Goal: Information Seeking & Learning: Learn about a topic

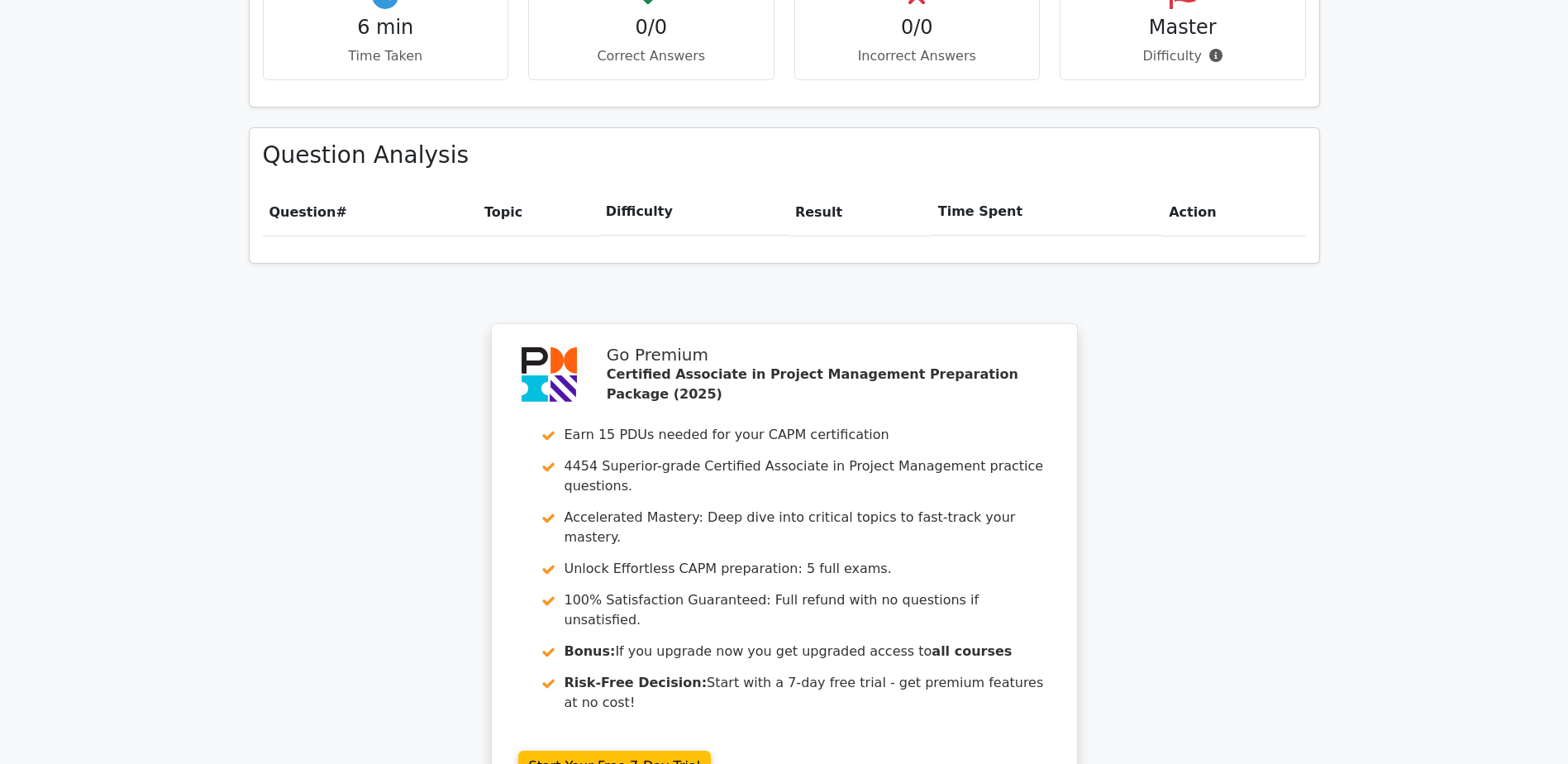
scroll to position [1333, 0]
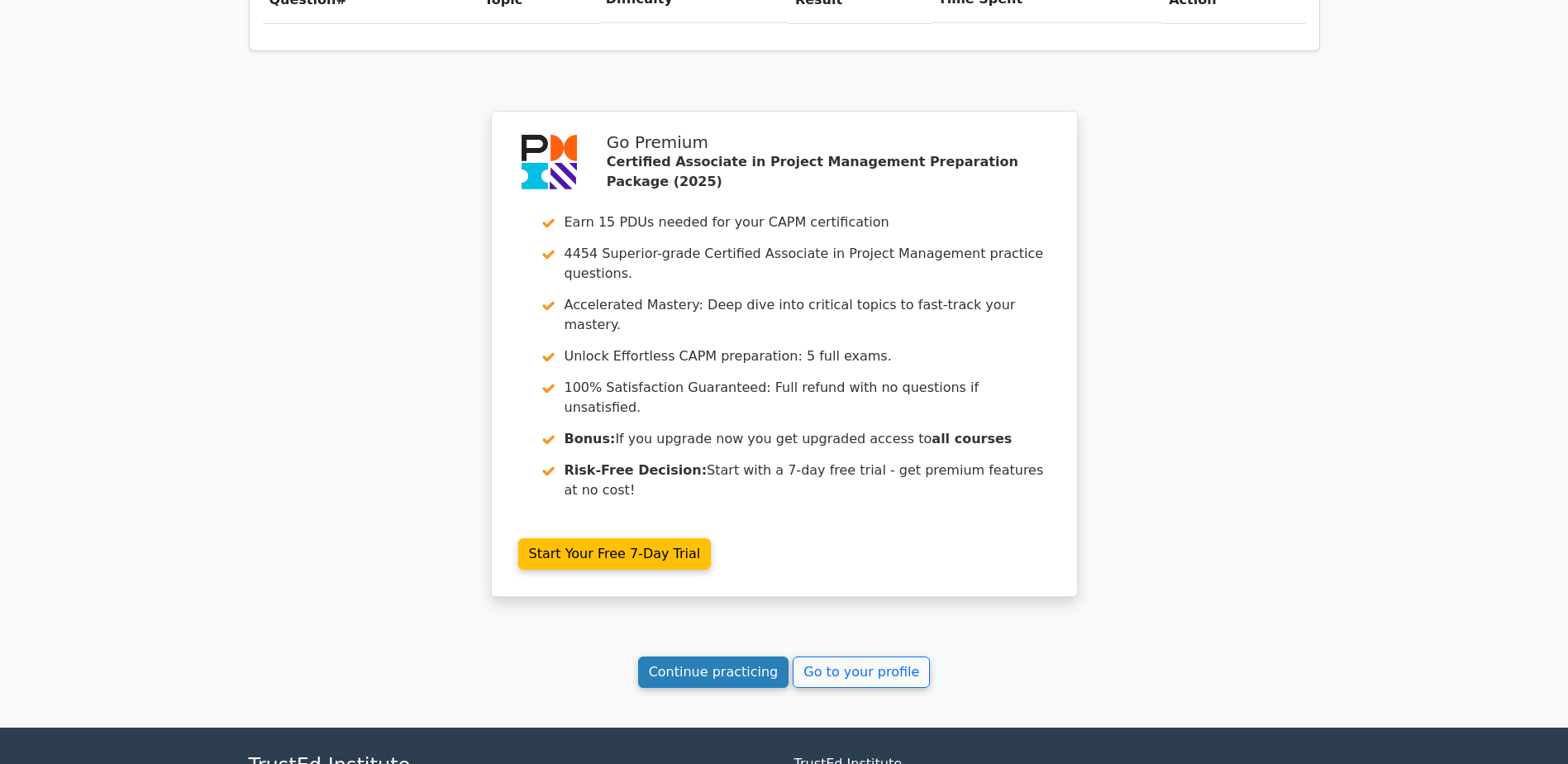
click at [762, 657] on link "Continue practicing" at bounding box center [714, 673] width 151 height 31
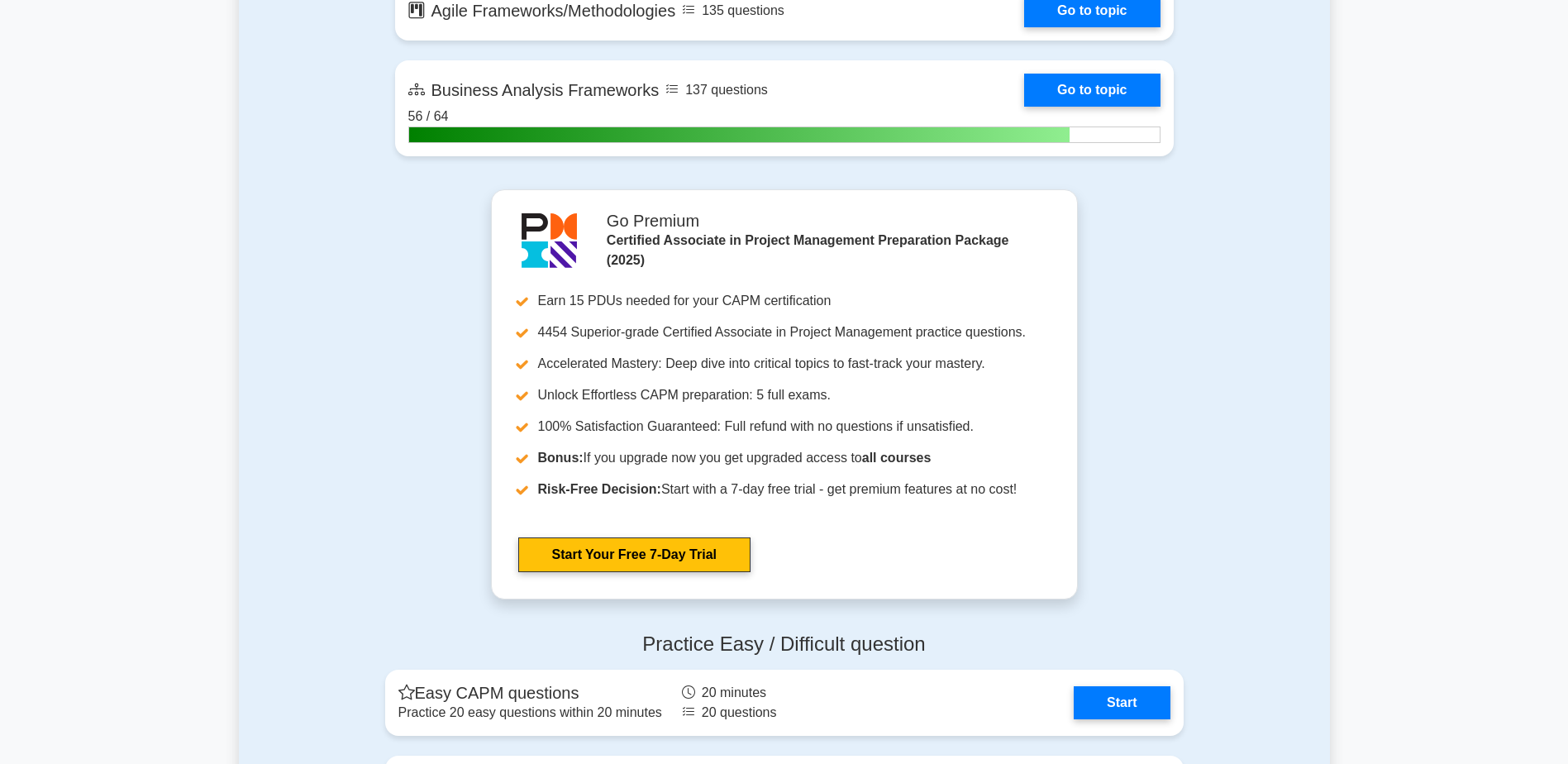
scroll to position [3639, 0]
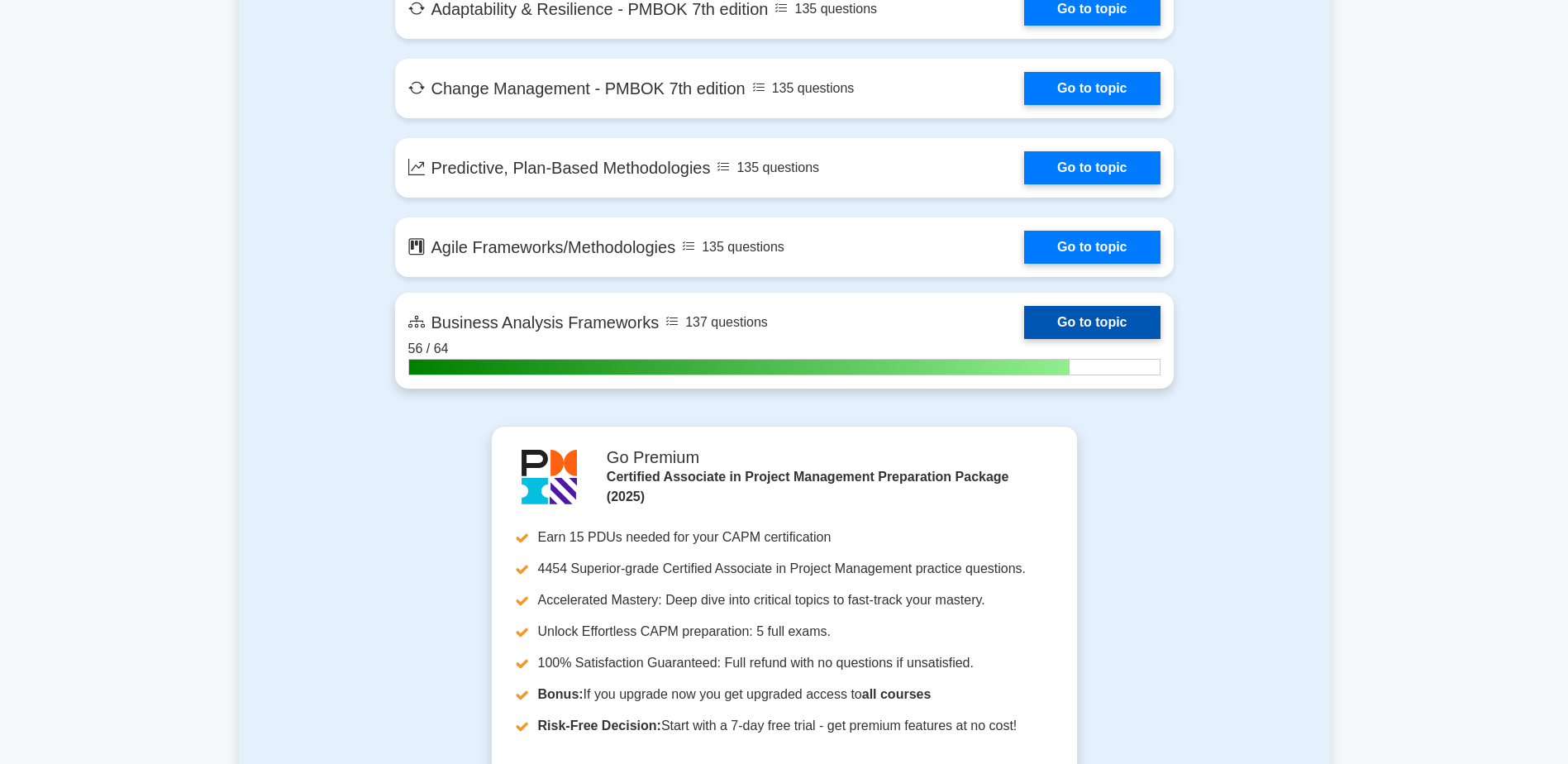
click at [1100, 322] on link "Go to topic" at bounding box center [1093, 322] width 136 height 33
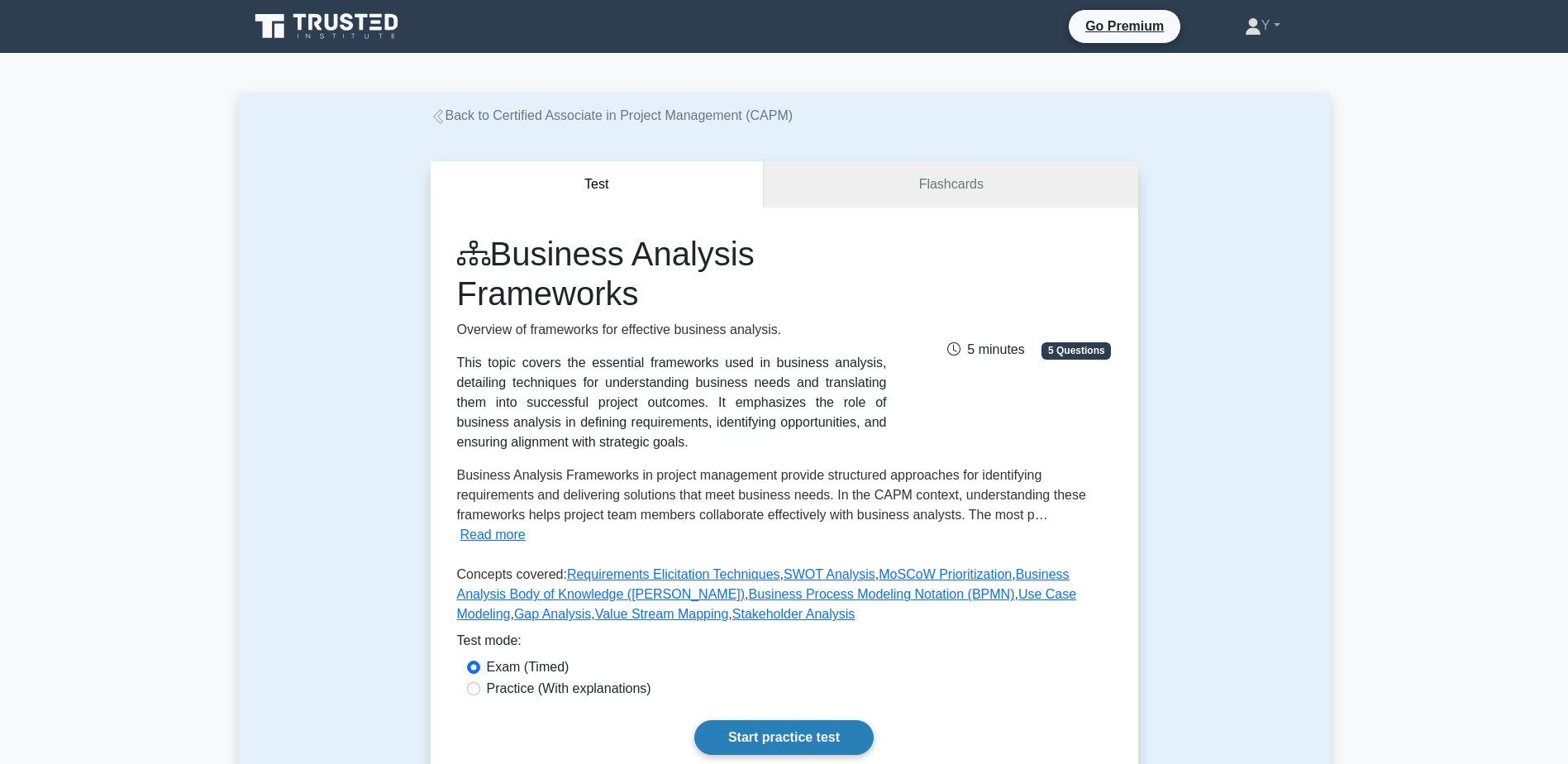
click at [762, 720] on link "Start practice test" at bounding box center [784, 738] width 180 height 35
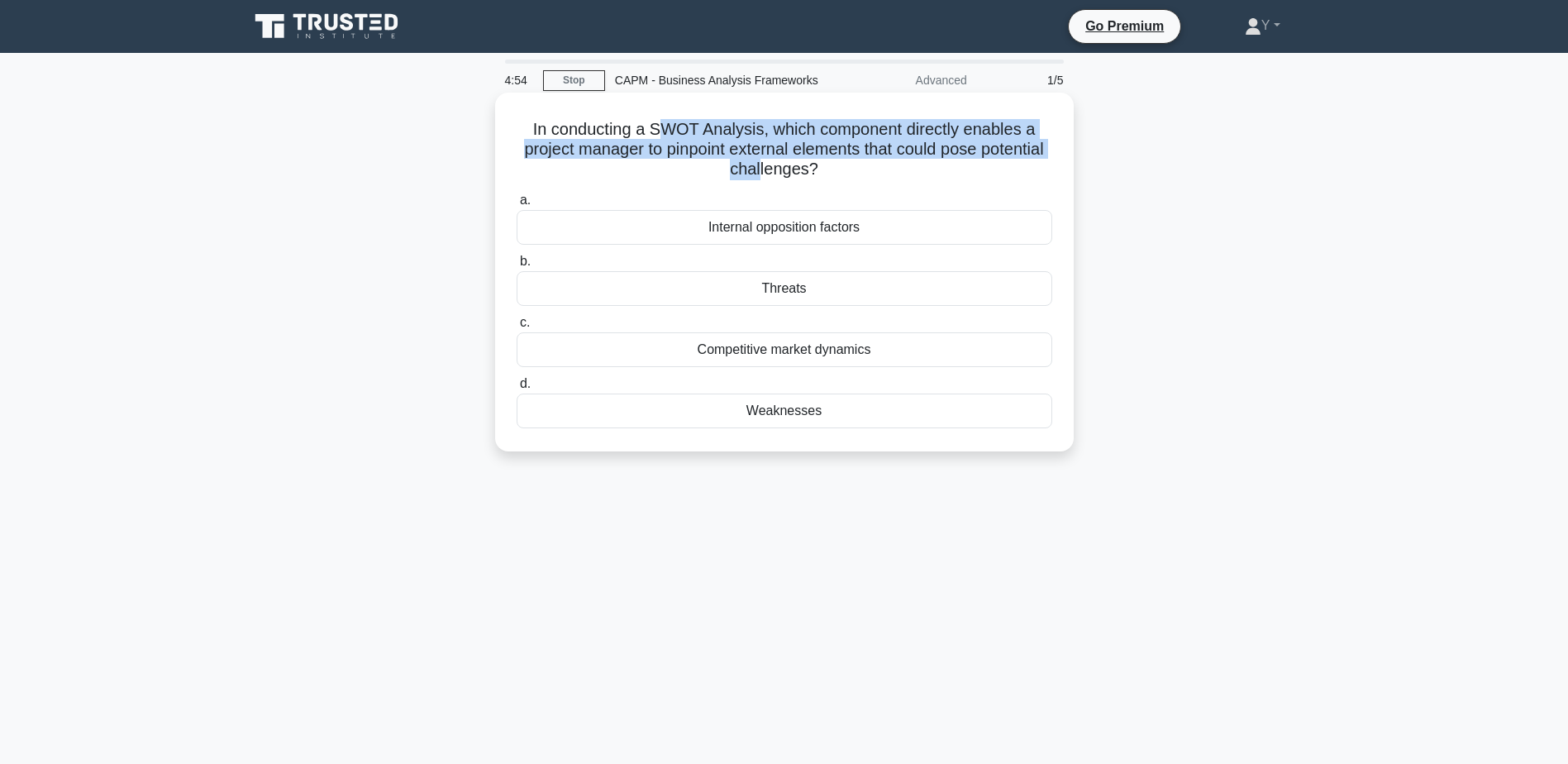
drag, startPoint x: 663, startPoint y: 125, endPoint x: 794, endPoint y: 170, distance: 138.5
click at [794, 170] on h5 "In conducting a SWOT Analysis, which component directly enables a project manag…" at bounding box center [785, 149] width 539 height 61
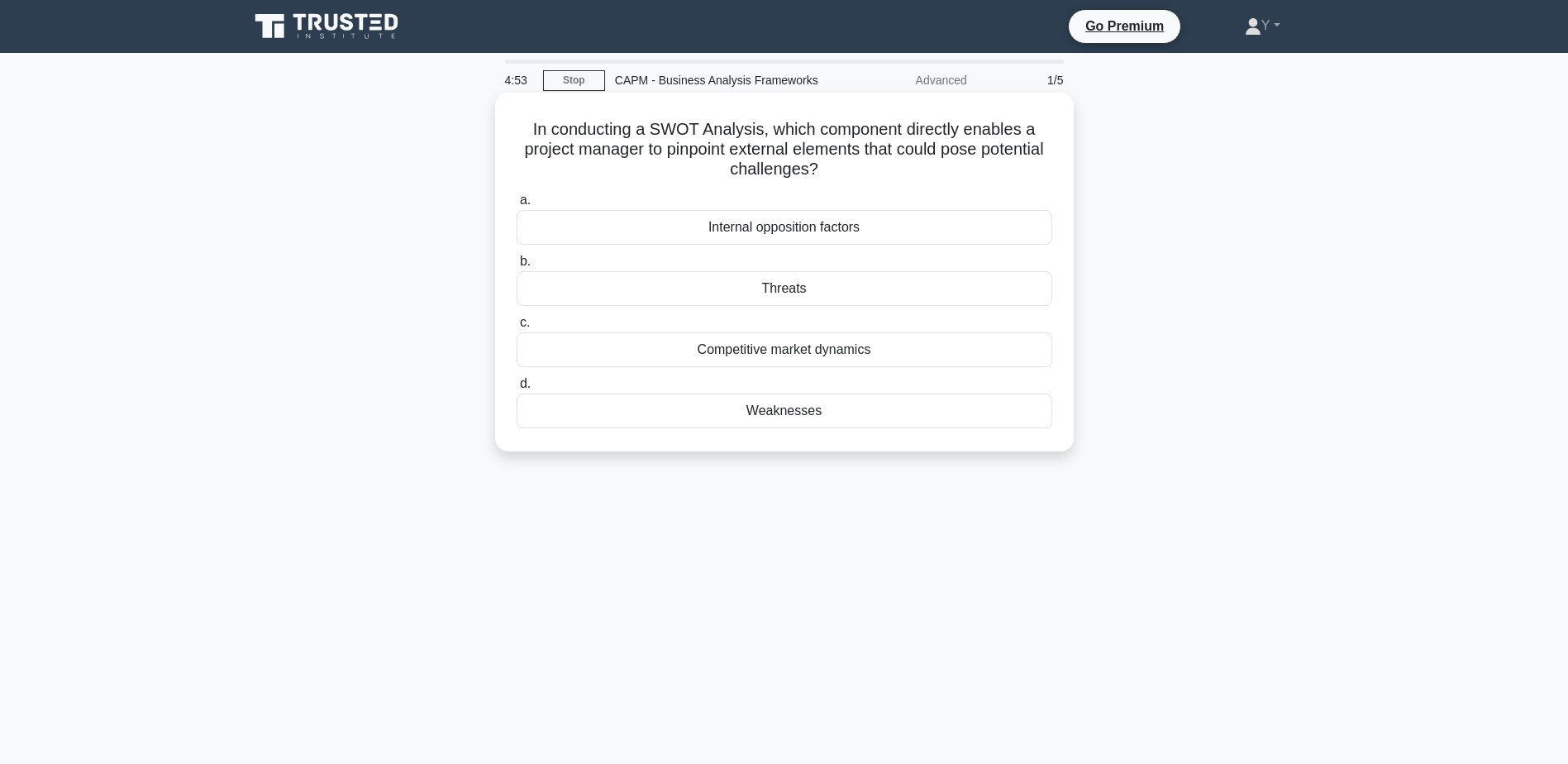
click at [777, 285] on div "Threats" at bounding box center [785, 288] width 536 height 35
click at [517, 267] on input "b. Threats" at bounding box center [517, 261] width 0 height 11
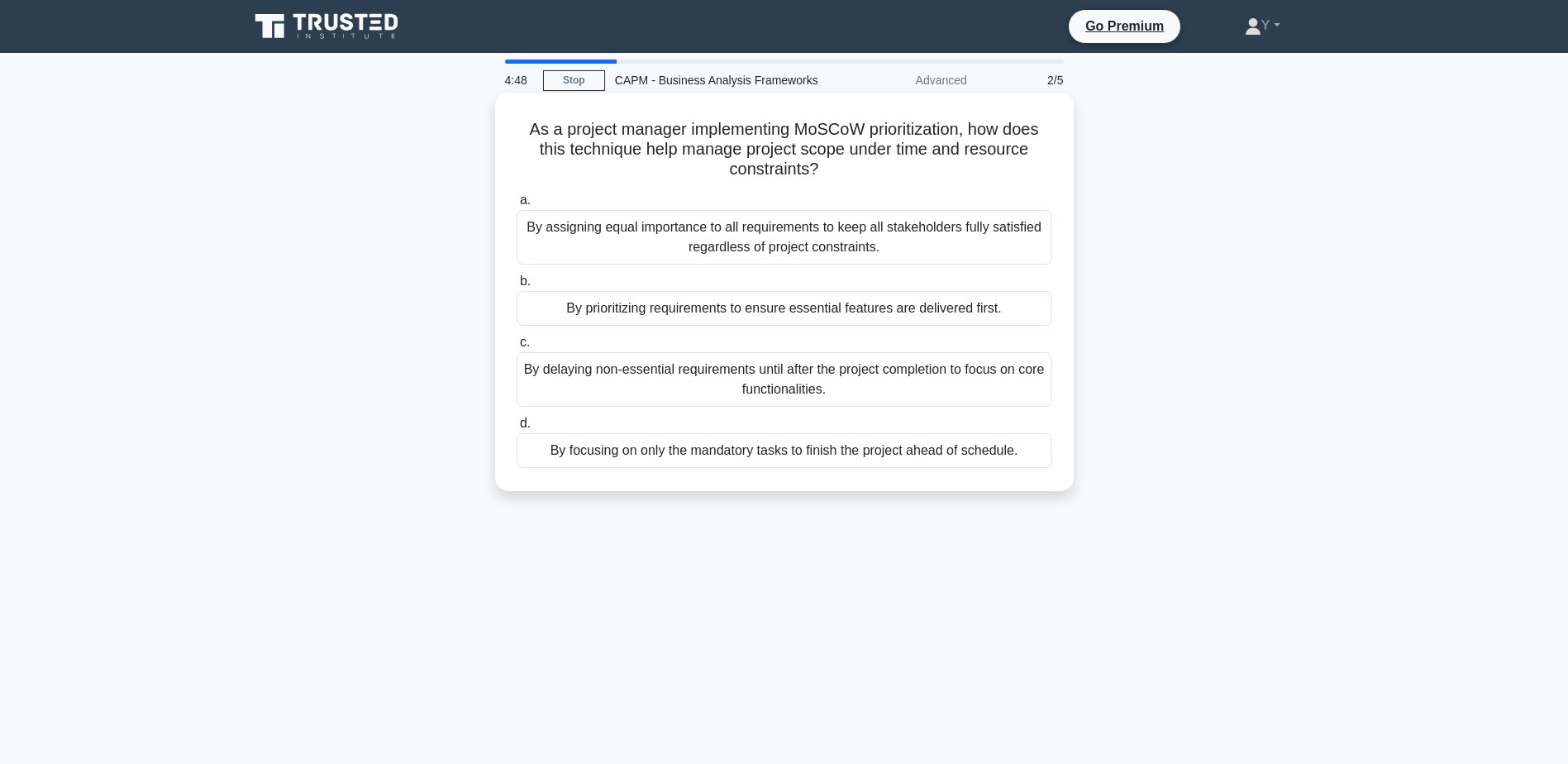
drag, startPoint x: 663, startPoint y: 126, endPoint x: 833, endPoint y: 173, distance: 176.4
click at [833, 173] on h5 "As a project manager implementing MoSCoW prioritization, how does this techniqu…" at bounding box center [785, 149] width 539 height 61
click at [937, 306] on div "By prioritizing requirements to ensure essential features are delivered first." at bounding box center [785, 309] width 536 height 35
click at [517, 287] on input "b. By prioritizing requirements to ensure essential features are delivered firs…" at bounding box center [517, 282] width 0 height 11
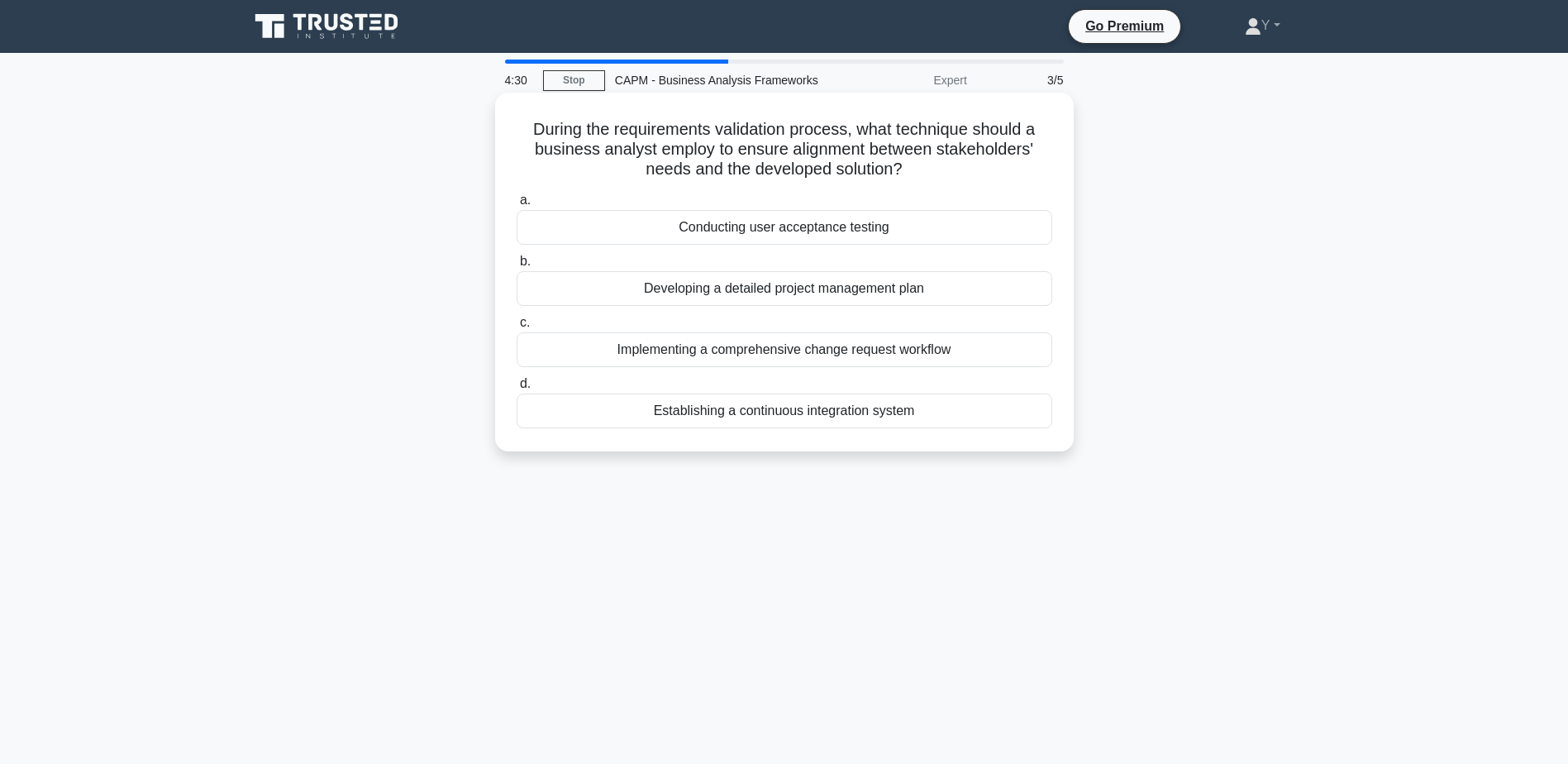
drag, startPoint x: 671, startPoint y: 140, endPoint x: 942, endPoint y: 168, distance: 272.4
click at [942, 168] on h5 "During the requirements validation process, what technique should a business an…" at bounding box center [785, 149] width 539 height 61
click at [630, 155] on h5 "During the requirements validation process, what technique should a business an…" at bounding box center [785, 149] width 539 height 61
click at [889, 237] on div "Conducting user acceptance testing" at bounding box center [785, 227] width 536 height 35
click at [517, 206] on input "a. Conducting user acceptance testing" at bounding box center [517, 200] width 0 height 11
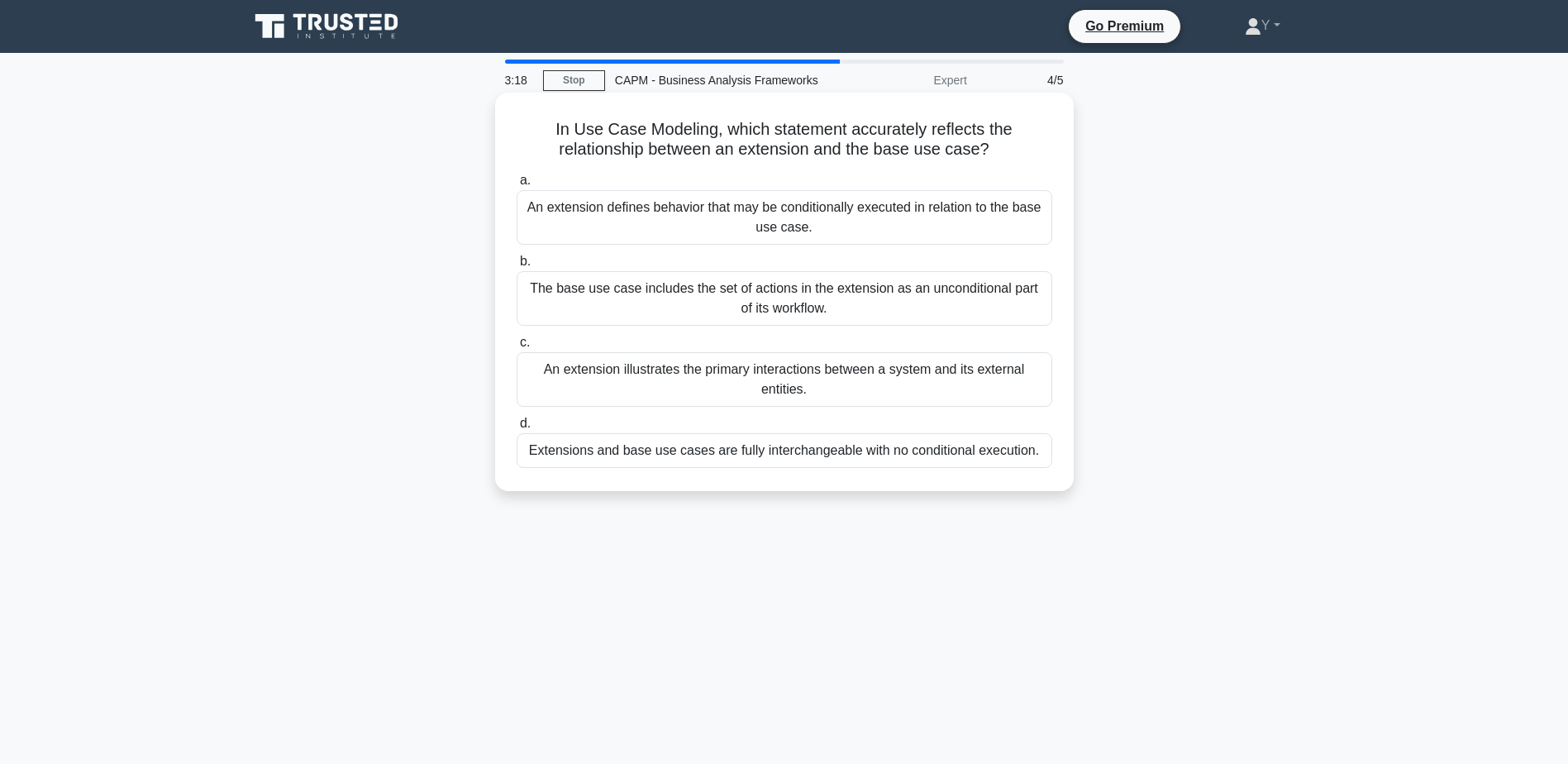
drag, startPoint x: 619, startPoint y: 121, endPoint x: 1032, endPoint y: 144, distance: 413.6
click at [1032, 144] on h5 "In Use Case Modeling, which statement accurately reflects the relationship betw…" at bounding box center [785, 140] width 539 height 42
click at [799, 219] on div "An extension defines behavior that may be conditionally executed in relation to…" at bounding box center [785, 217] width 536 height 54
click at [517, 186] on input "a. An extension defines behavior that may be conditionally executed in relation…" at bounding box center [517, 181] width 0 height 11
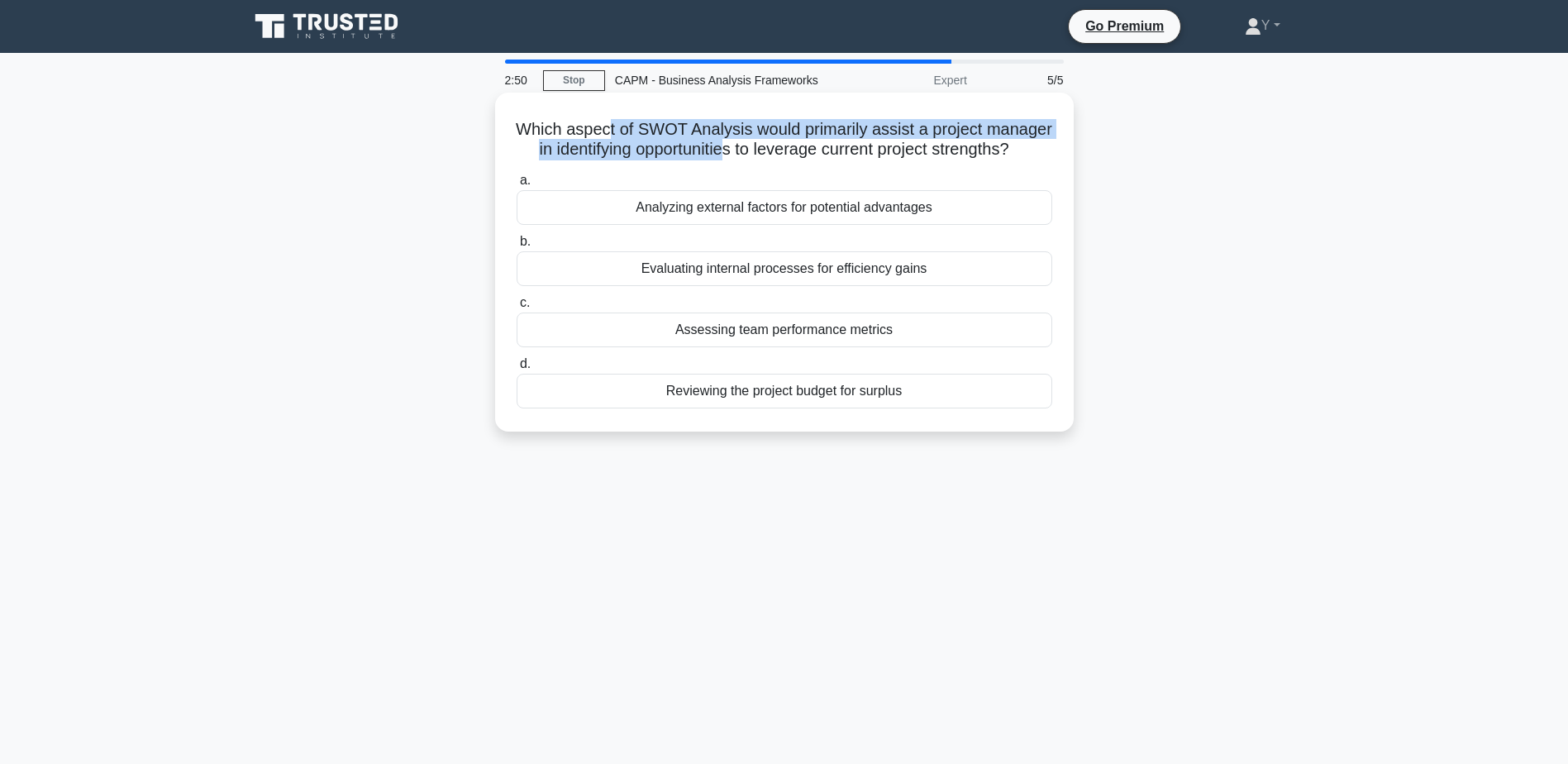
drag, startPoint x: 640, startPoint y: 131, endPoint x: 809, endPoint y: 149, distance: 170.0
click at [809, 149] on h5 "Which aspect of SWOT Analysis would primarily assist a project manager in ident…" at bounding box center [785, 140] width 539 height 42
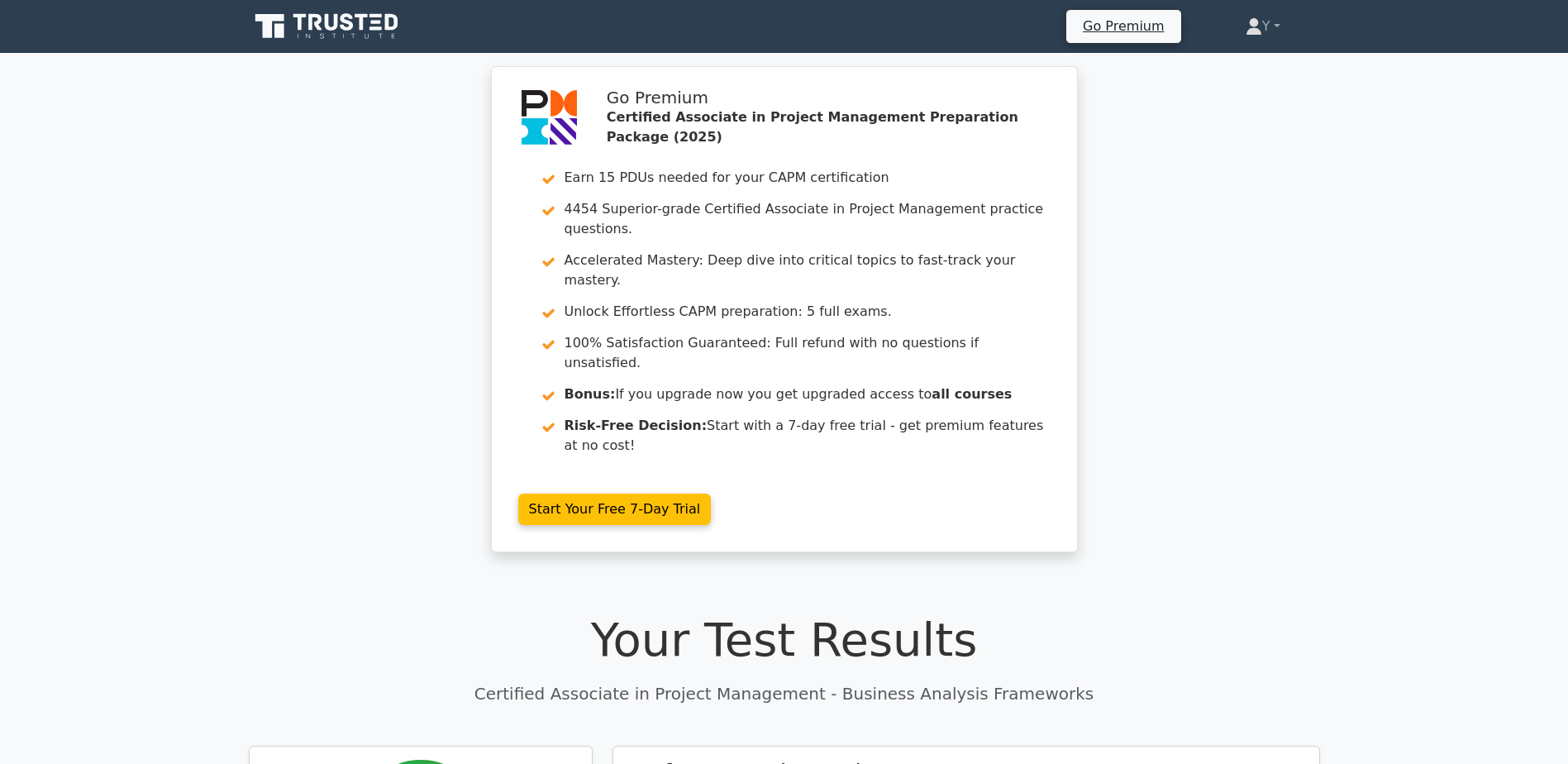
scroll to position [249, 0]
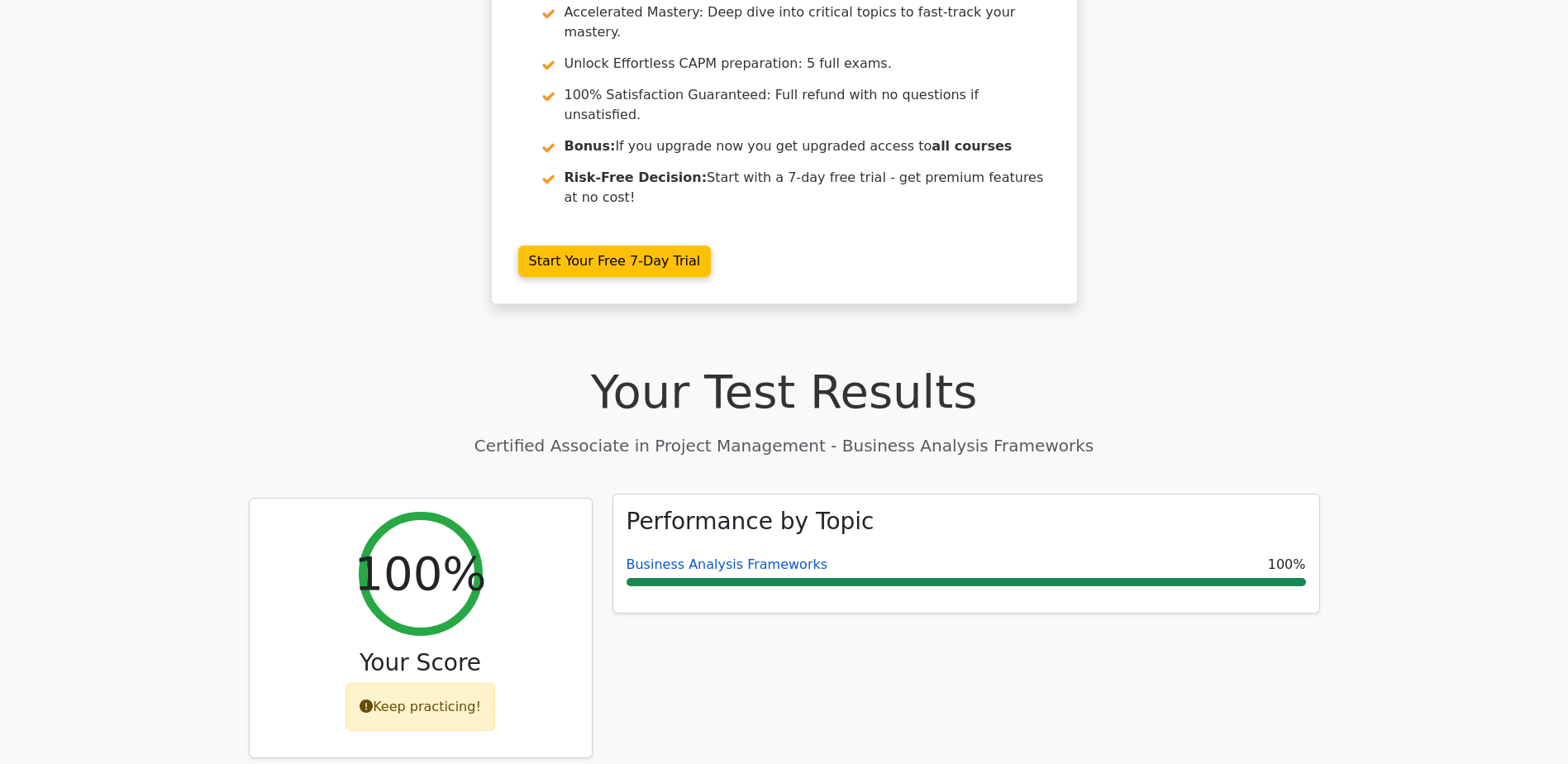
click at [690, 556] on link "Business Analysis Frameworks" at bounding box center [728, 564] width 202 height 16
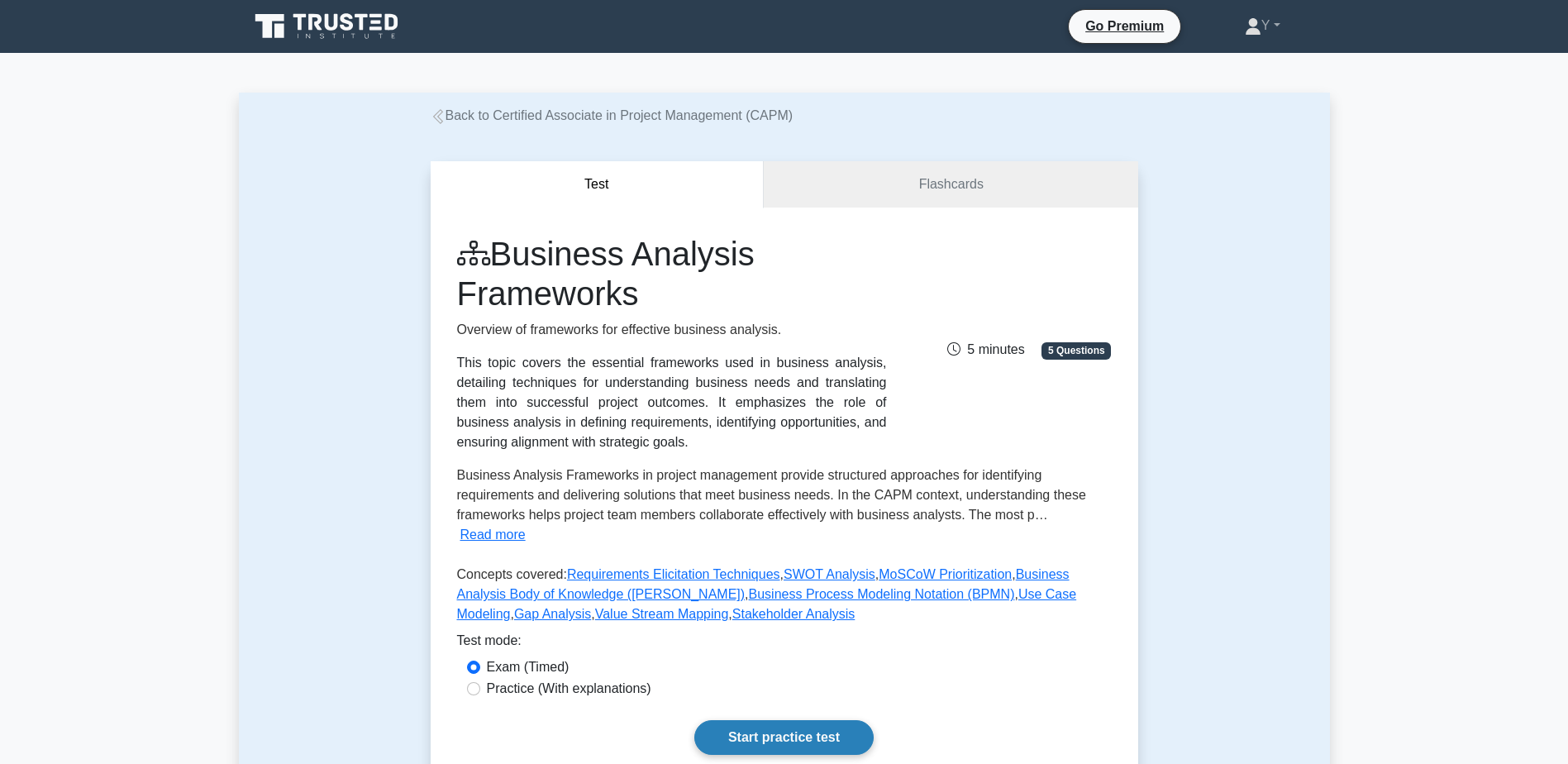
click at [789, 720] on link "Start practice test" at bounding box center [784, 738] width 180 height 35
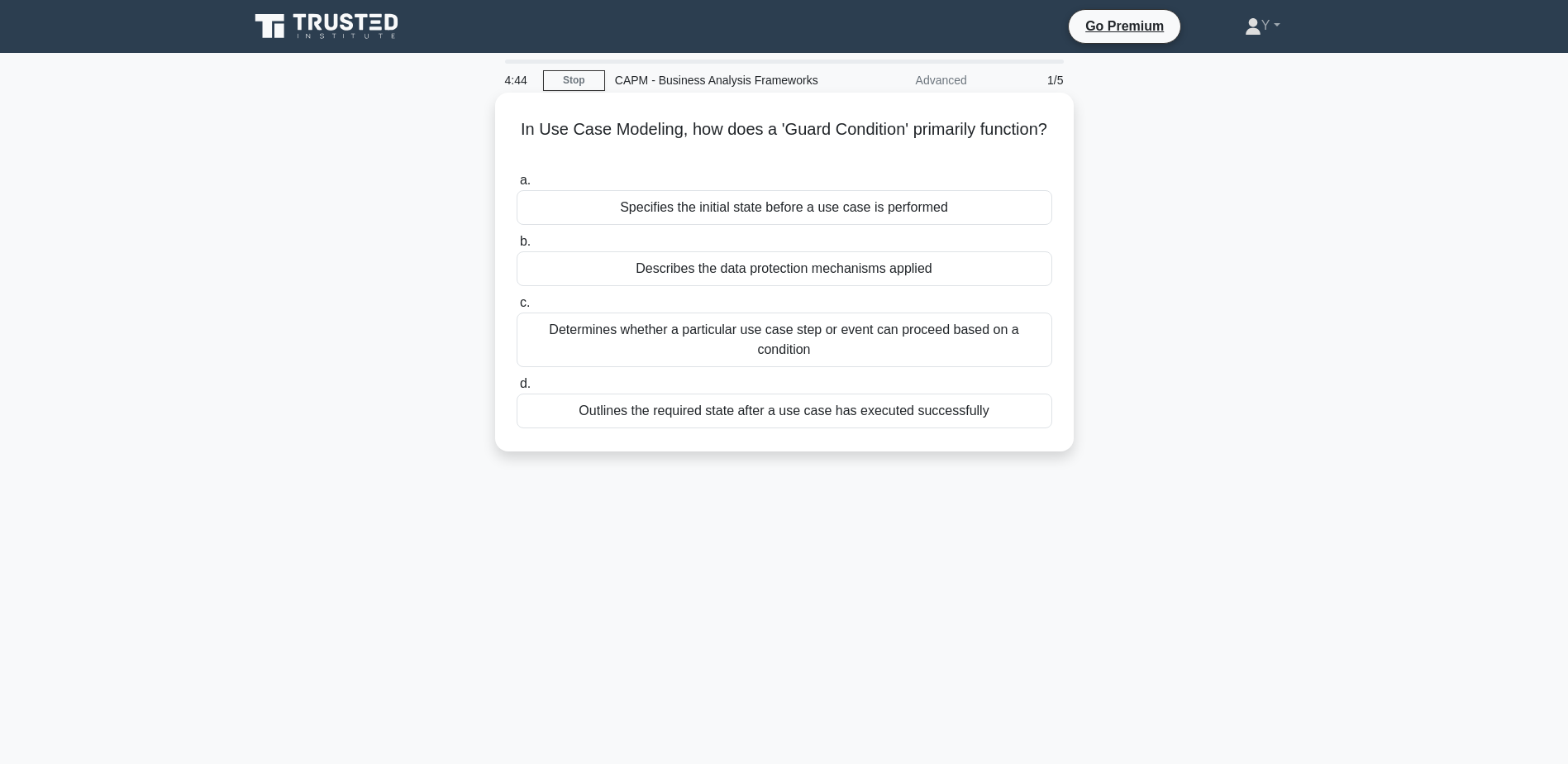
click at [670, 353] on div "Determines whether a particular use case step or event can proceed based on a c…" at bounding box center [785, 340] width 536 height 54
click at [517, 309] on input "c. Determines whether a particular use case step or event can proceed based on …" at bounding box center [517, 303] width 0 height 11
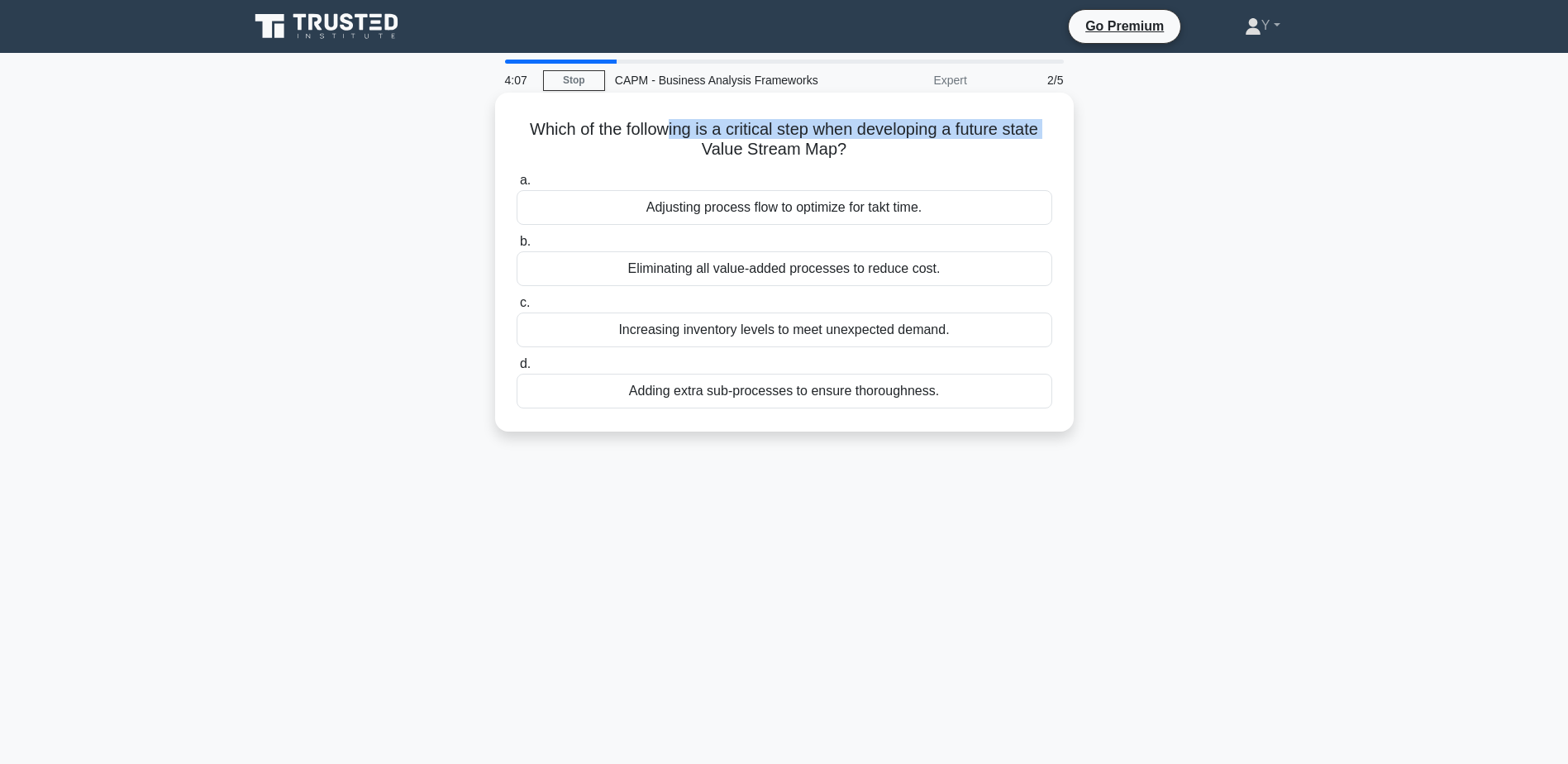
drag, startPoint x: 670, startPoint y: 133, endPoint x: 675, endPoint y: 145, distance: 13.0
click at [675, 145] on h5 "Which of the following is a critical step when developing a future state Value …" at bounding box center [785, 140] width 539 height 42
drag, startPoint x: 675, startPoint y: 145, endPoint x: 718, endPoint y: 207, distance: 75.5
click at [718, 207] on div "Adjusting process flow to optimize for takt time." at bounding box center [785, 208] width 536 height 35
click at [517, 186] on input "a. Adjusting process flow to optimize for takt time." at bounding box center [517, 181] width 0 height 11
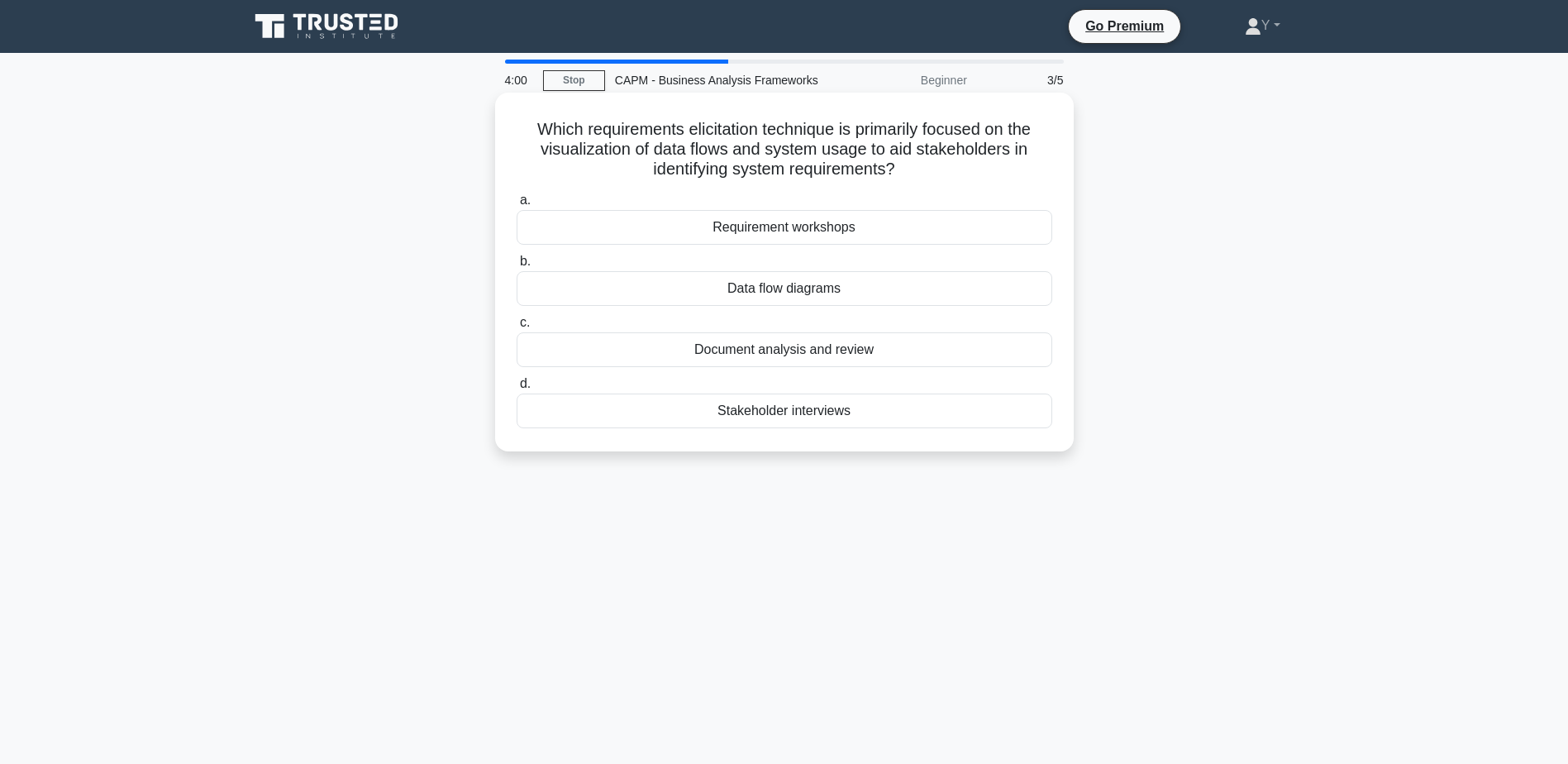
drag, startPoint x: 931, startPoint y: 133, endPoint x: 994, endPoint y: 175, distance: 75.7
click at [994, 175] on h5 "Which requirements elicitation technique is primarily focused on the visualizat…" at bounding box center [785, 149] width 539 height 61
drag, startPoint x: 994, startPoint y: 175, endPoint x: 955, endPoint y: 180, distance: 39.3
click at [955, 180] on h5 "Which requirements elicitation technique is primarily focused on the visualizat…" at bounding box center [785, 149] width 539 height 61
click at [601, 233] on div "Requirement workshops" at bounding box center [785, 227] width 536 height 35
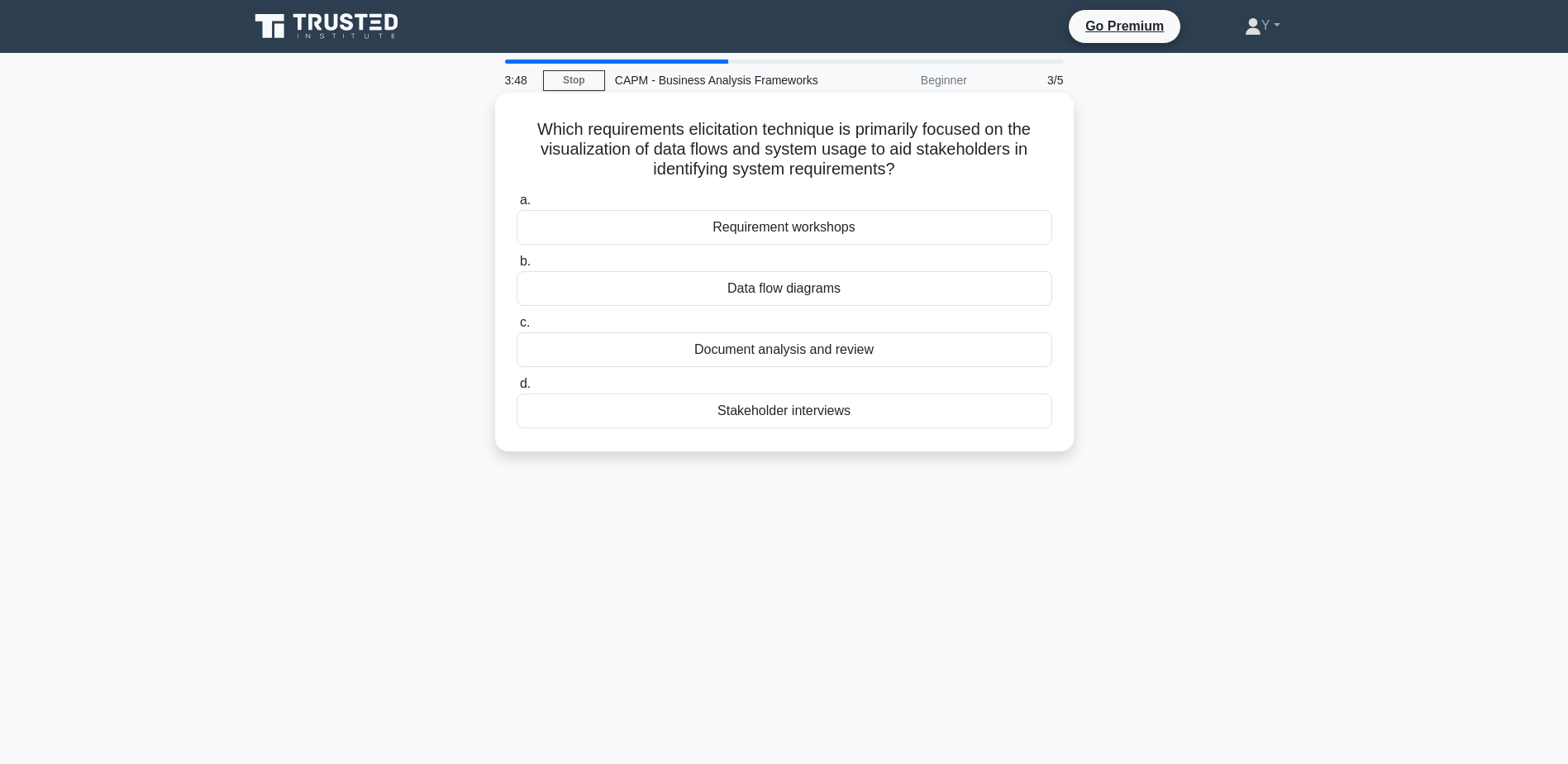
click at [517, 206] on input "a. Requirement workshops" at bounding box center [517, 200] width 0 height 11
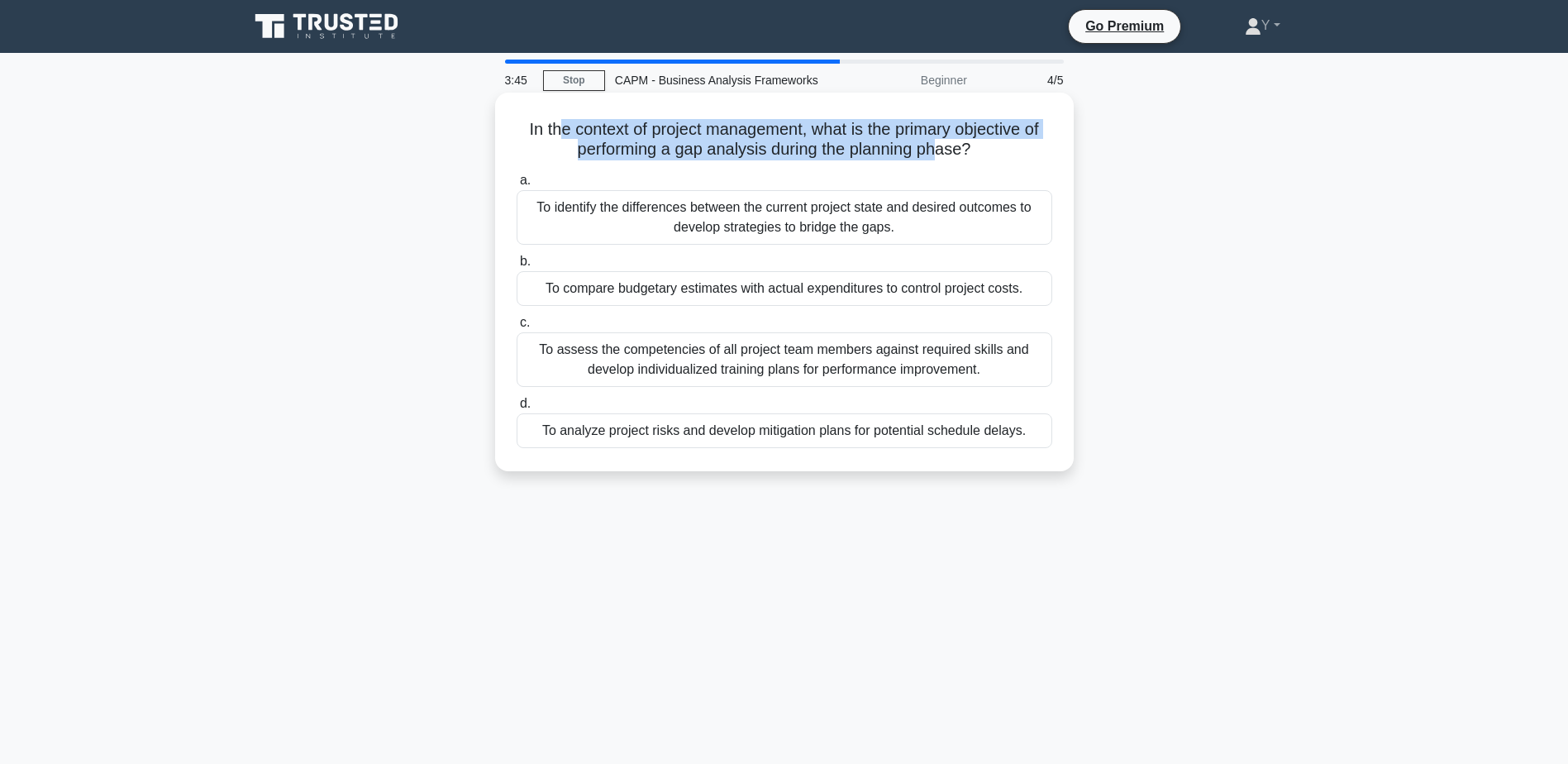
drag, startPoint x: 552, startPoint y: 132, endPoint x: 944, endPoint y: 149, distance: 392.4
click at [944, 149] on h5 "In the context of project management, what is the primary objective of performi…" at bounding box center [785, 140] width 539 height 42
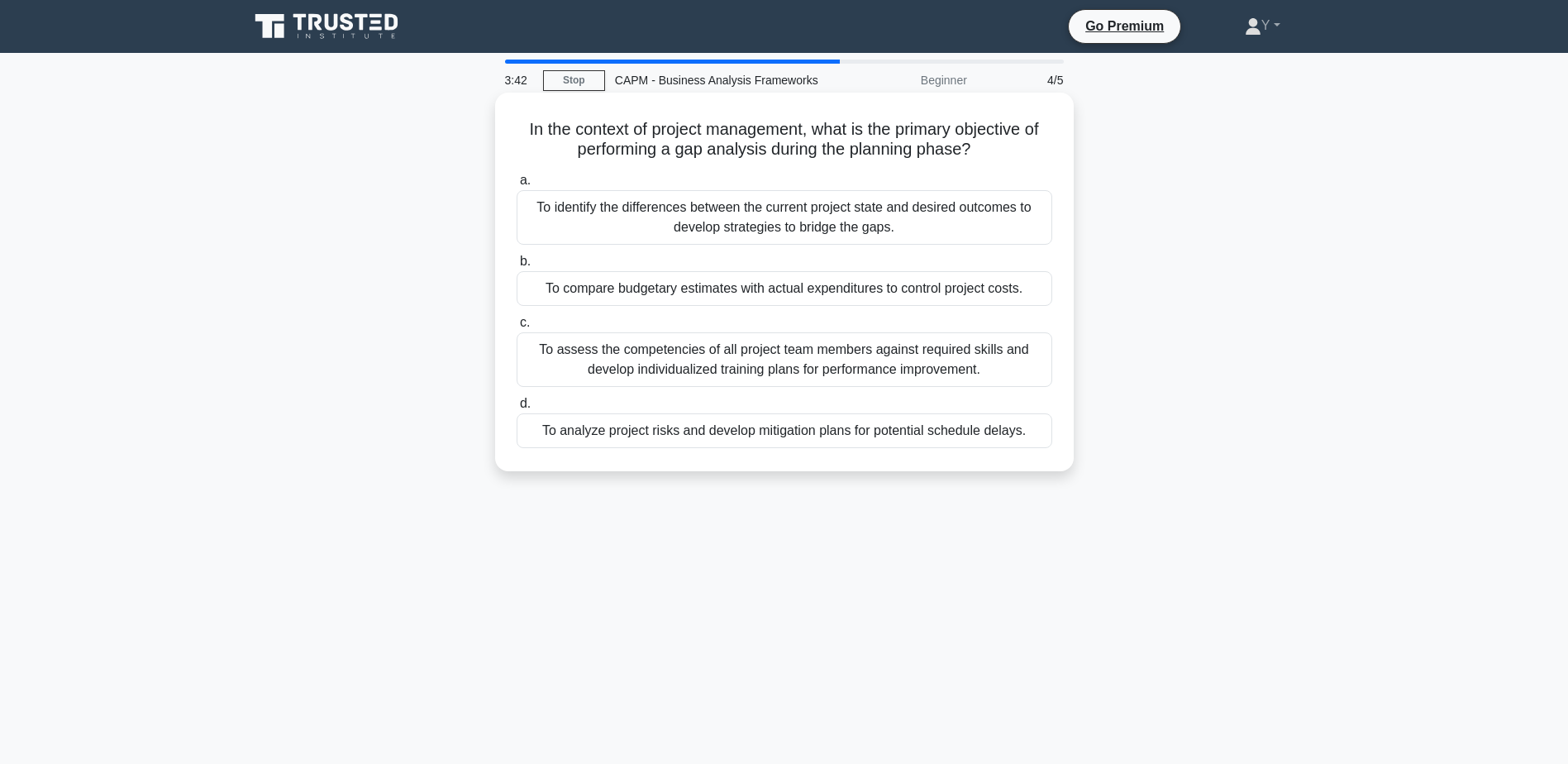
click at [870, 227] on div "To identify the differences between the current project state and desired outco…" at bounding box center [785, 217] width 536 height 54
click at [517, 186] on input "a. To identify the differences between the current project state and desired ou…" at bounding box center [517, 181] width 0 height 11
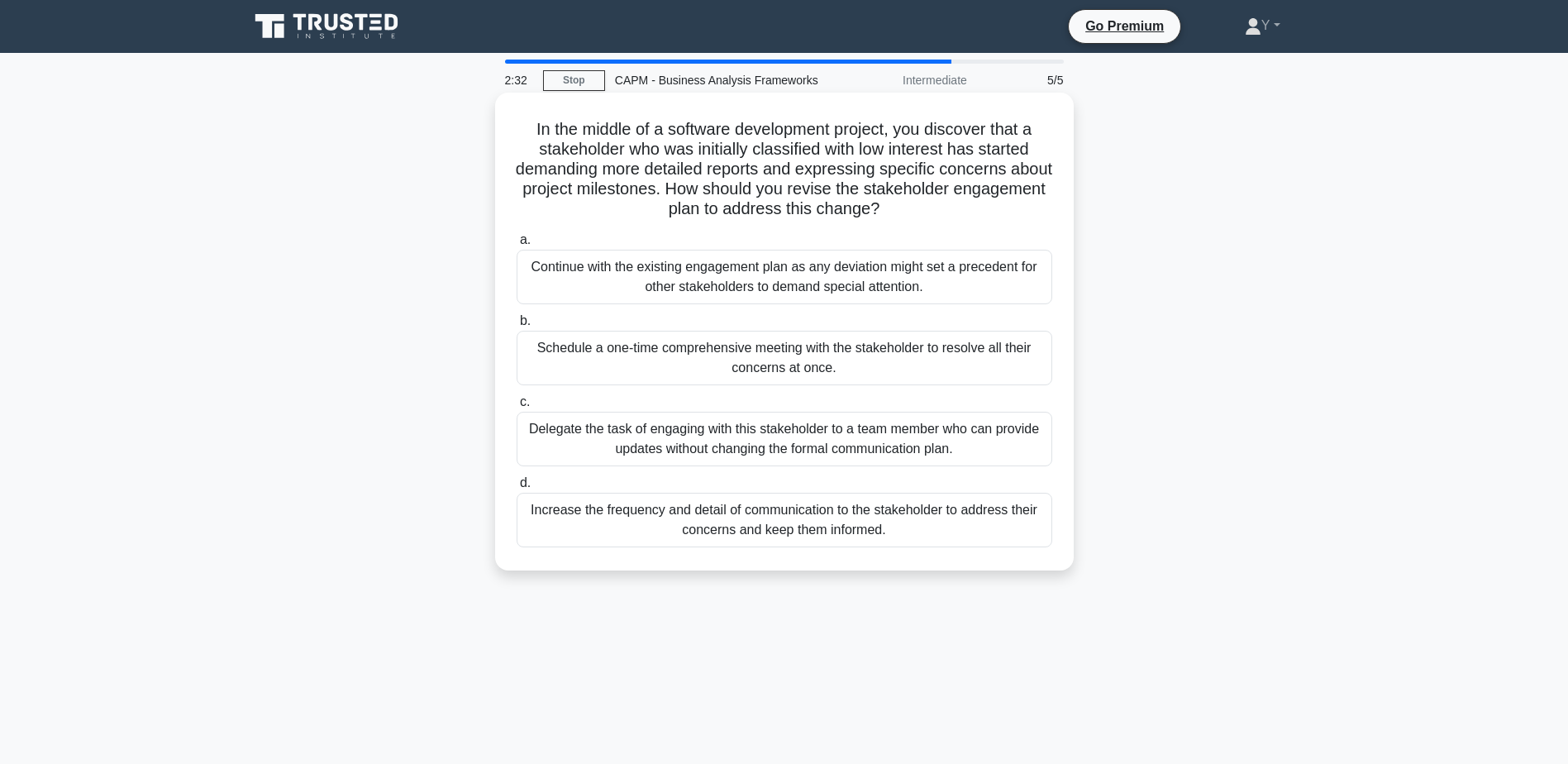
click at [762, 545] on div "Increase the frequency and detail of communication to the stakeholder to addres…" at bounding box center [785, 520] width 536 height 54
click at [517, 489] on input "d. Increase the frequency and detail of communication to the stakeholder to add…" at bounding box center [517, 483] width 0 height 11
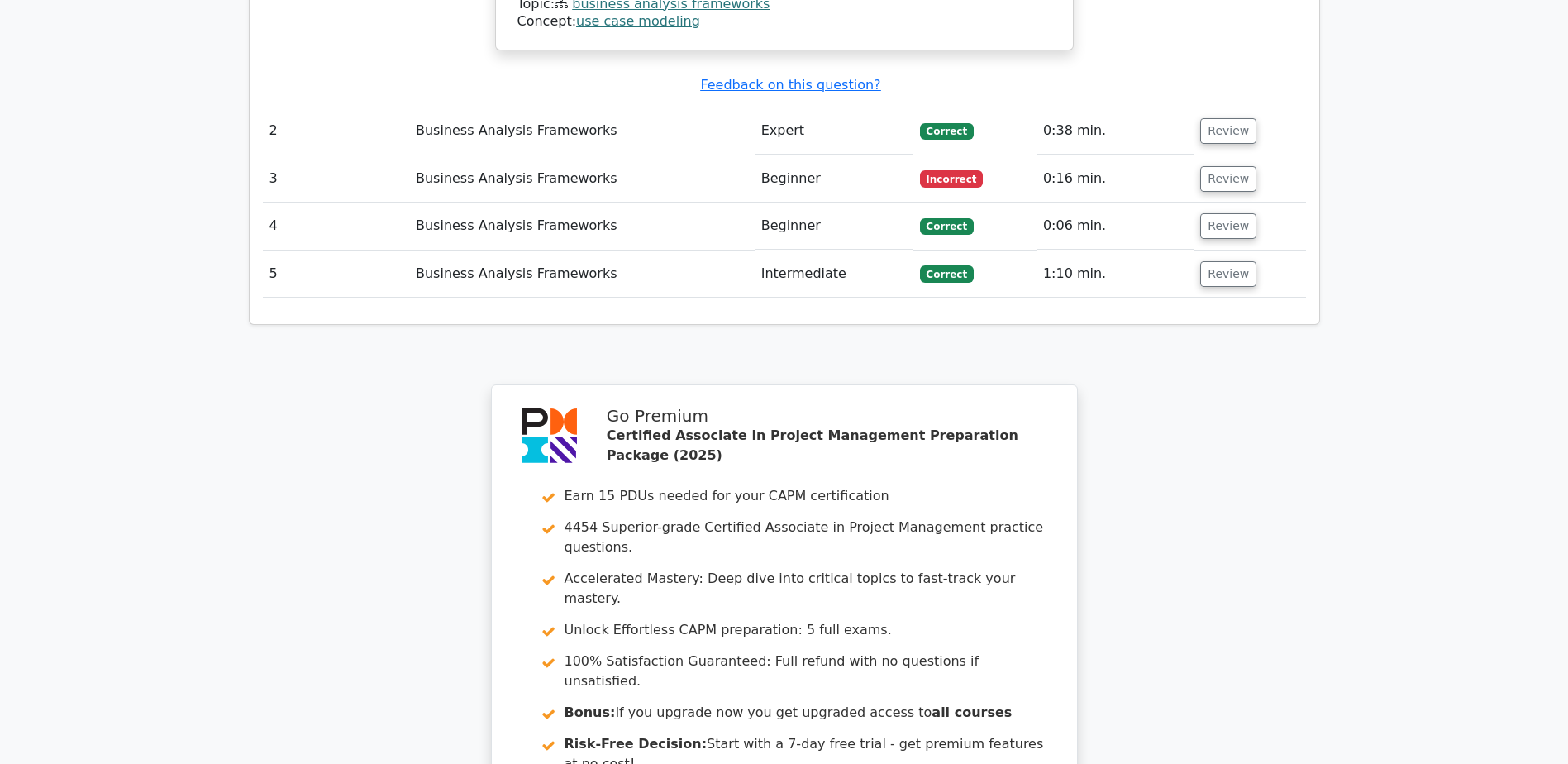
scroll to position [1893, 0]
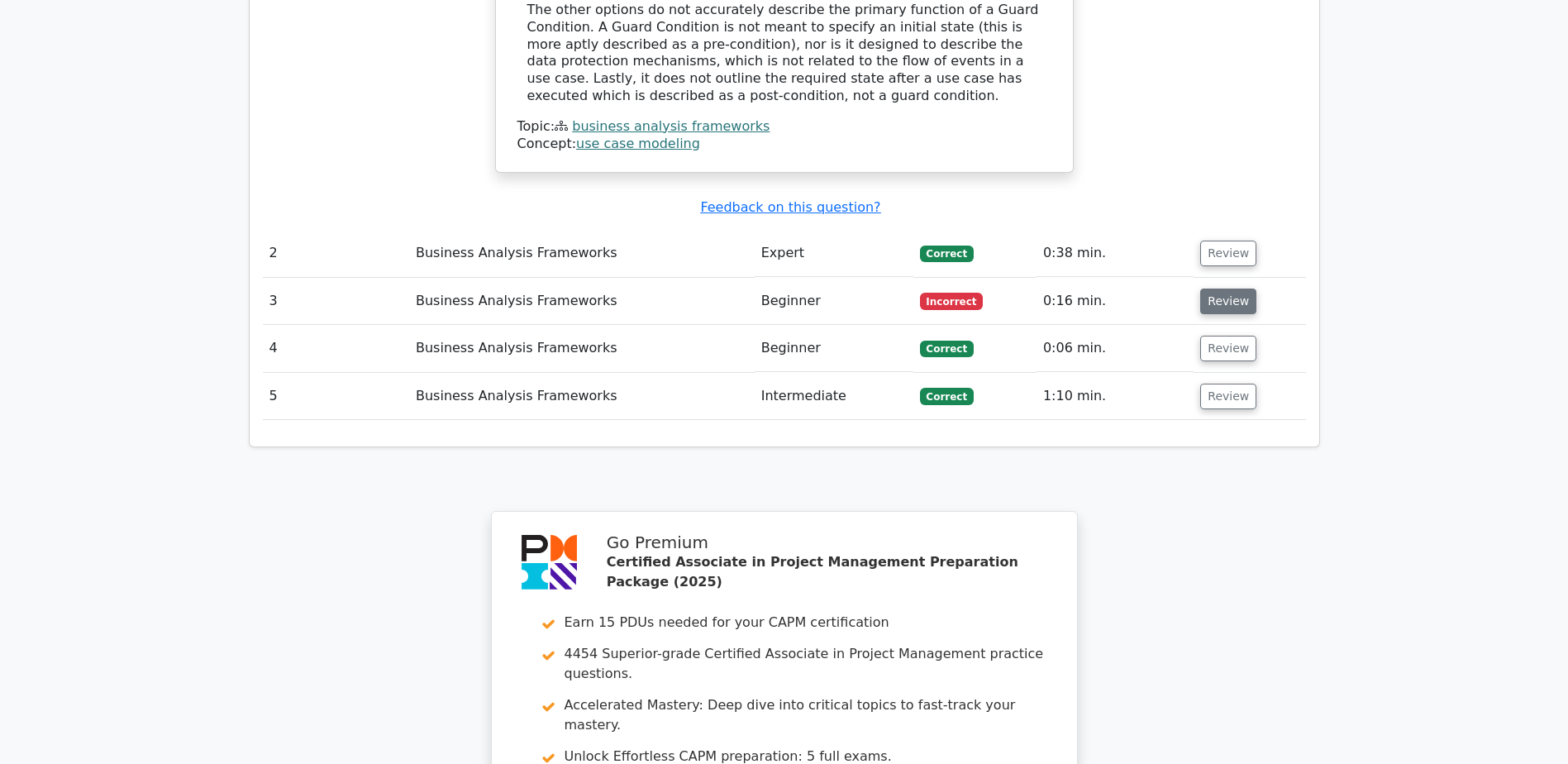
click at [1226, 288] on button "Review" at bounding box center [1228, 301] width 56 height 25
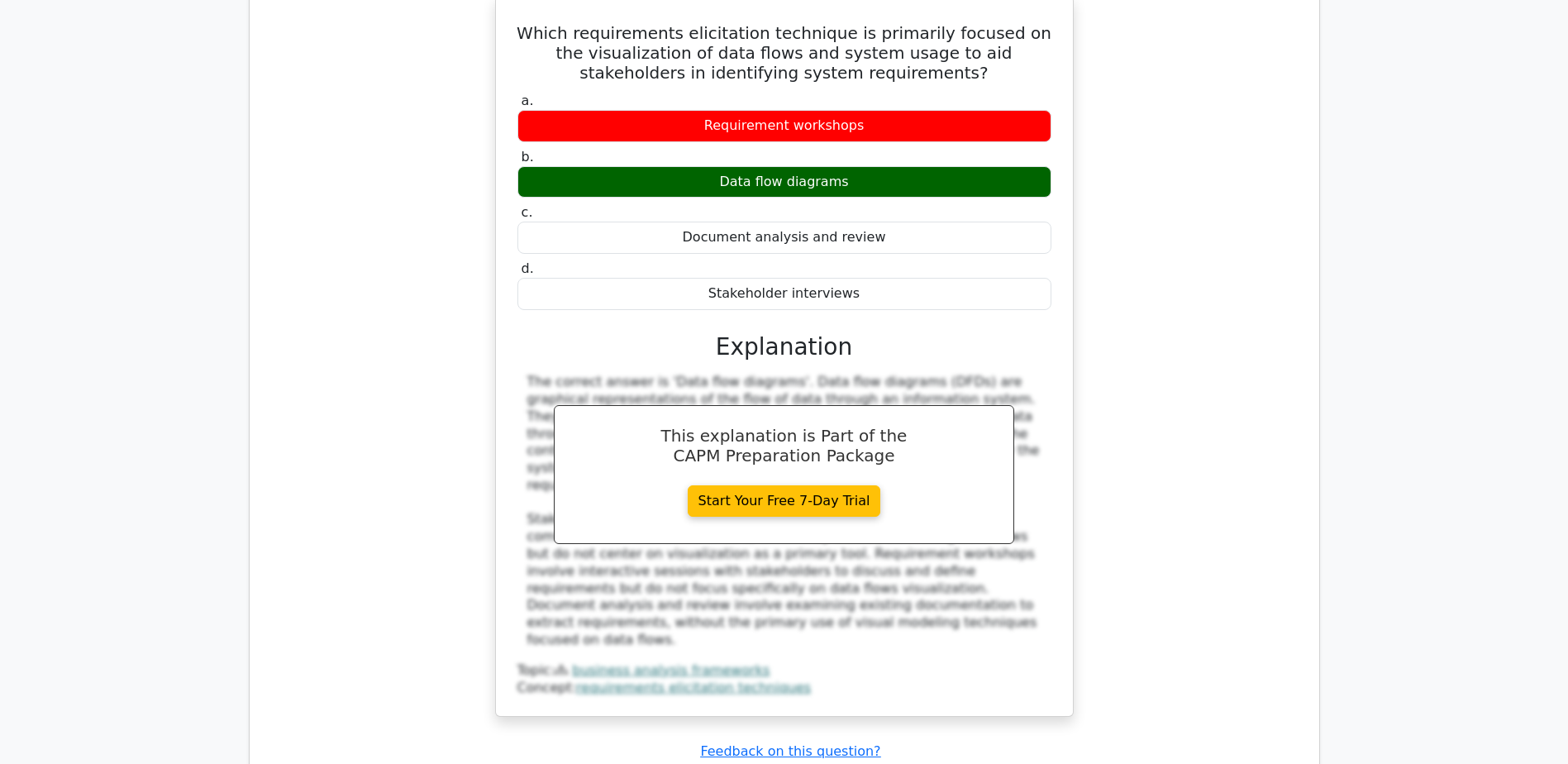
scroll to position [1976, 0]
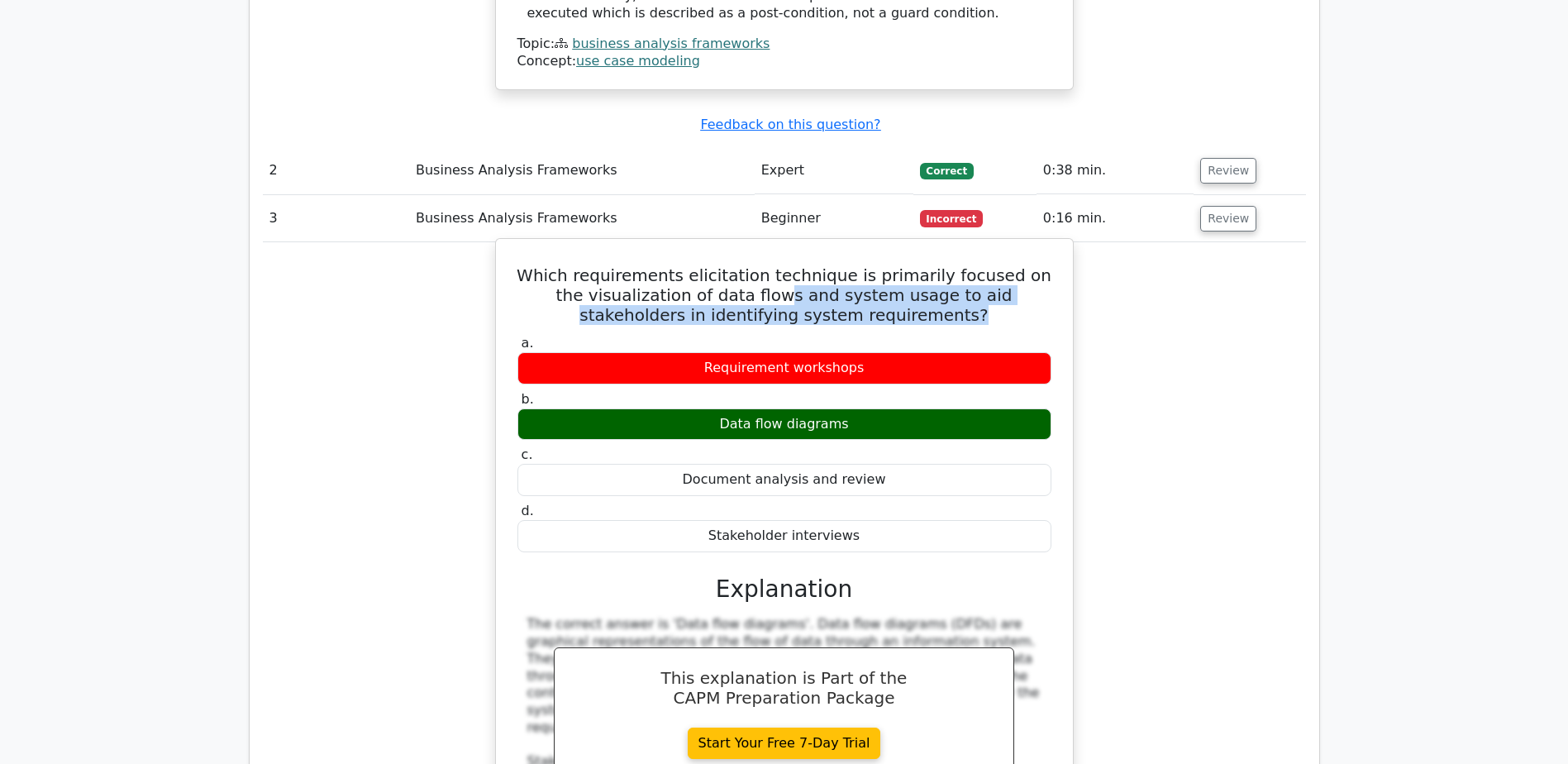
drag, startPoint x: 718, startPoint y: 214, endPoint x: 948, endPoint y: 227, distance: 230.4
click at [948, 266] on h5 "Which requirements elicitation technique is primarily focused on the visualizat…" at bounding box center [785, 295] width 538 height 59
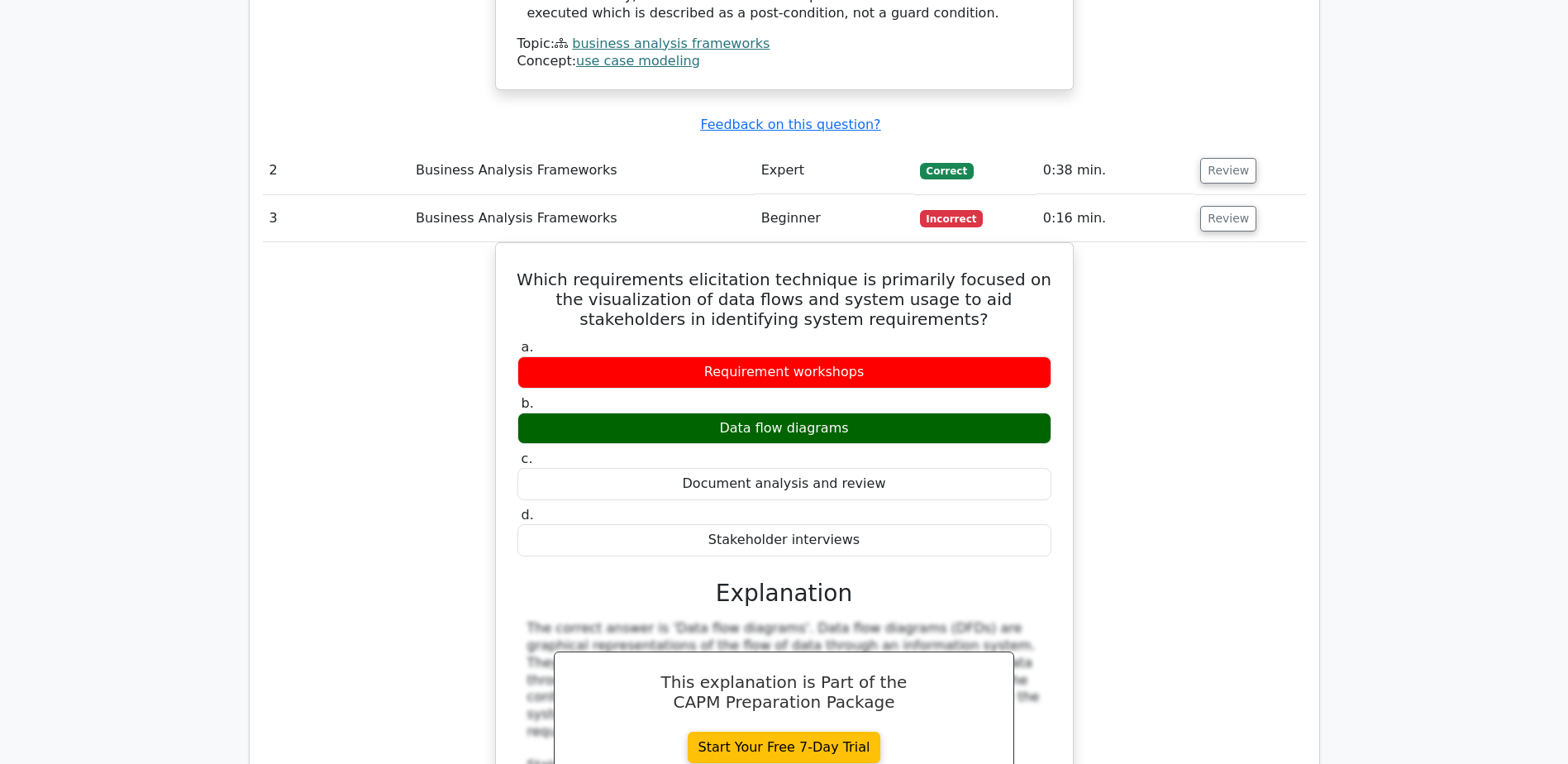
drag, startPoint x: 948, startPoint y: 227, endPoint x: 1317, endPoint y: 337, distance: 385.0
click at [1317, 337] on div "Question Analysis Question # Topic Difficulty Result Time Spent Action 1 Busine…" at bounding box center [784, 206] width 1070 height 1876
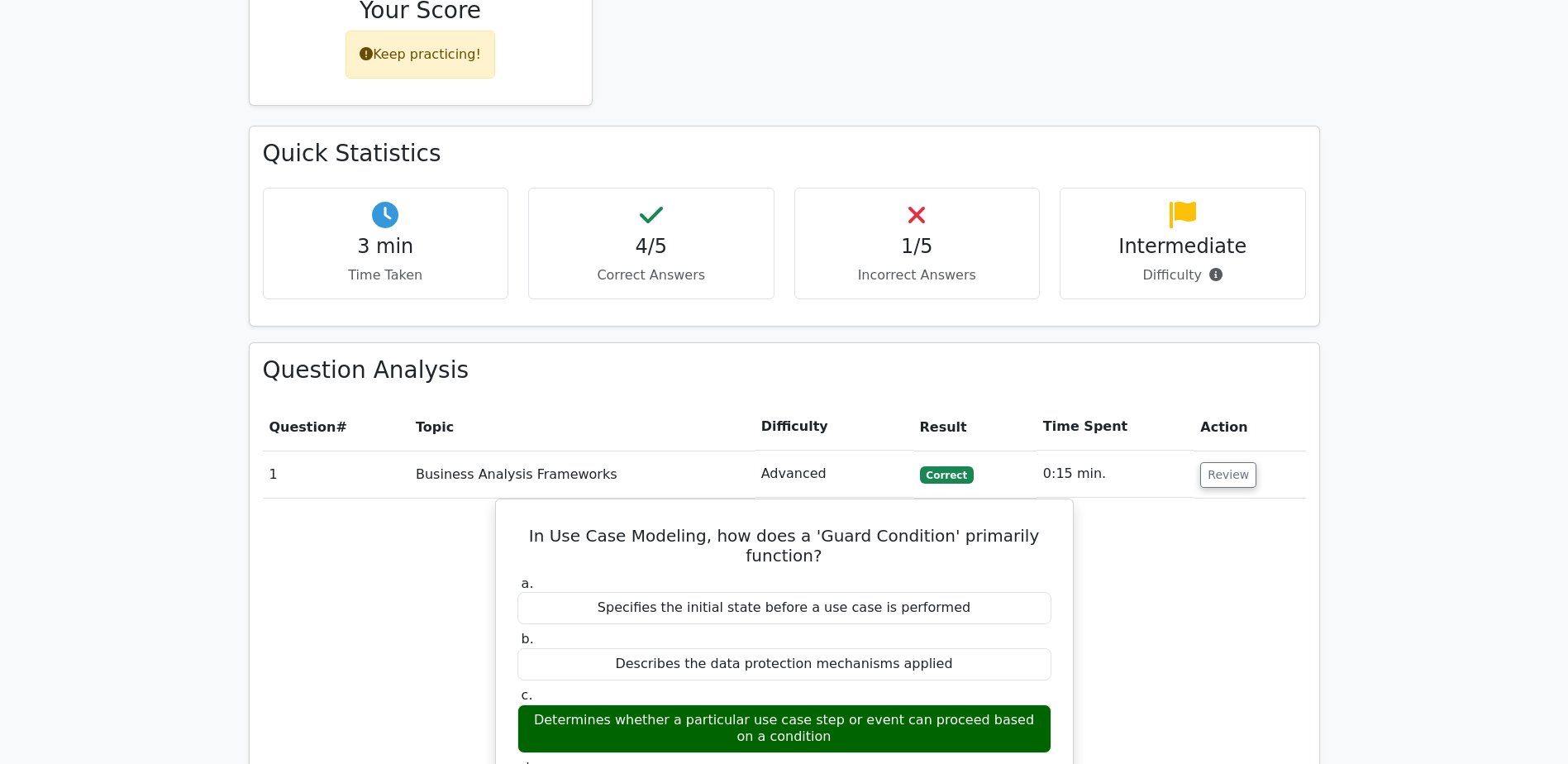
scroll to position [570, 0]
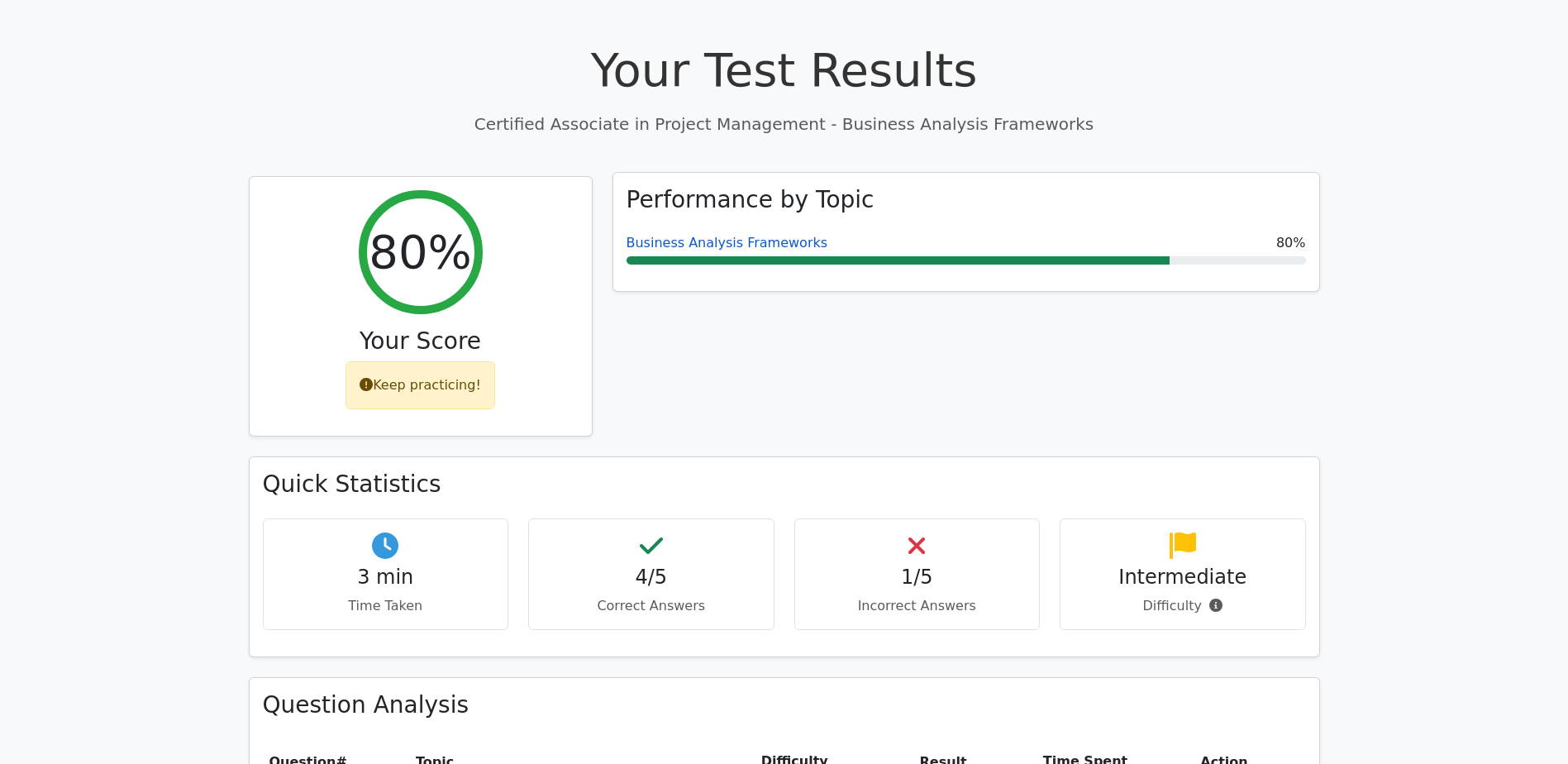
click at [696, 235] on link "Business Analysis Frameworks" at bounding box center [728, 243] width 202 height 16
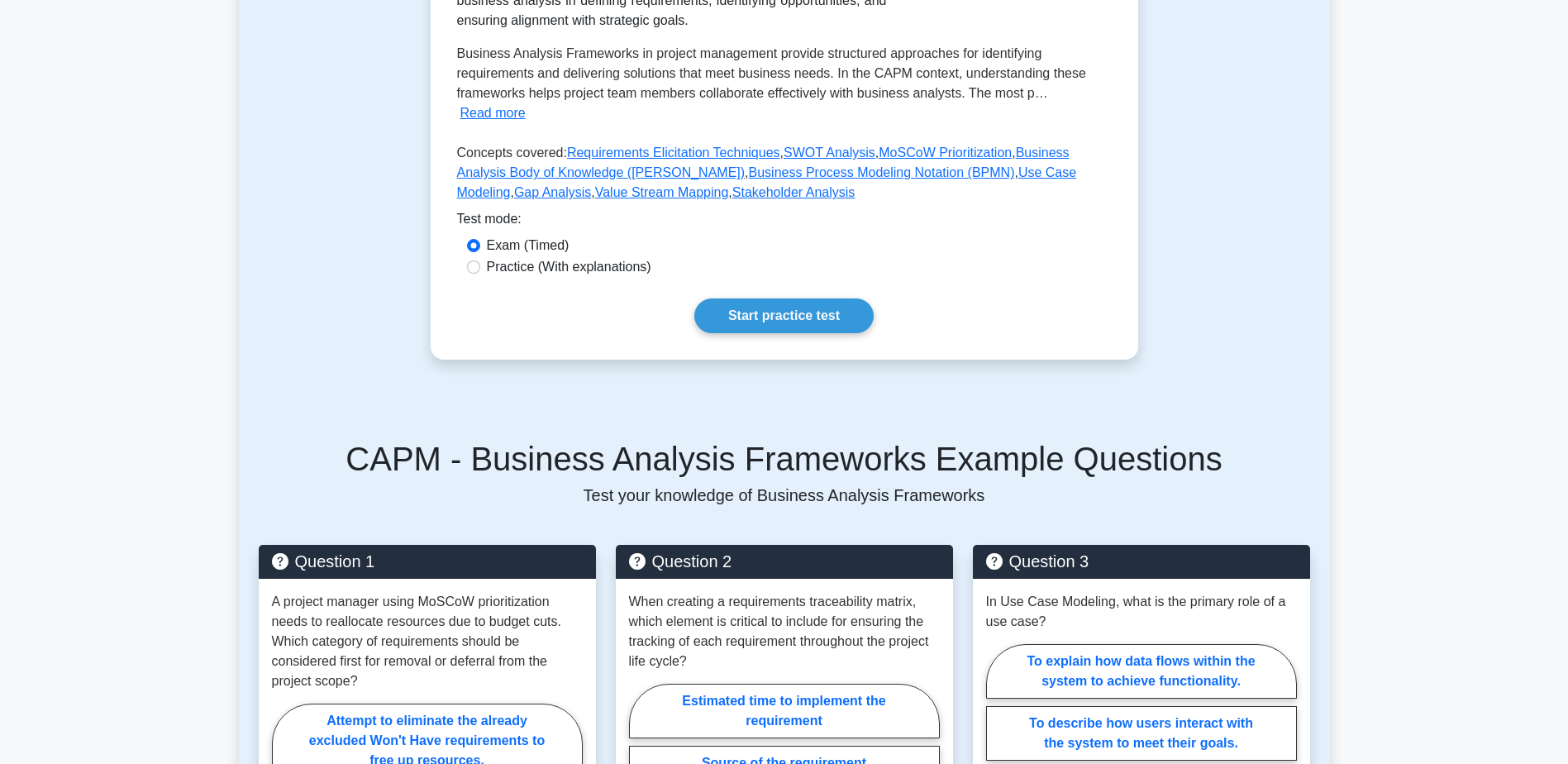
scroll to position [496, 0]
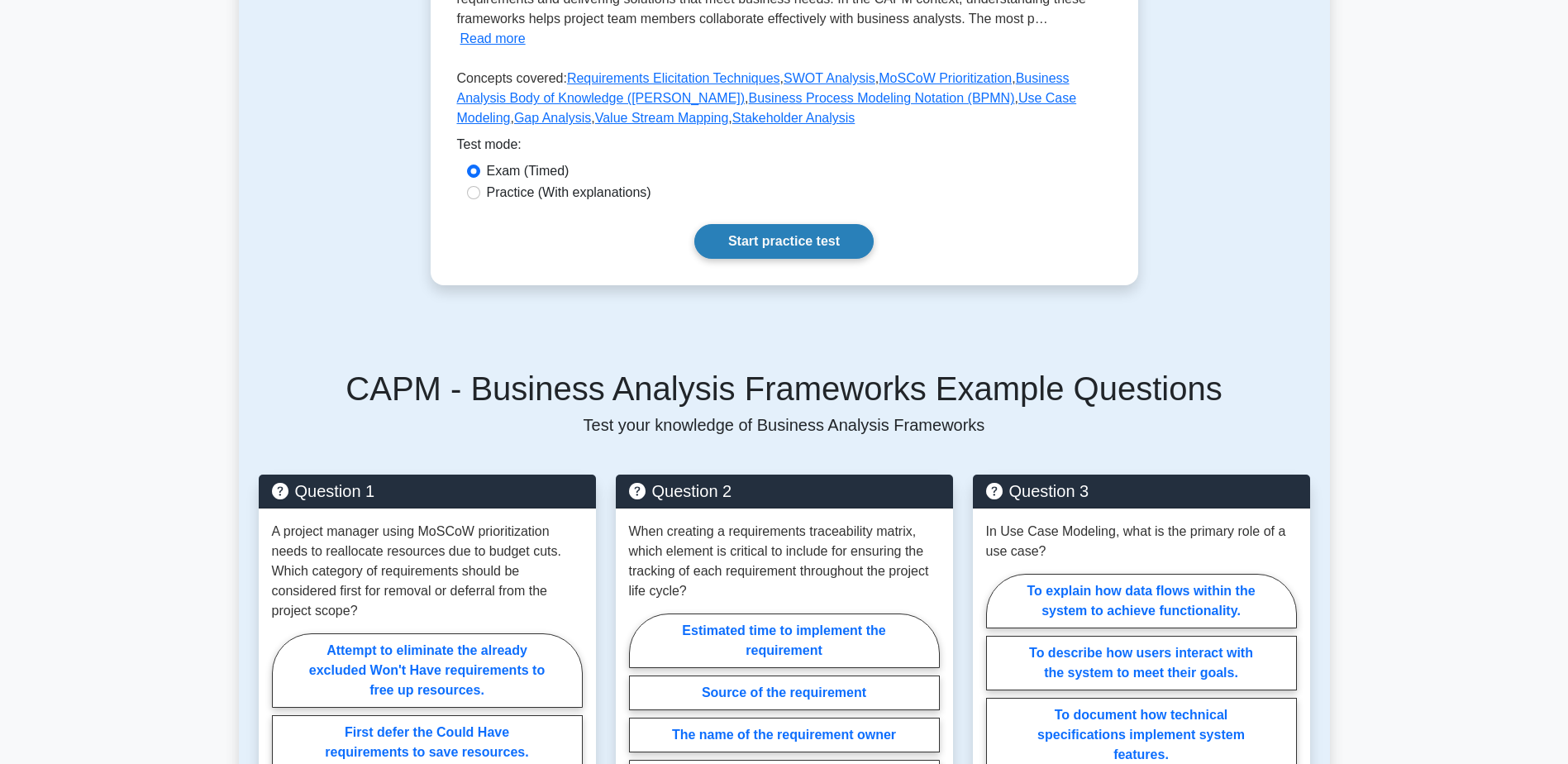
click at [774, 232] on link "Start practice test" at bounding box center [784, 242] width 180 height 35
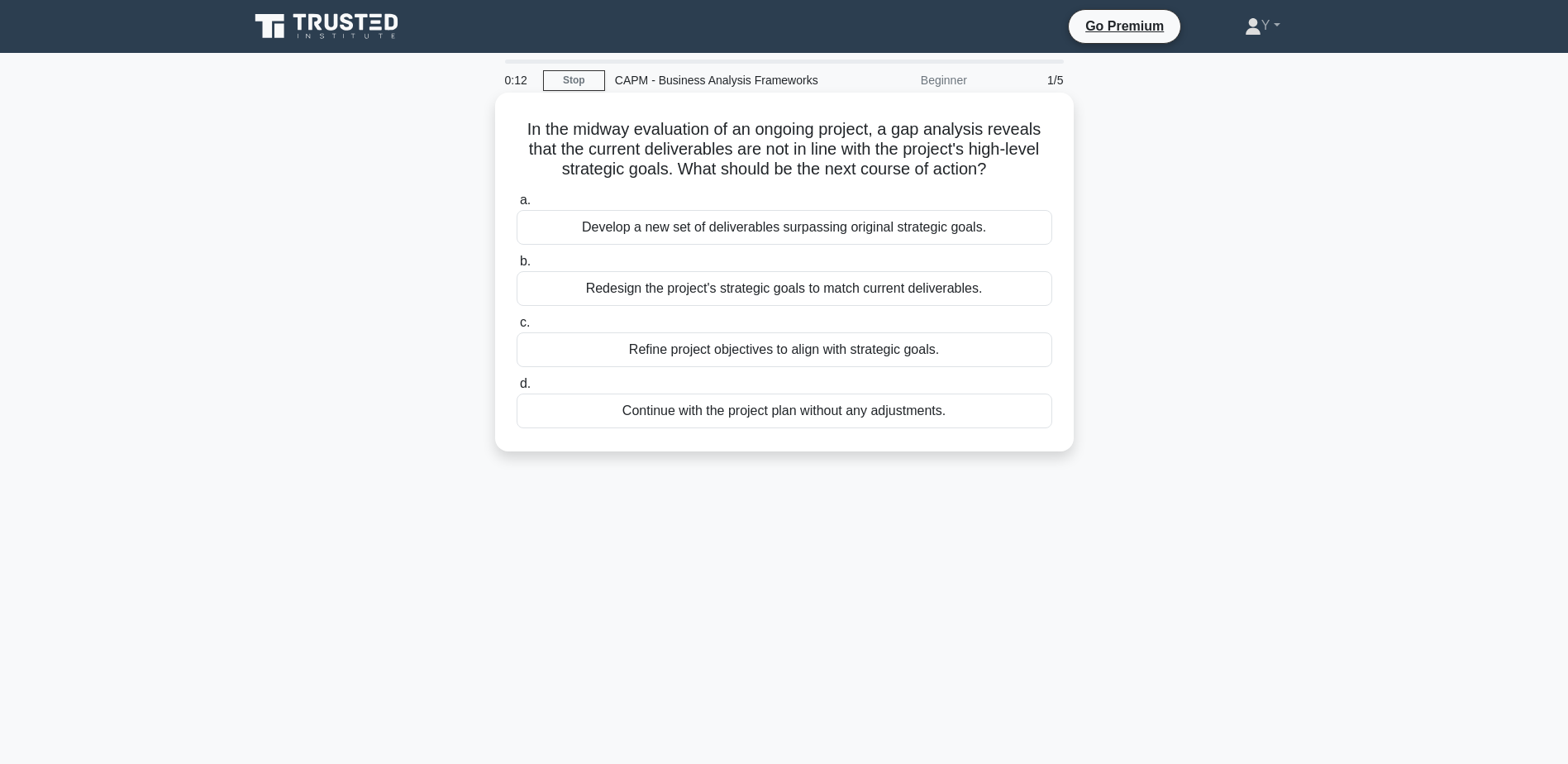
click at [726, 353] on div "Refine project objectives to align with strategic goals." at bounding box center [785, 350] width 536 height 35
click at [517, 328] on input "c. Refine project objectives to align with strategic goals." at bounding box center [517, 322] width 0 height 11
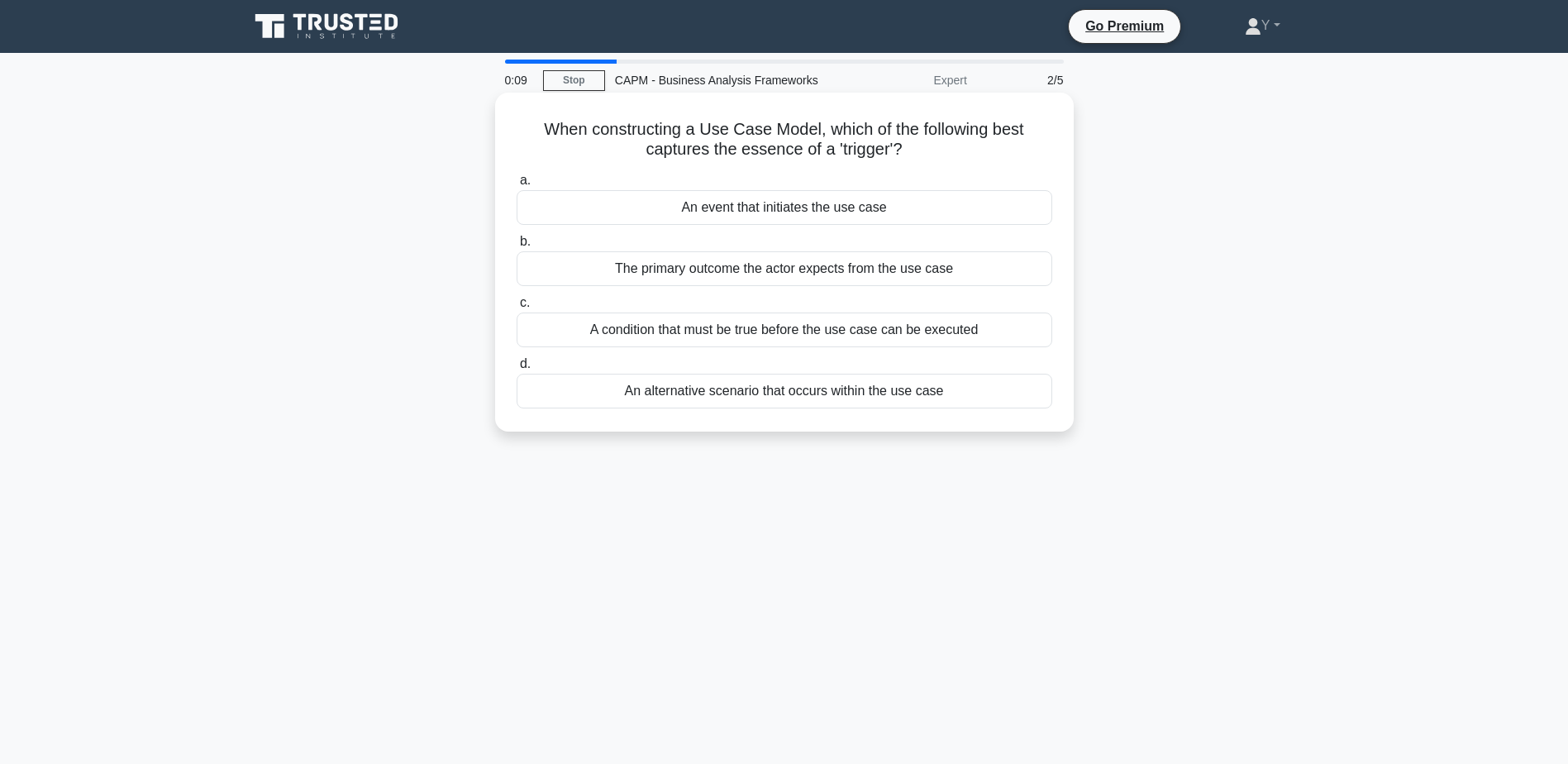
drag, startPoint x: 622, startPoint y: 133, endPoint x: 919, endPoint y: 158, distance: 298.1
click at [919, 158] on h5 "When constructing a Use Case Model, which of the following best captures the es…" at bounding box center [785, 140] width 539 height 42
click at [786, 211] on div "An event that initiates the use case" at bounding box center [785, 208] width 536 height 35
click at [517, 186] on input "a. An event that initiates the use case" at bounding box center [517, 181] width 0 height 11
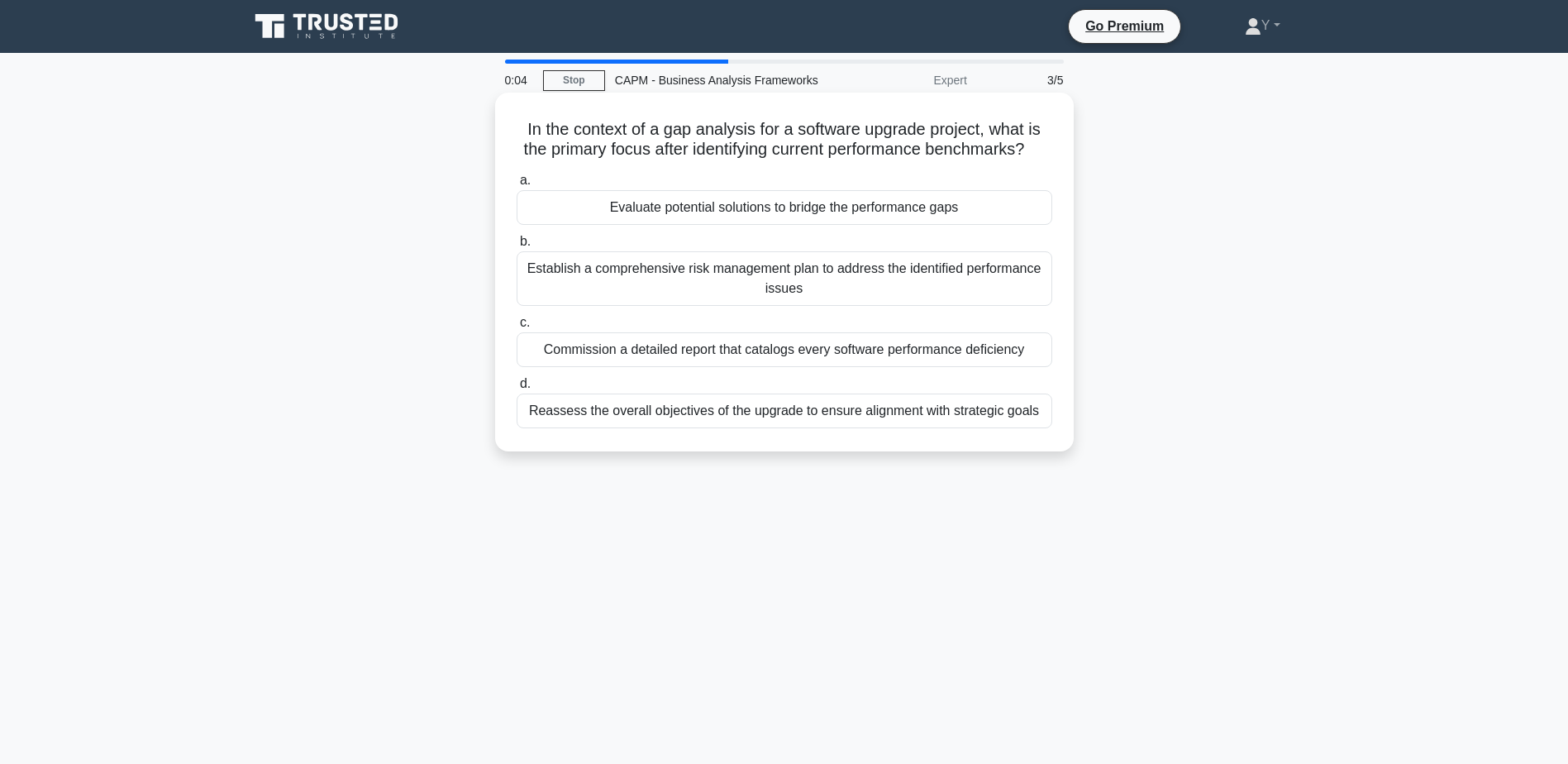
drag, startPoint x: 634, startPoint y: 128, endPoint x: 1070, endPoint y: 160, distance: 437.2
click at [1070, 160] on div "In the context of a gap analysis for a software upgrade project, what is the pr…" at bounding box center [784, 272] width 578 height 359
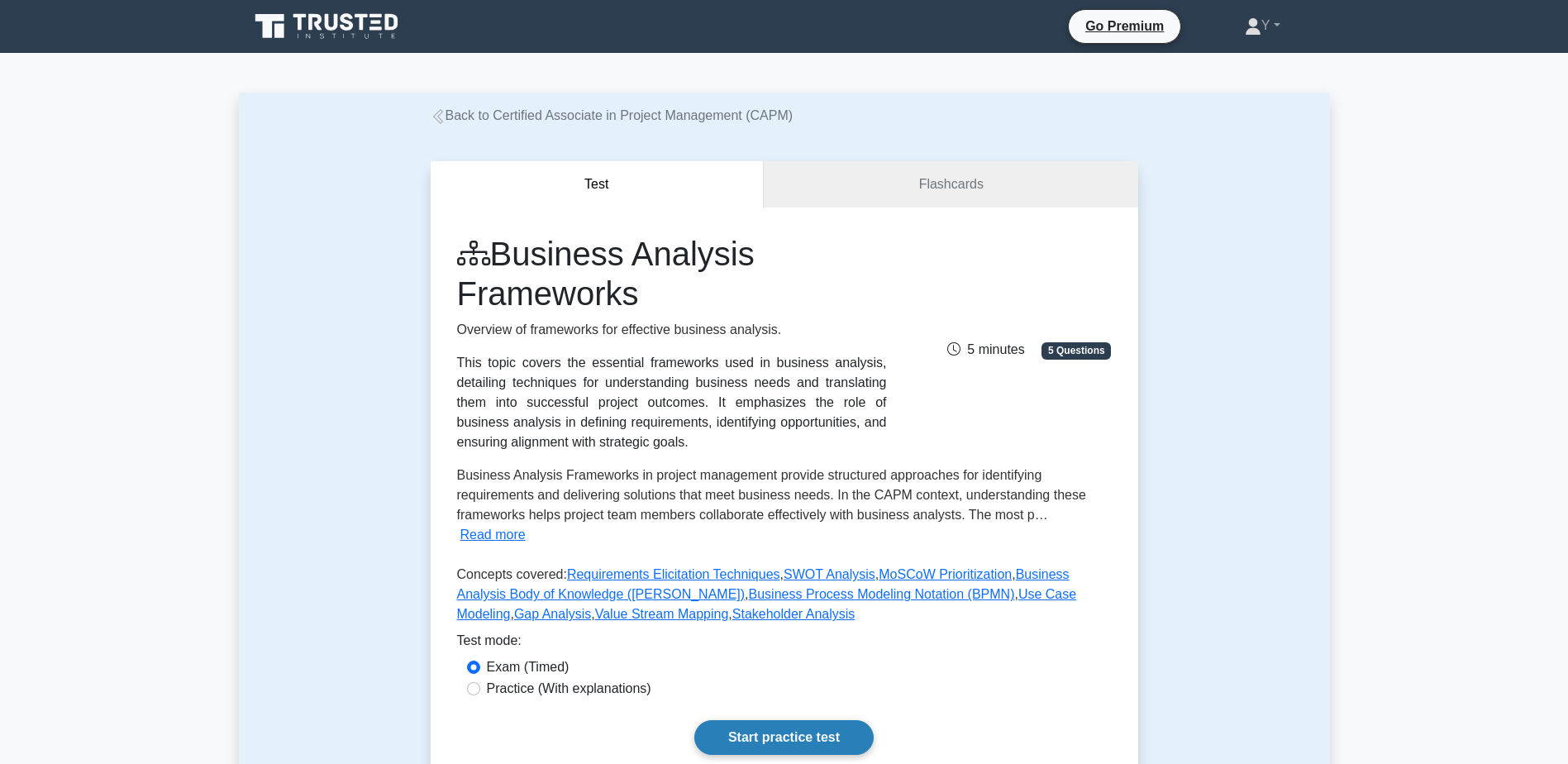
click at [753, 724] on link "Start practice test" at bounding box center [784, 738] width 180 height 35
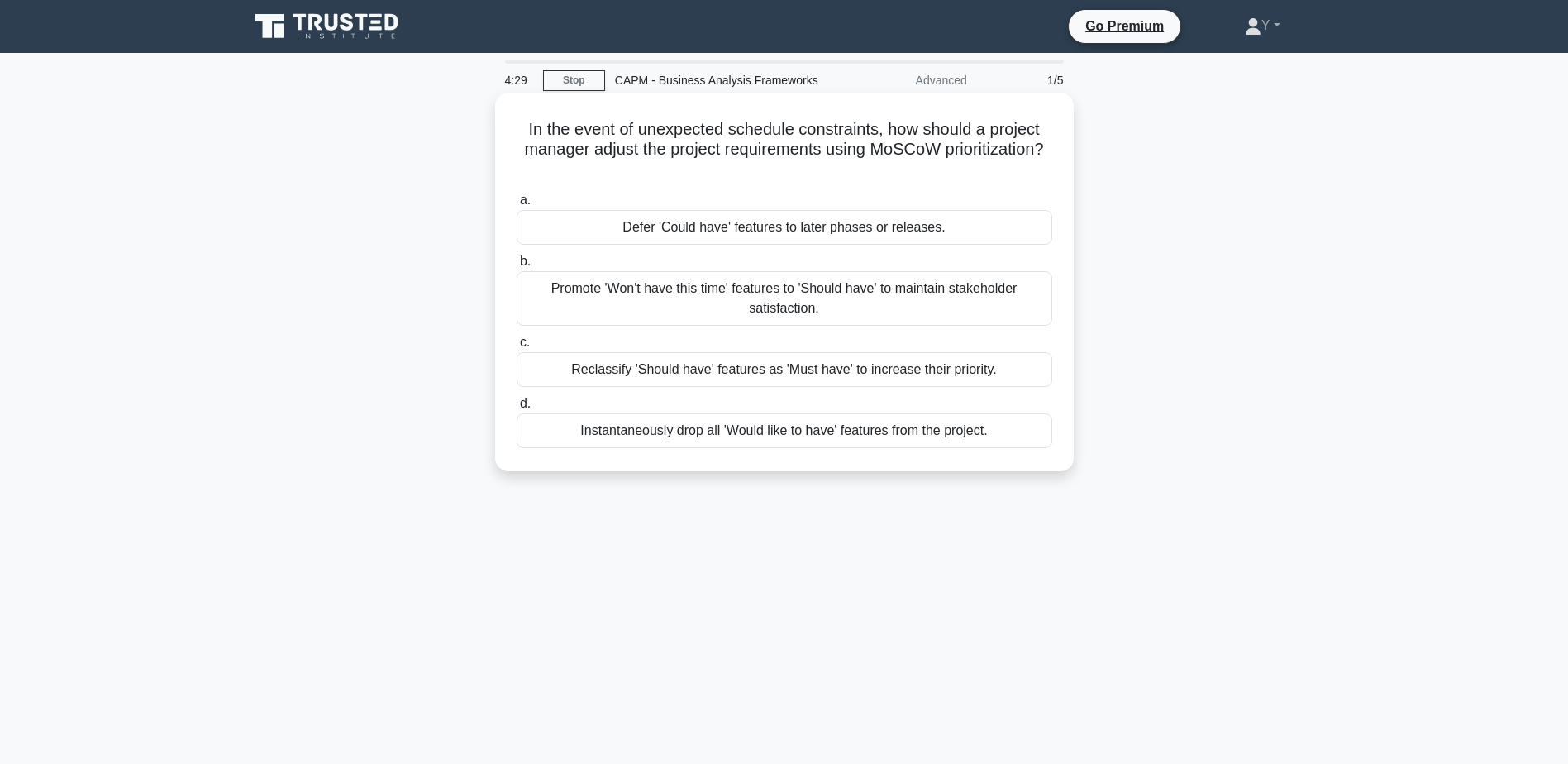
drag, startPoint x: 739, startPoint y: 117, endPoint x: 979, endPoint y: 171, distance: 246.0
click at [979, 171] on h5 "In the event of unexpected schedule constraints, how should a project manager a…" at bounding box center [785, 149] width 539 height 61
click at [674, 221] on div "Defer 'Could have' features to later phases or releases." at bounding box center [785, 227] width 536 height 35
click at [517, 206] on input "a. Defer 'Could have' features to later phases or releases." at bounding box center [517, 200] width 0 height 11
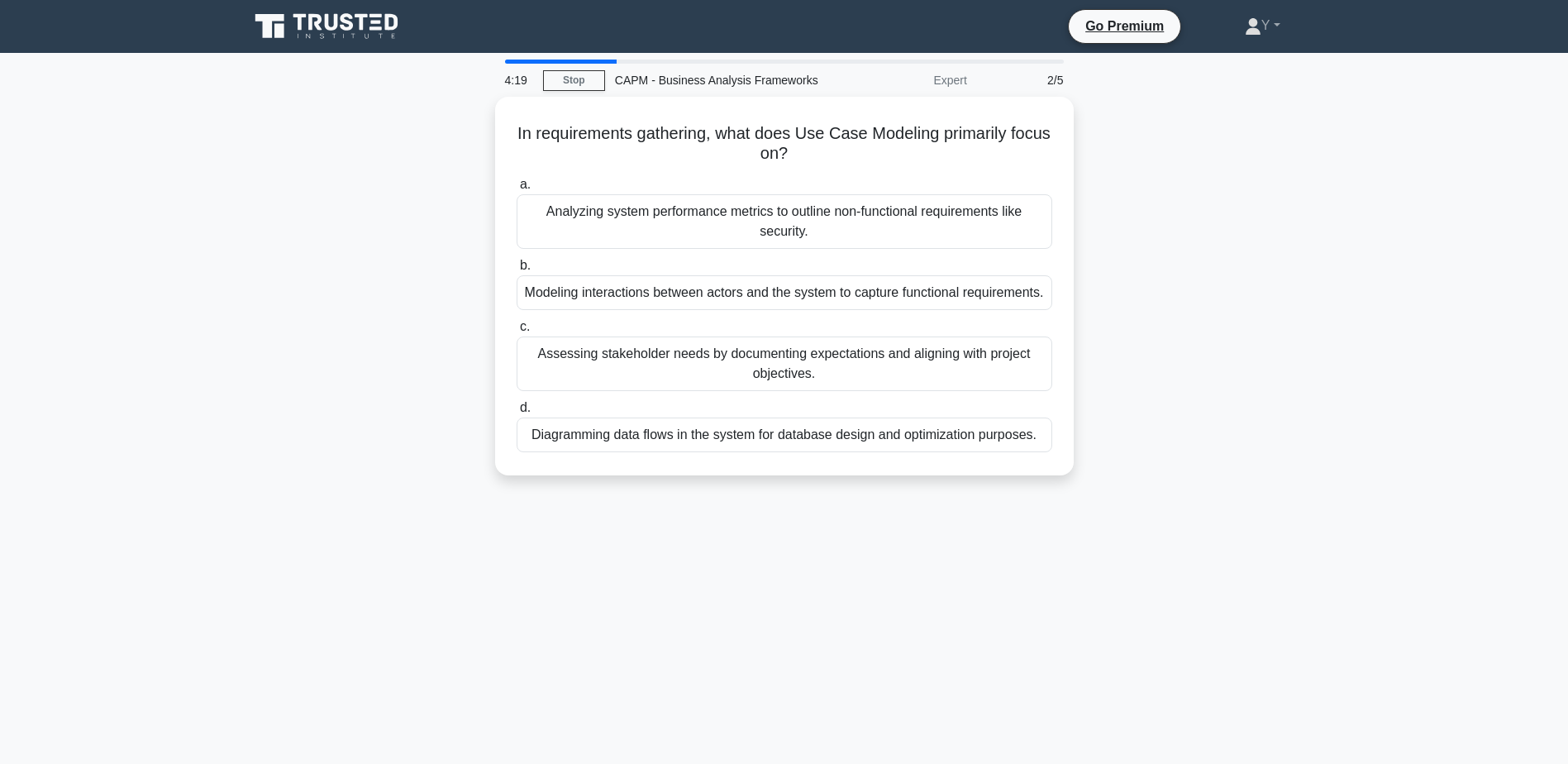
drag, startPoint x: 603, startPoint y: 130, endPoint x: 1225, endPoint y: 206, distance: 626.6
click at [1225, 206] on div "In requirements gathering, what does Use Case Modeling primarily focus on? .spi…" at bounding box center [784, 296] width 1092 height 399
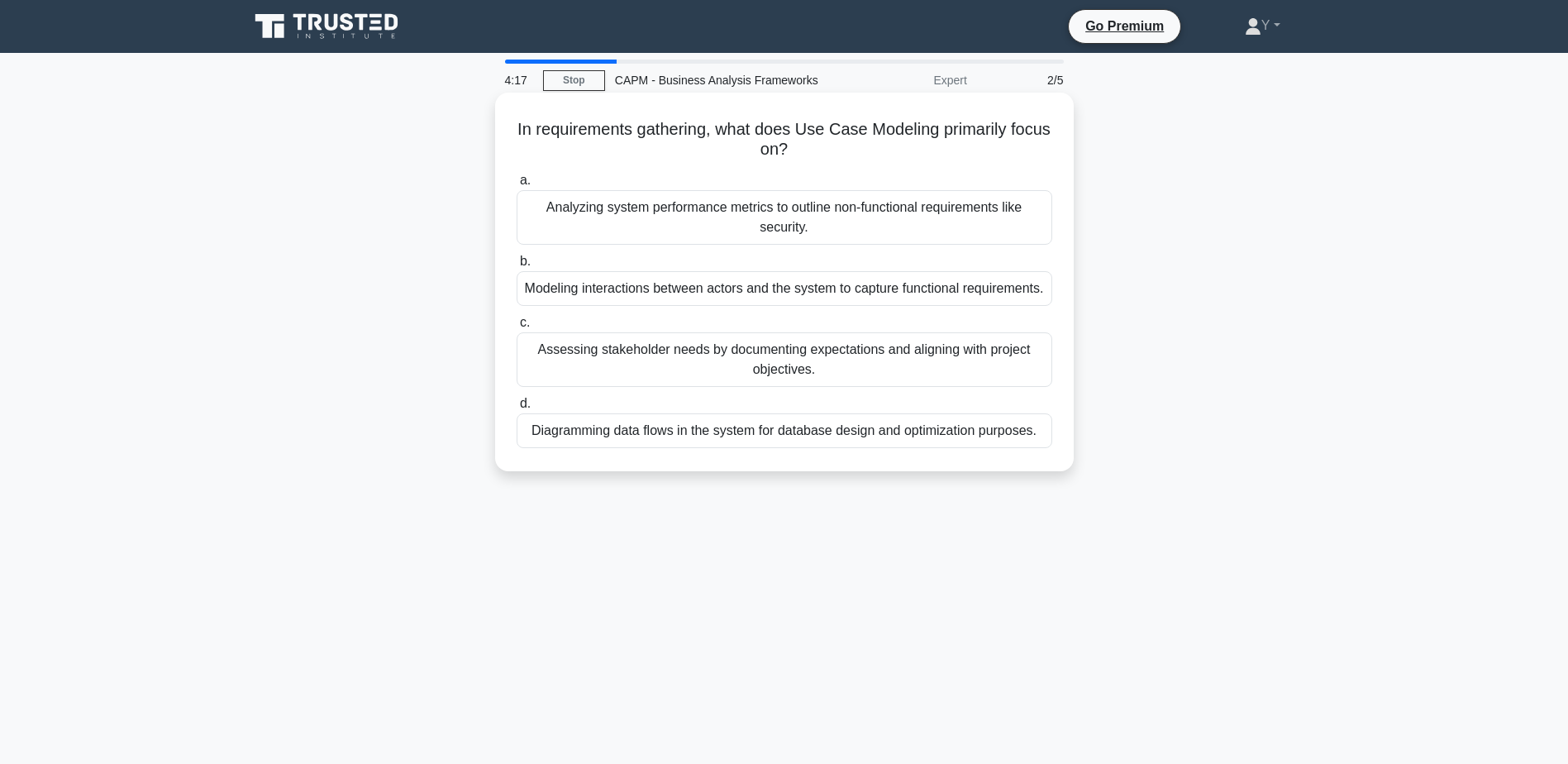
click at [950, 157] on h5 "In requirements gathering, what does Use Case Modeling primarily focus on? .spi…" at bounding box center [785, 140] width 539 height 42
click at [879, 306] on div "Modeling interactions between actors and the system to capture functional requi…" at bounding box center [785, 288] width 536 height 35
click at [517, 267] on input "b. Modeling interactions between actors and the system to capture functional re…" at bounding box center [517, 261] width 0 height 11
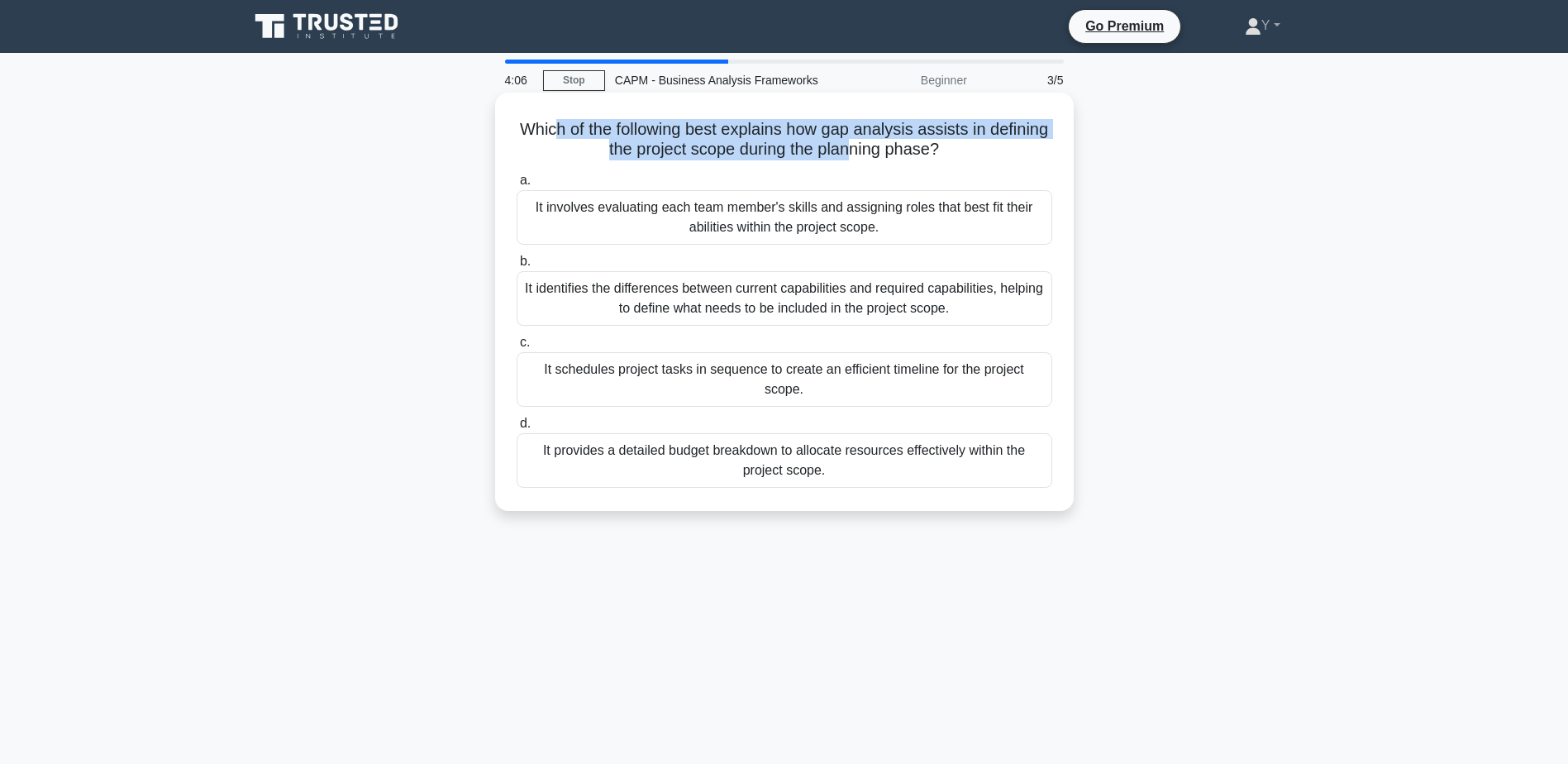
drag, startPoint x: 581, startPoint y: 127, endPoint x: 888, endPoint y: 161, distance: 308.9
click at [888, 160] on h5 "Which of the following best explains how gap analysis assists in defining the p…" at bounding box center [785, 140] width 539 height 42
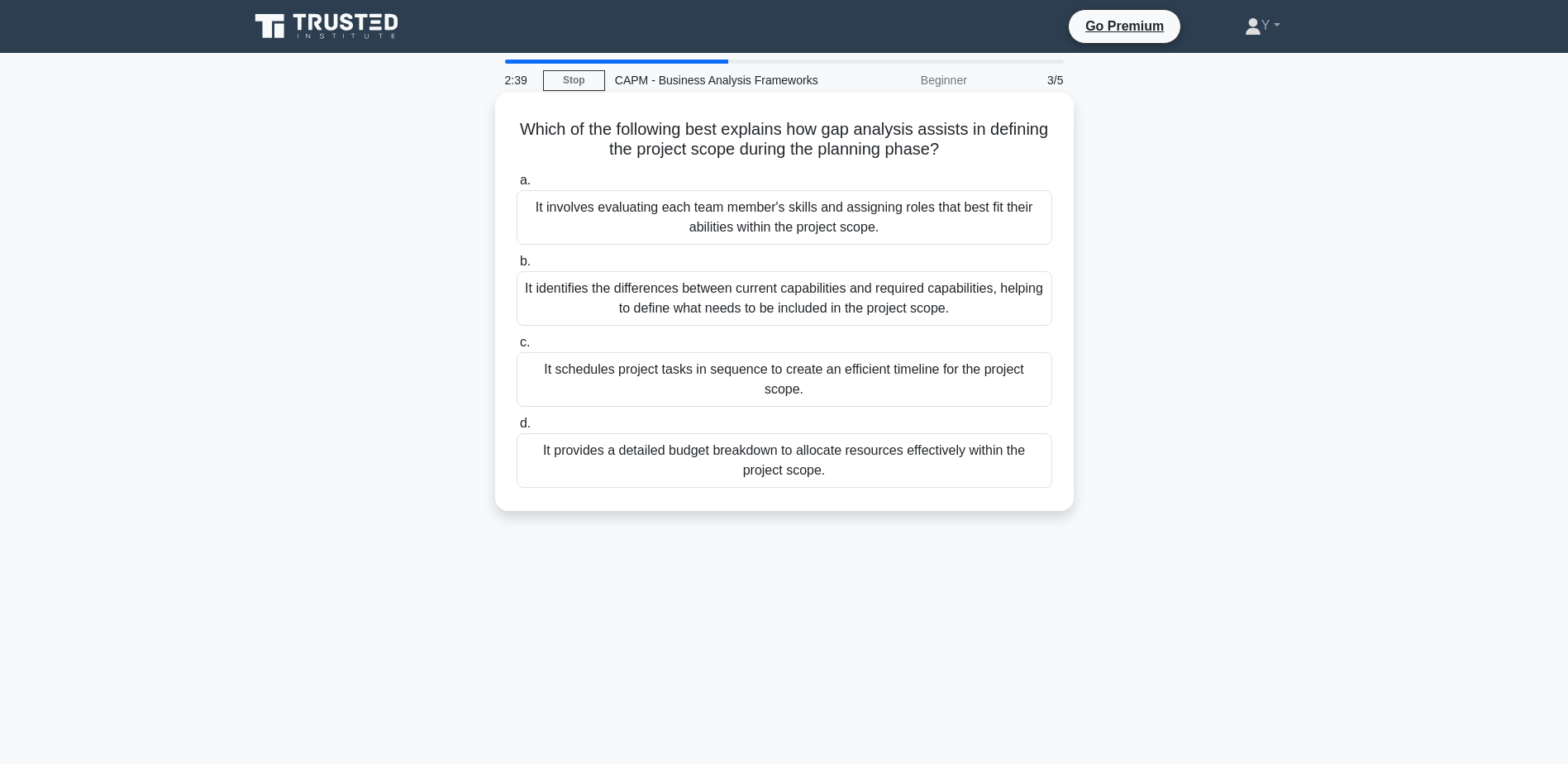
click at [660, 300] on div "It identifies the differences between current capabilities and required capabil…" at bounding box center [785, 298] width 536 height 54
click at [517, 267] on input "b. It identifies the differences between current capabilities and required capa…" at bounding box center [517, 261] width 0 height 11
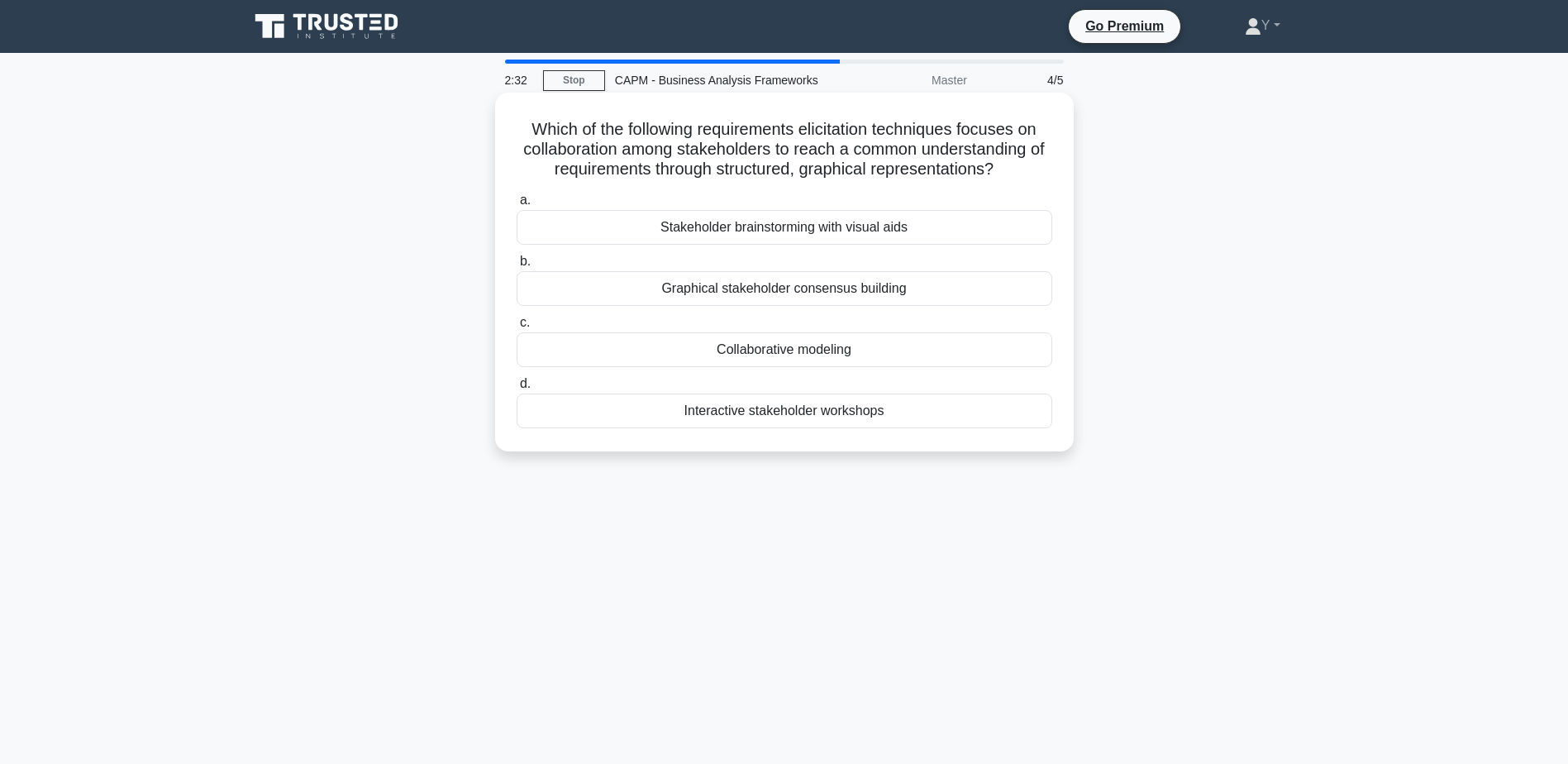
drag, startPoint x: 593, startPoint y: 130, endPoint x: 1037, endPoint y: 181, distance: 446.9
click at [1037, 181] on h5 "Which of the following requirements elicitation techniques focuses on collabora…" at bounding box center [785, 149] width 539 height 61
click at [820, 357] on div "Collaborative modeling" at bounding box center [785, 350] width 536 height 35
click at [517, 328] on input "c. Collaborative modeling" at bounding box center [517, 322] width 0 height 11
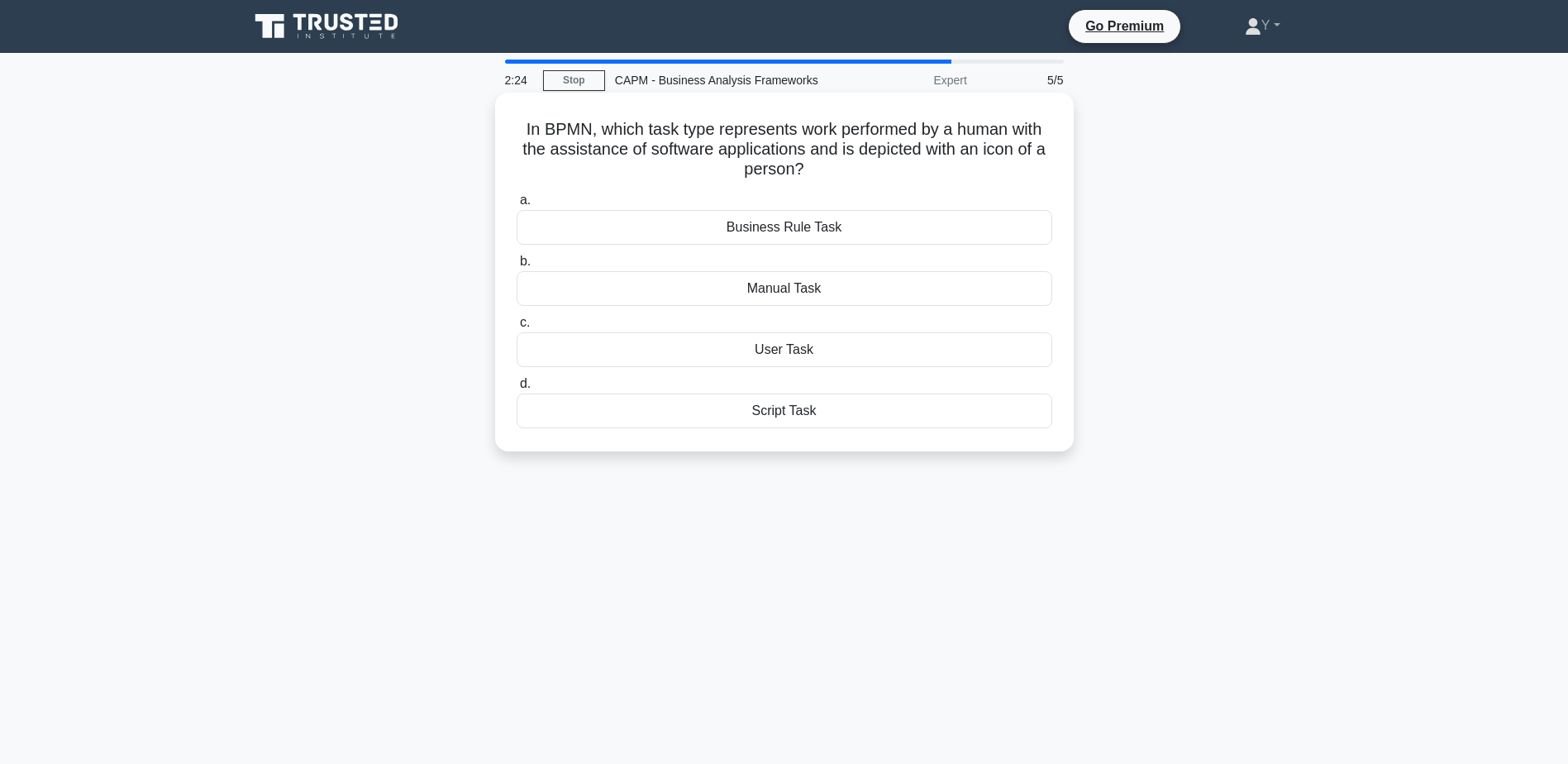
drag, startPoint x: 590, startPoint y: 123, endPoint x: 948, endPoint y: 178, distance: 362.2
click at [948, 178] on h5 "In BPMN, which task type represents work performed by a human with the assistan…" at bounding box center [785, 149] width 539 height 61
click at [762, 349] on div "User Task" at bounding box center [785, 350] width 536 height 35
click at [517, 328] on input "c. User Task" at bounding box center [517, 322] width 0 height 11
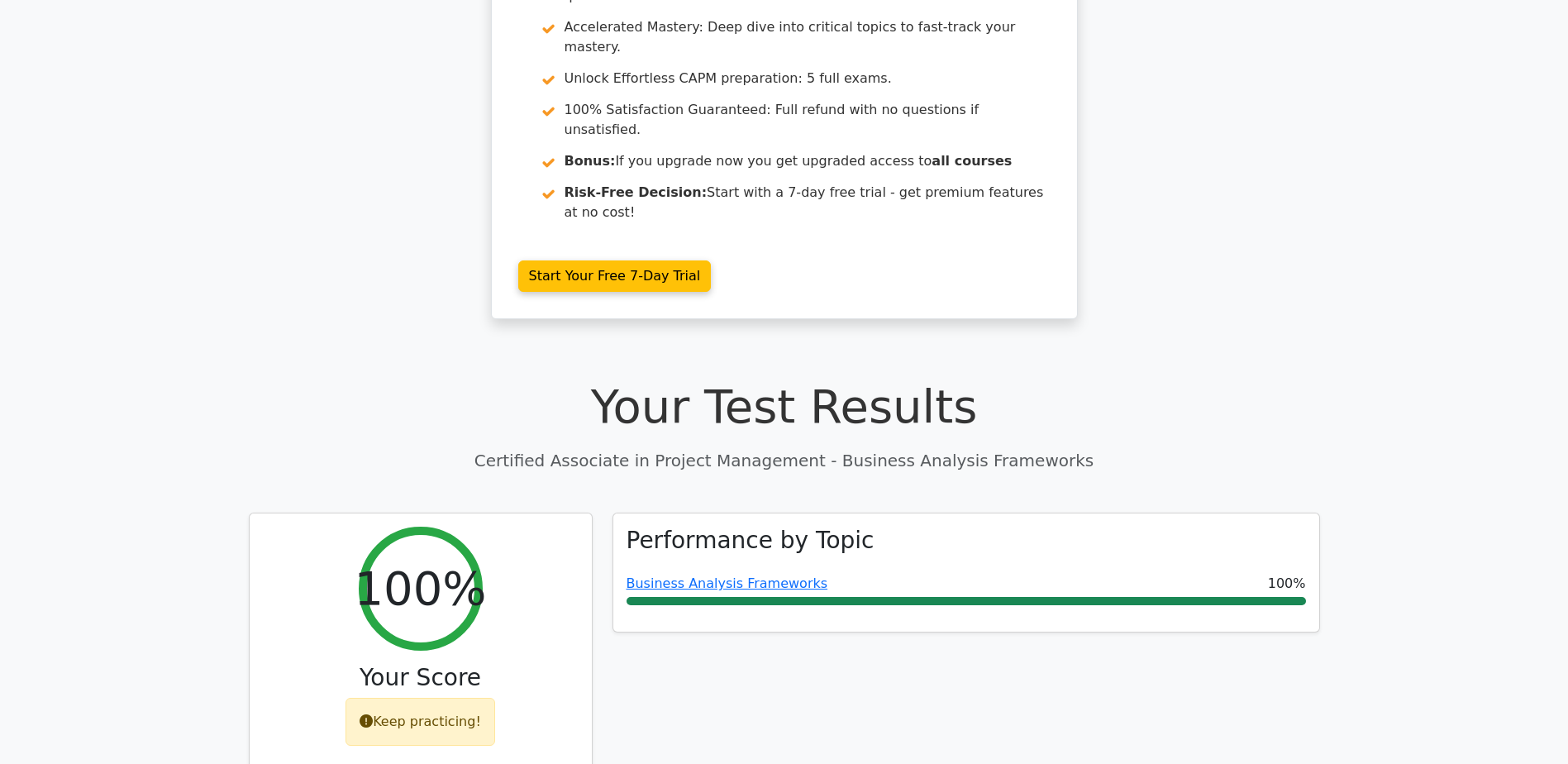
scroll to position [249, 0]
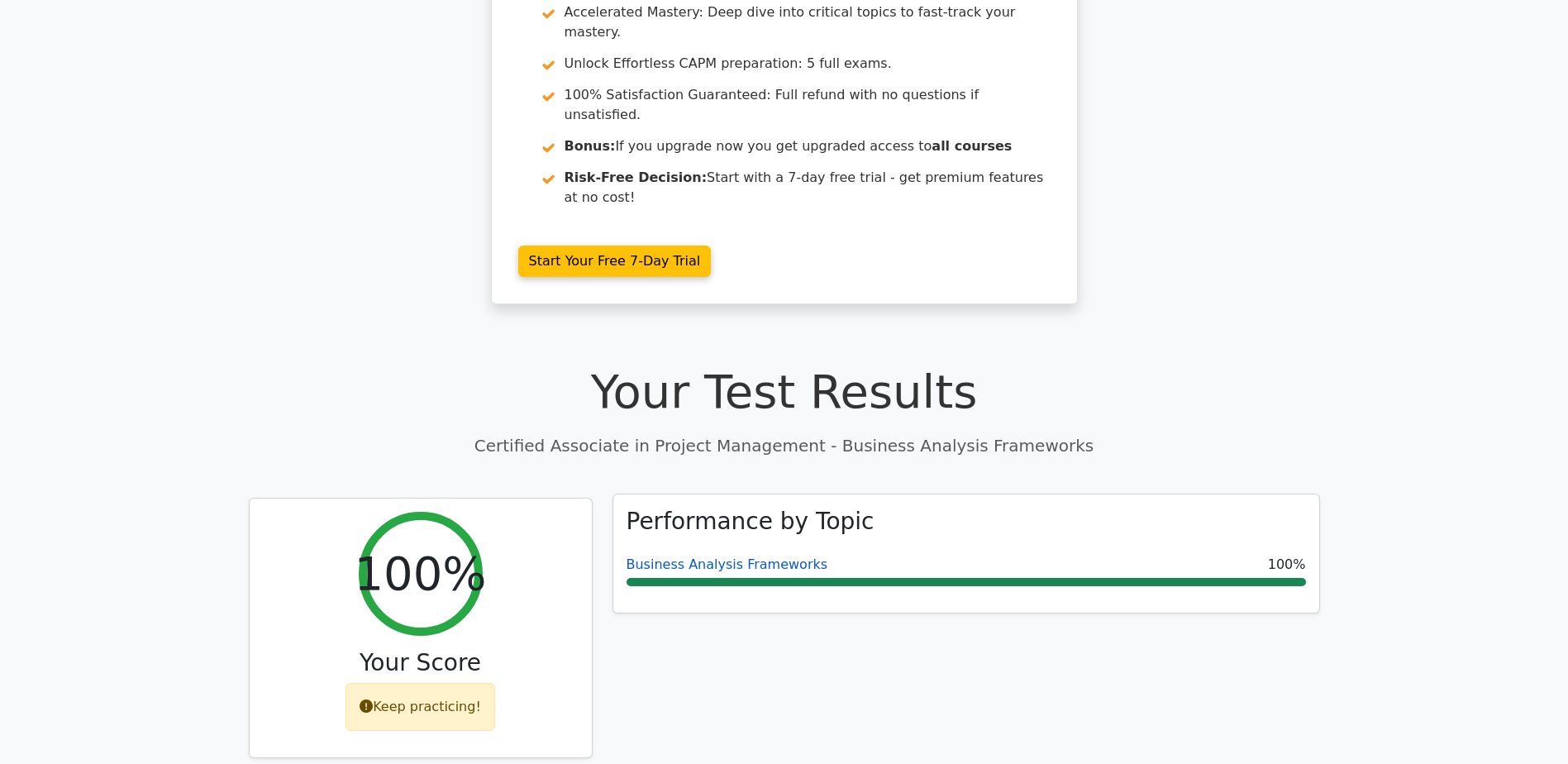
click at [750, 556] on link "Business Analysis Frameworks" at bounding box center [728, 564] width 202 height 16
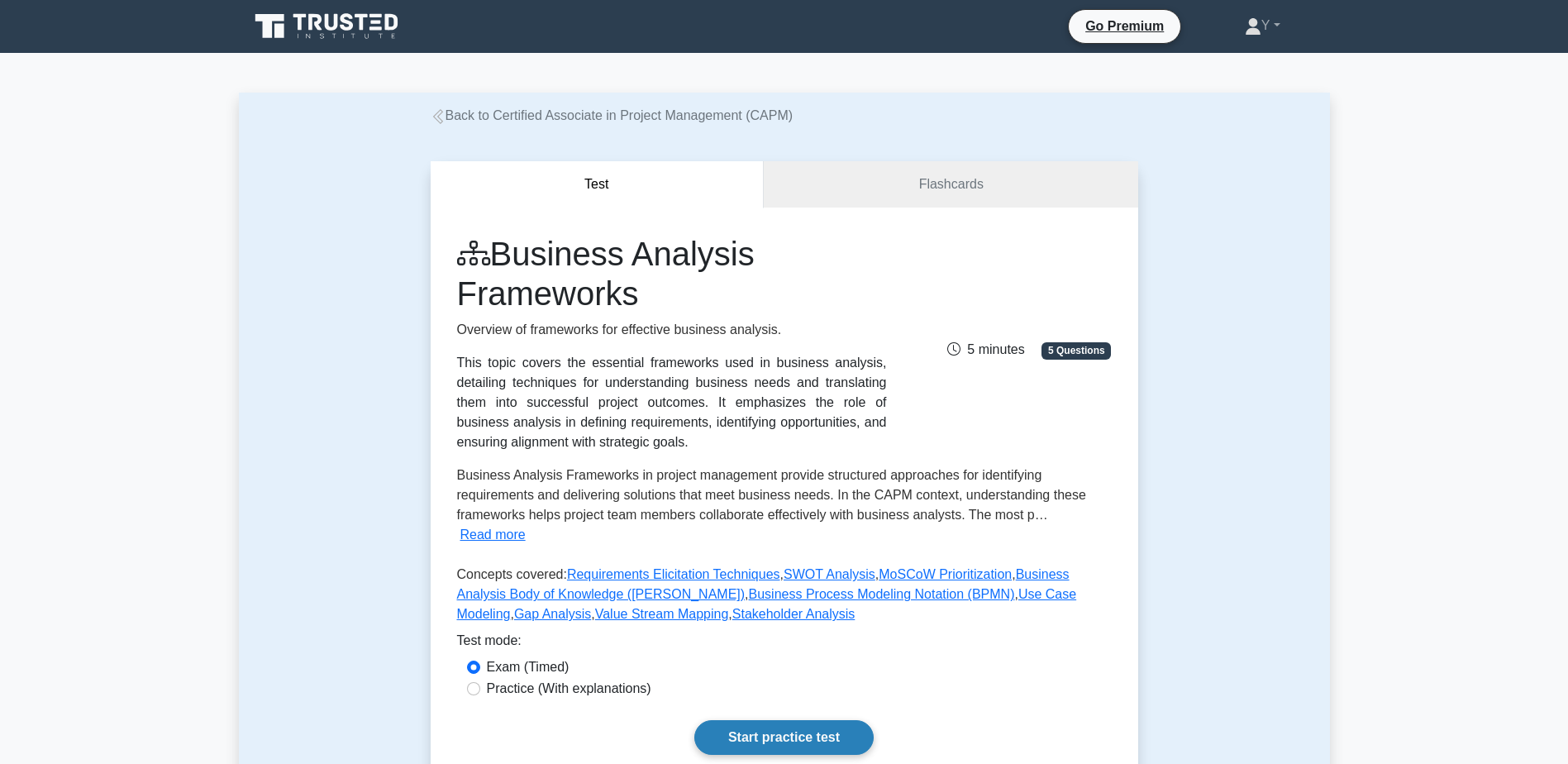
click at [797, 720] on link "Start practice test" at bounding box center [784, 738] width 180 height 35
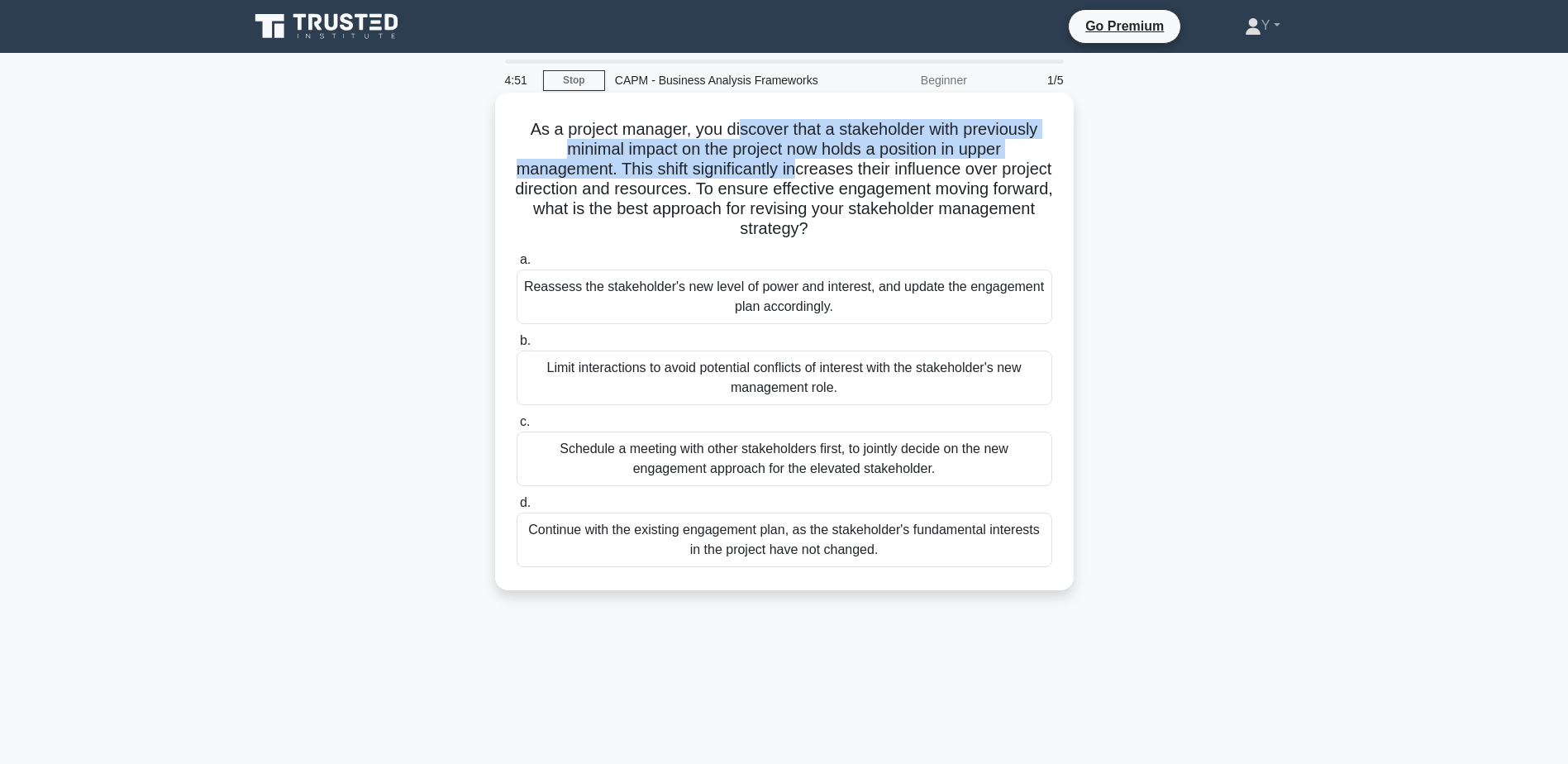
drag, startPoint x: 740, startPoint y: 132, endPoint x: 830, endPoint y: 167, distance: 96.6
click at [830, 167] on h5 "As a project manager, you discover that a stakeholder with previously minimal i…" at bounding box center [785, 180] width 539 height 120
click at [735, 149] on h5 "As a project manager, you discover that a stakeholder with previously minimal i…" at bounding box center [785, 180] width 539 height 120
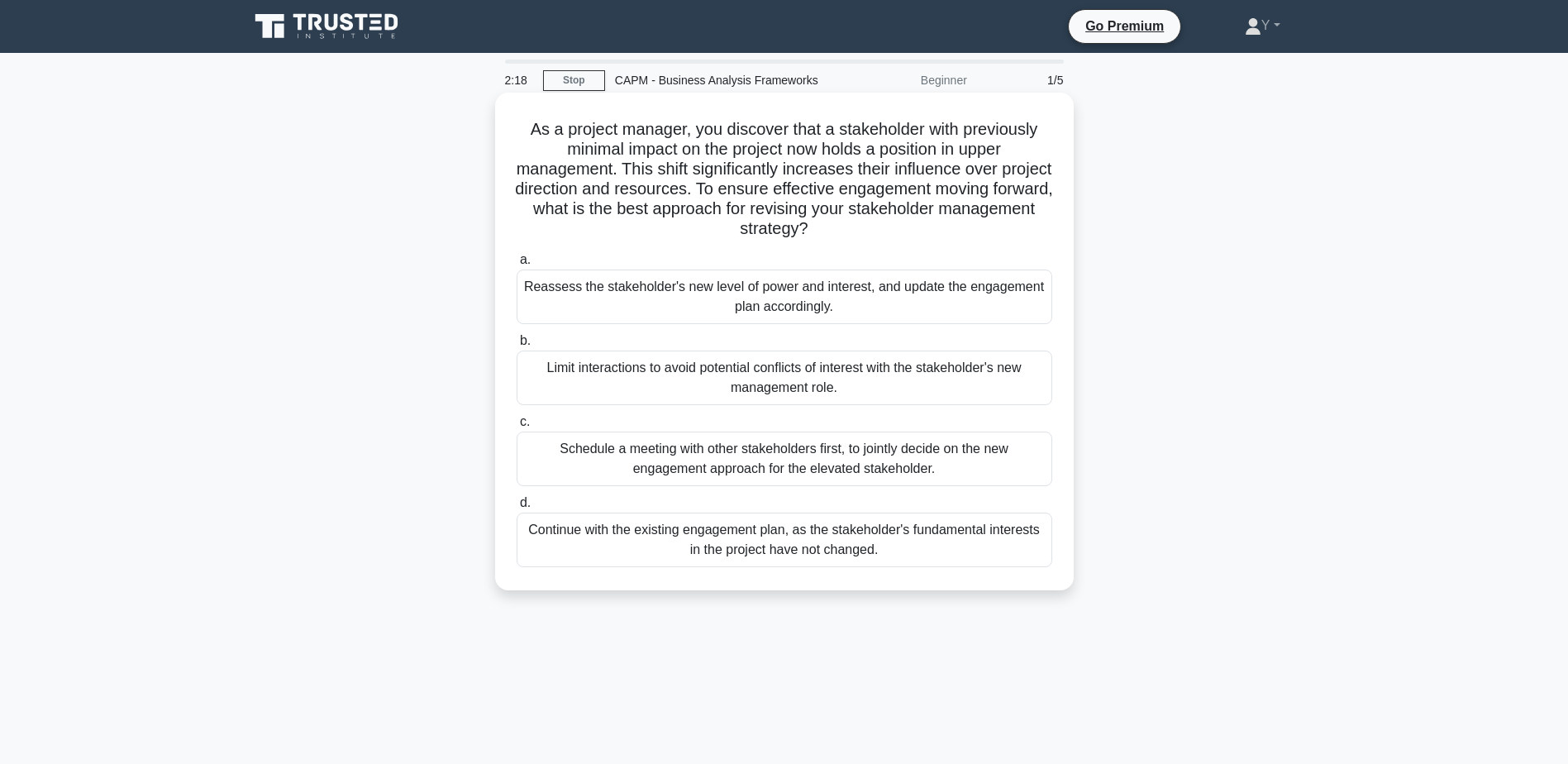
drag, startPoint x: 573, startPoint y: 168, endPoint x: 912, endPoint y: 232, distance: 345.0
click at [912, 232] on h5 "As a project manager, you discover that a stakeholder with previously minimal i…" at bounding box center [785, 180] width 539 height 120
click at [829, 232] on icon ".spinner_0XTQ{transform-origin:center;animation:spinner_y6GP .75s linear infini…" at bounding box center [818, 230] width 19 height 19
drag, startPoint x: 910, startPoint y: 233, endPoint x: 788, endPoint y: 187, distance: 130.4
click at [788, 187] on h5 "As a project manager, you discover that a stakeholder with previously minimal i…" at bounding box center [785, 180] width 539 height 120
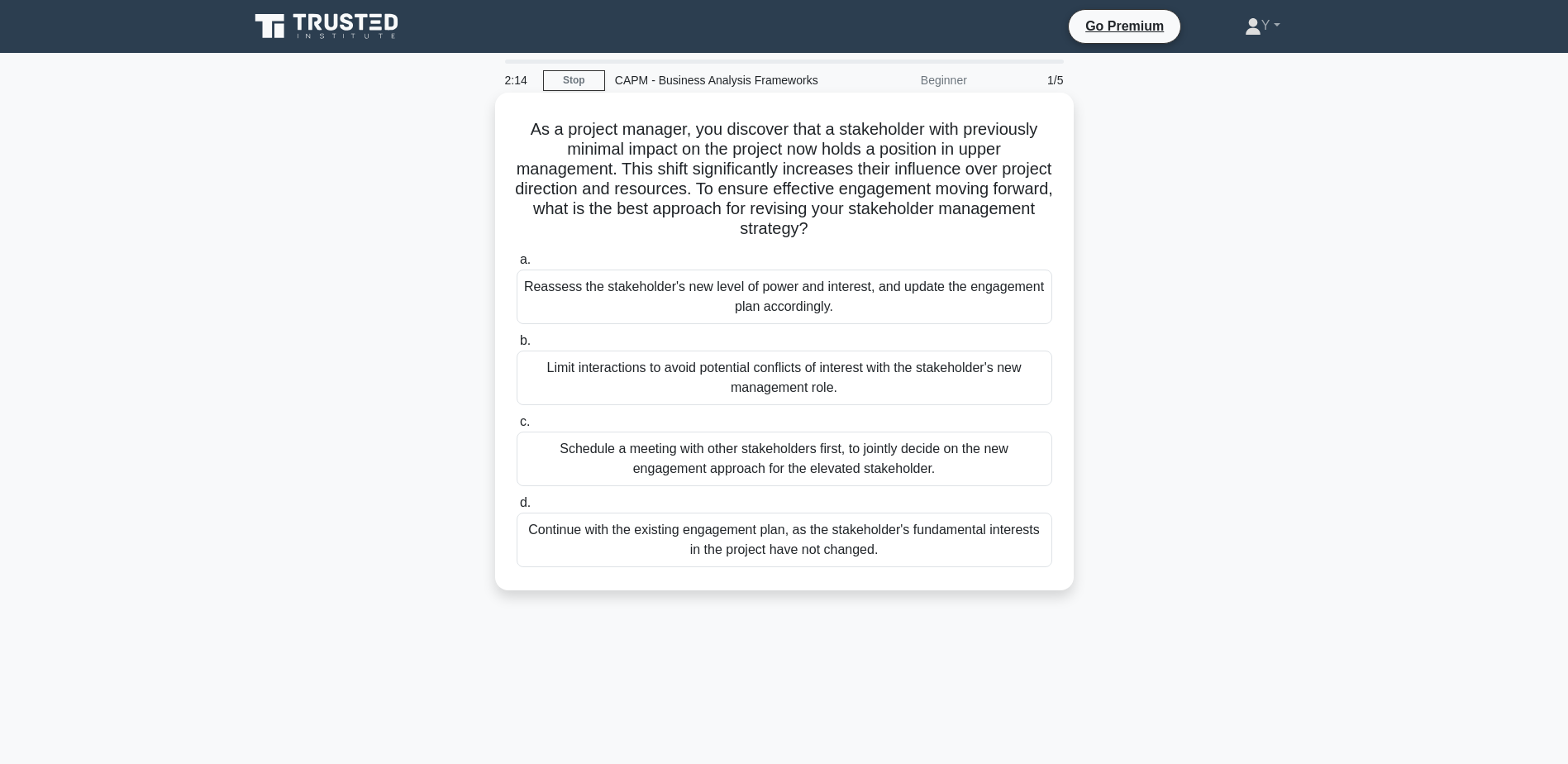
click at [788, 187] on h5 "As a project manager, you discover that a stakeholder with previously minimal i…" at bounding box center [785, 180] width 539 height 120
drag, startPoint x: 788, startPoint y: 187, endPoint x: 946, endPoint y: 230, distance: 163.7
click at [946, 230] on h5 "As a project manager, you discover that a stakeholder with previously minimal i…" at bounding box center [785, 180] width 539 height 120
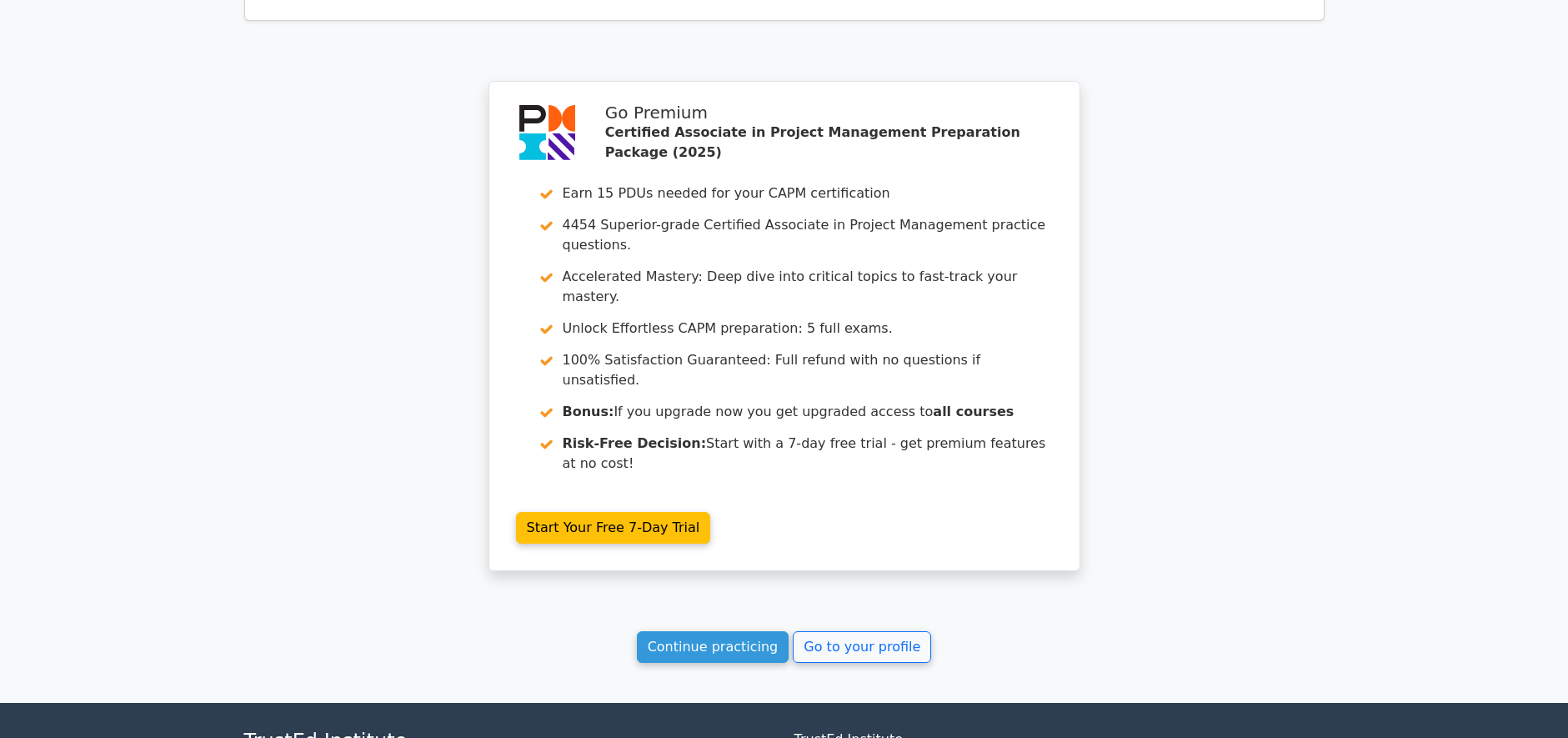
scroll to position [1376, 0]
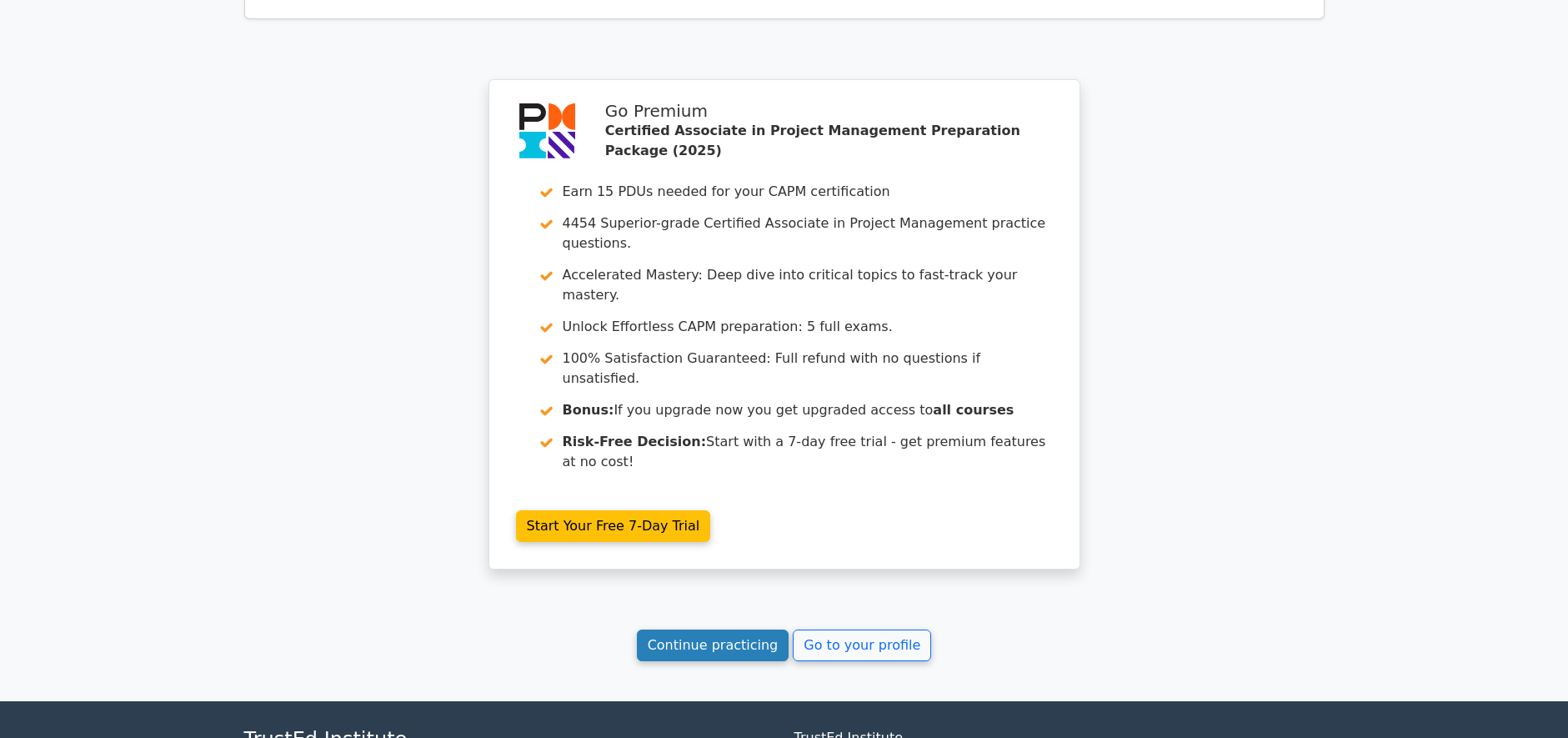
click at [685, 629] on link "Continue practicing" at bounding box center [713, 645] width 153 height 31
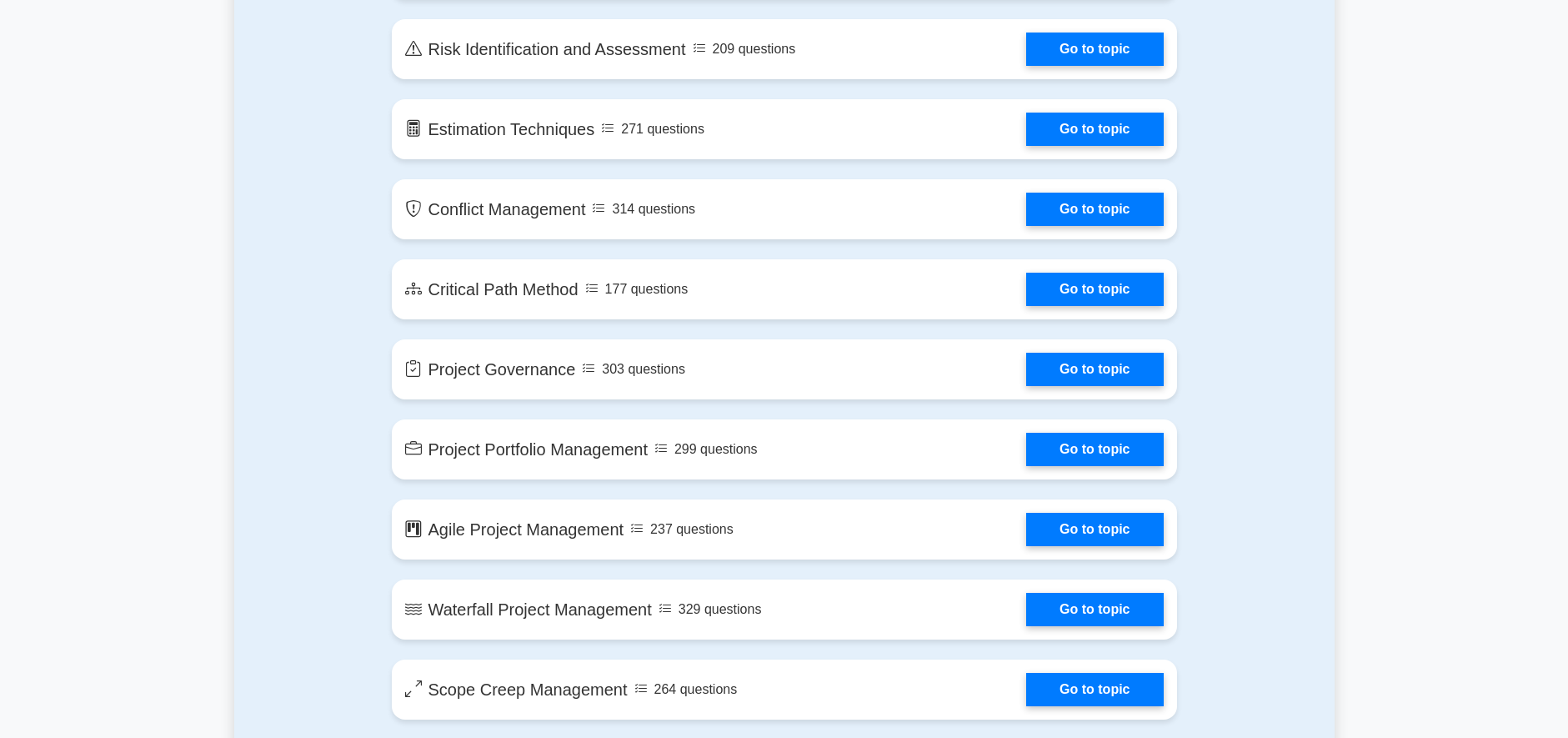
scroll to position [3503, 0]
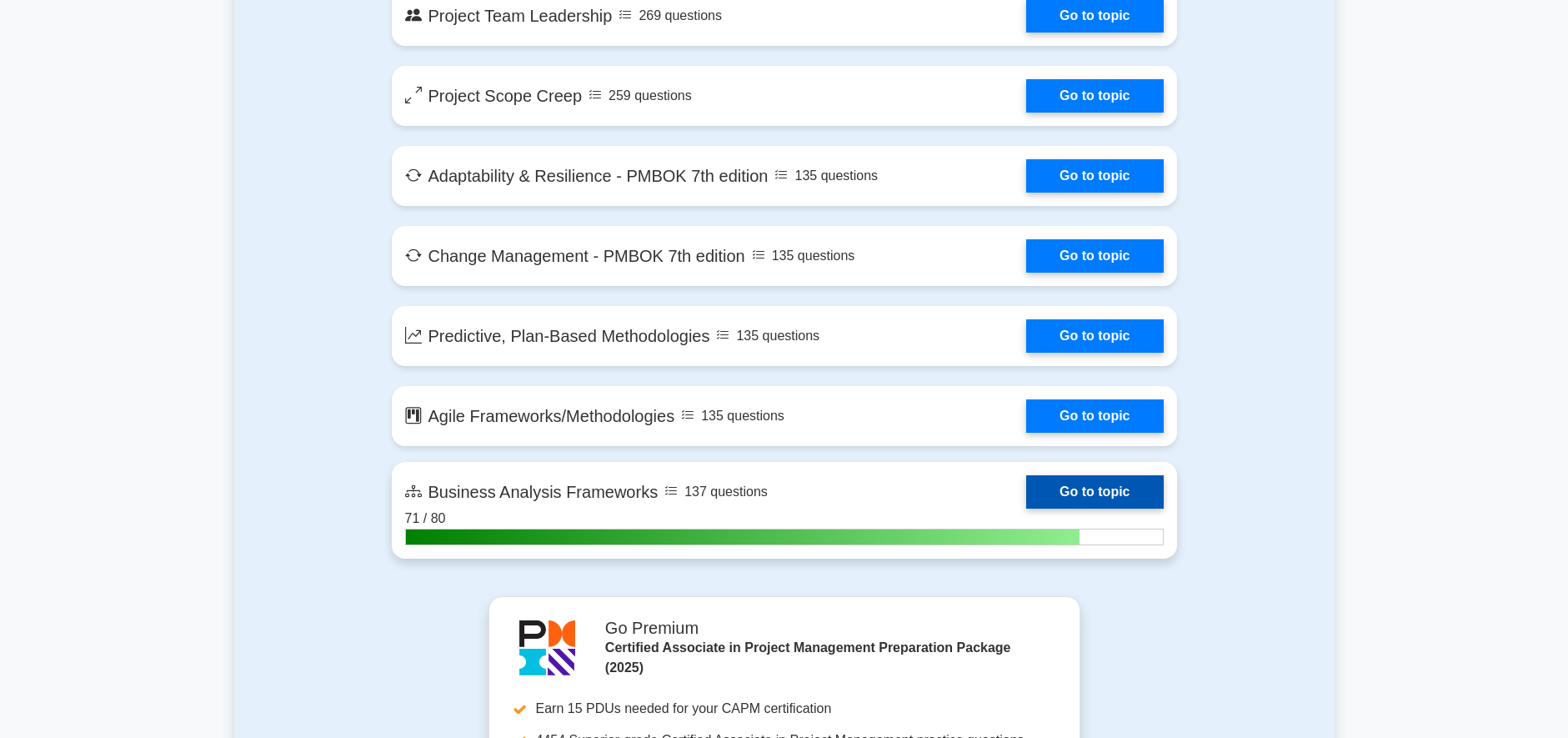
click at [1066, 497] on link "Go to topic" at bounding box center [1095, 492] width 137 height 33
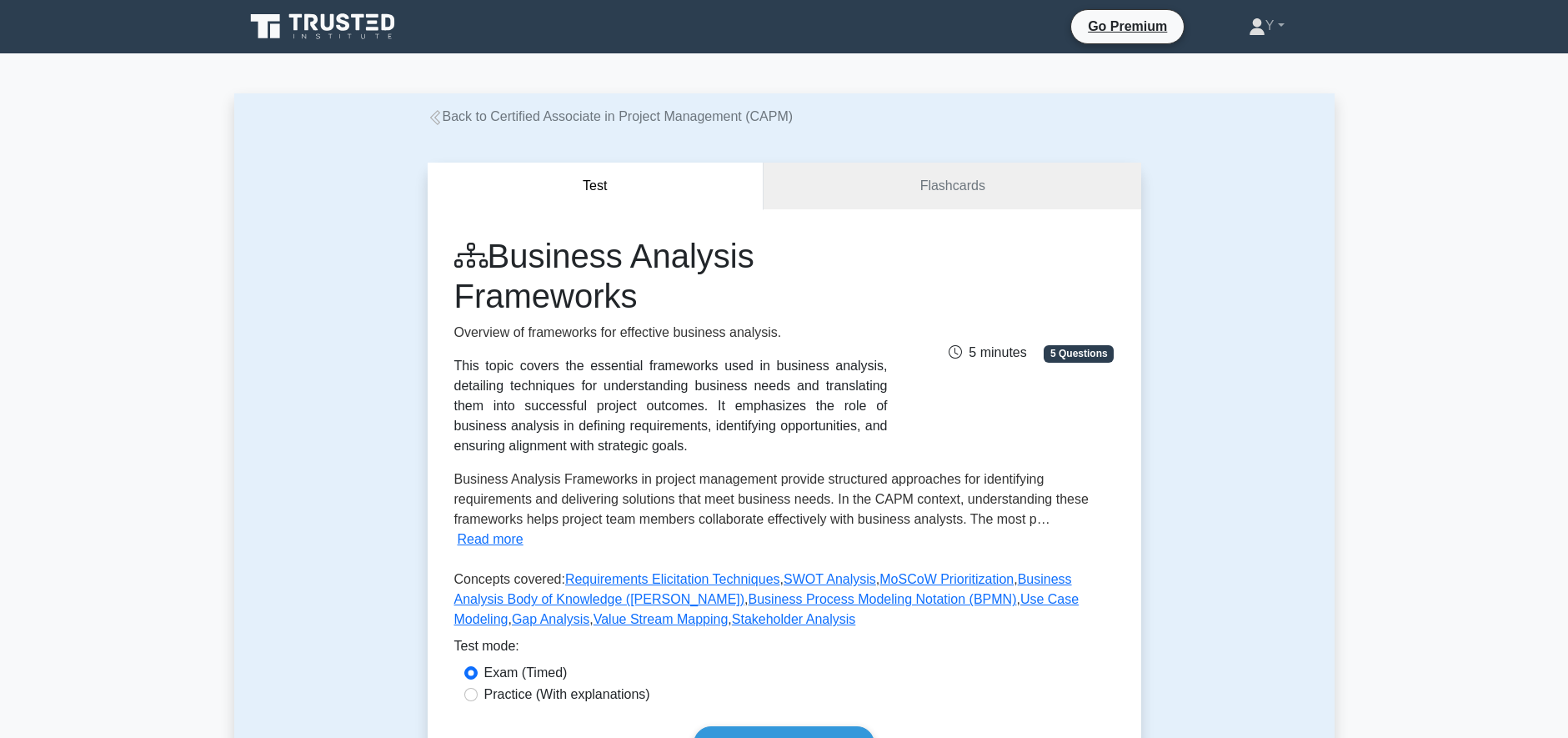
scroll to position [251, 0]
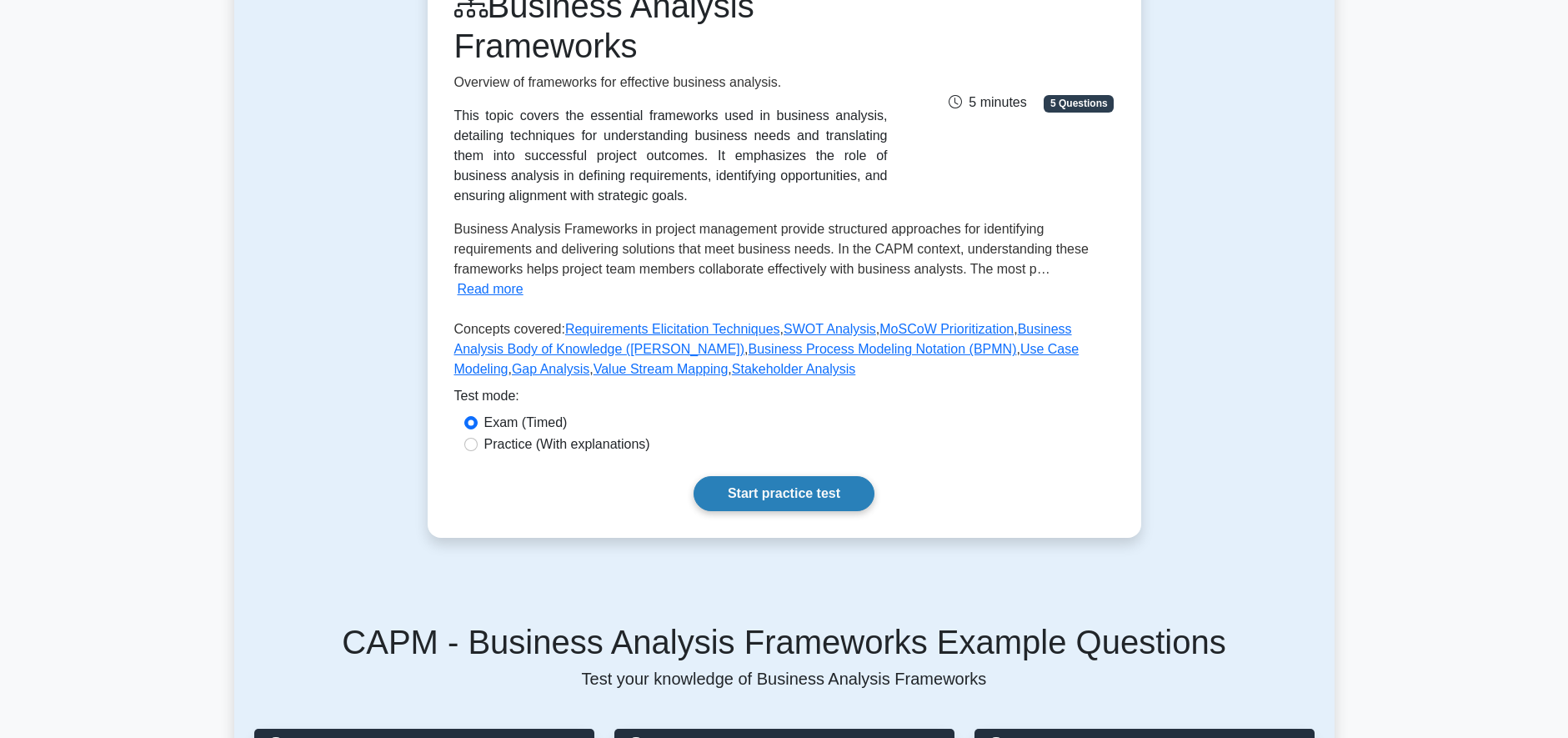
click at [786, 477] on link "Start practice test" at bounding box center [784, 494] width 181 height 35
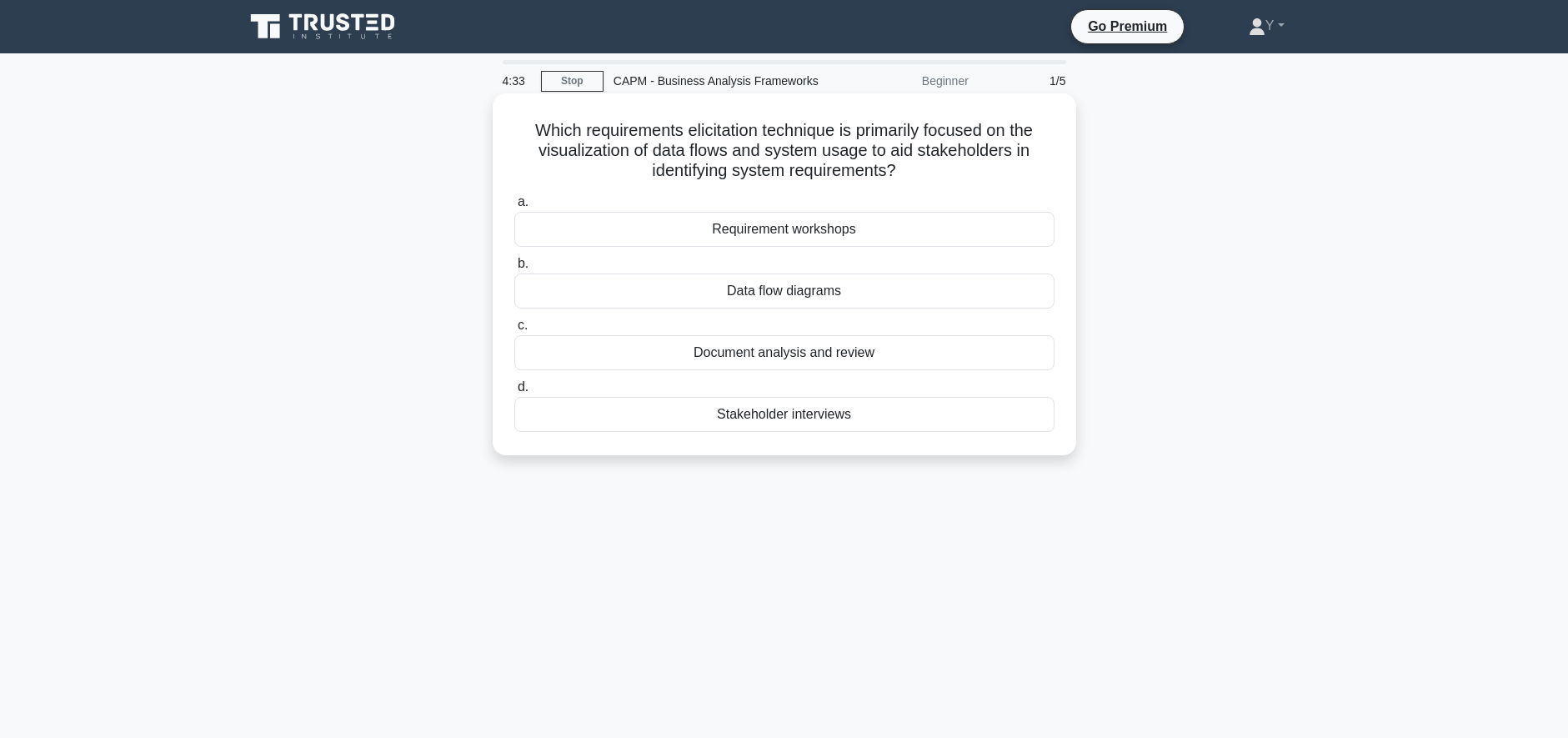
click at [767, 291] on div "Data flow diagrams" at bounding box center [784, 291] width 540 height 35
click at [515, 269] on input "b. Data flow diagrams" at bounding box center [515, 263] width 0 height 11
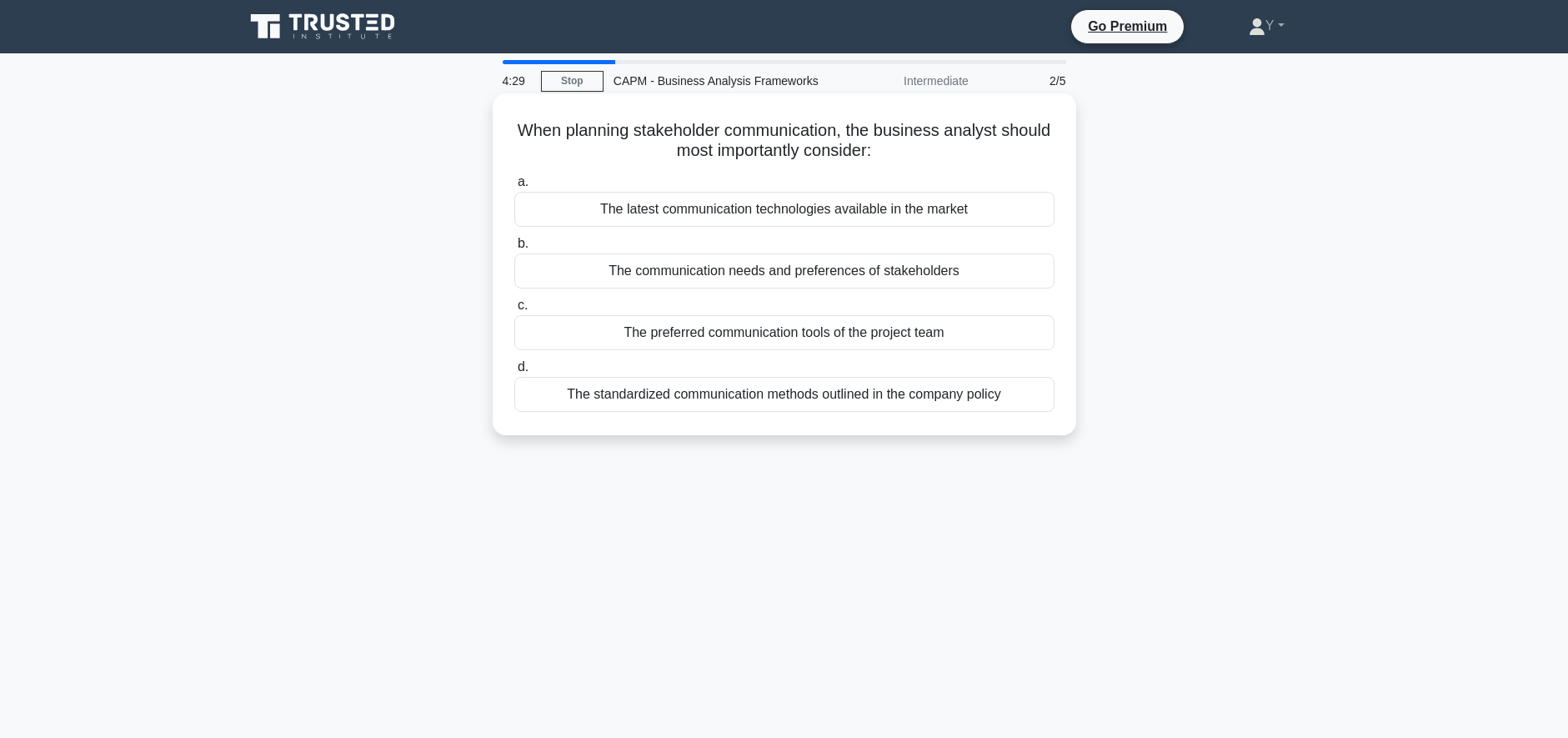
drag, startPoint x: 597, startPoint y: 127, endPoint x: 999, endPoint y: 160, distance: 403.4
click at [999, 160] on h5 "When planning stakeholder communication, the business analyst should most impor…" at bounding box center [784, 141] width 544 height 42
click at [928, 273] on div "The communication needs and preferences of stakeholders" at bounding box center [784, 271] width 540 height 35
click at [515, 250] on input "b. The communication needs and preferences of stakeholders" at bounding box center [515, 244] width 0 height 11
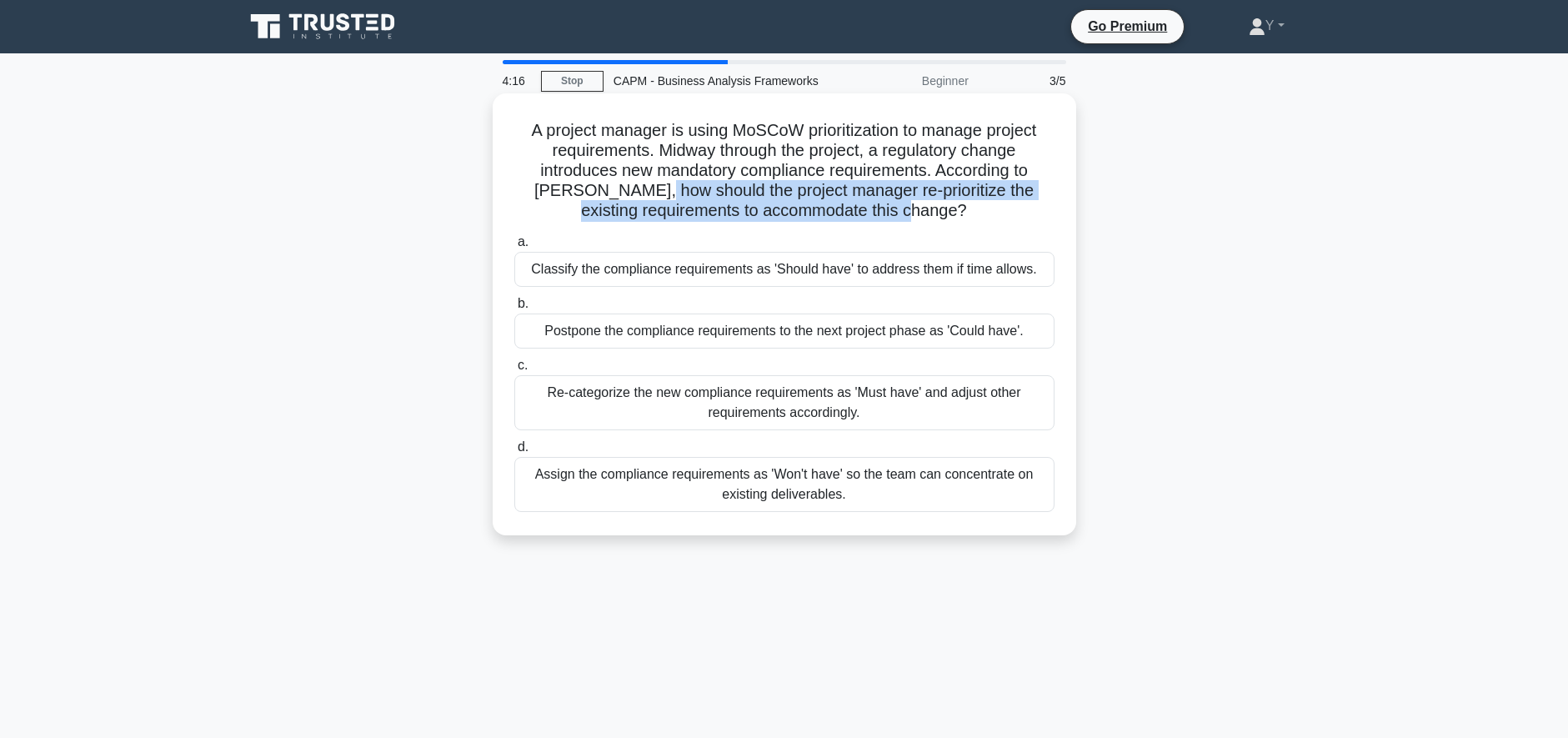
drag, startPoint x: 662, startPoint y: 187, endPoint x: 983, endPoint y: 218, distance: 322.5
click at [983, 218] on h5 "A project manager is using MoSCoW prioritization to manage project requirements…" at bounding box center [784, 171] width 544 height 102
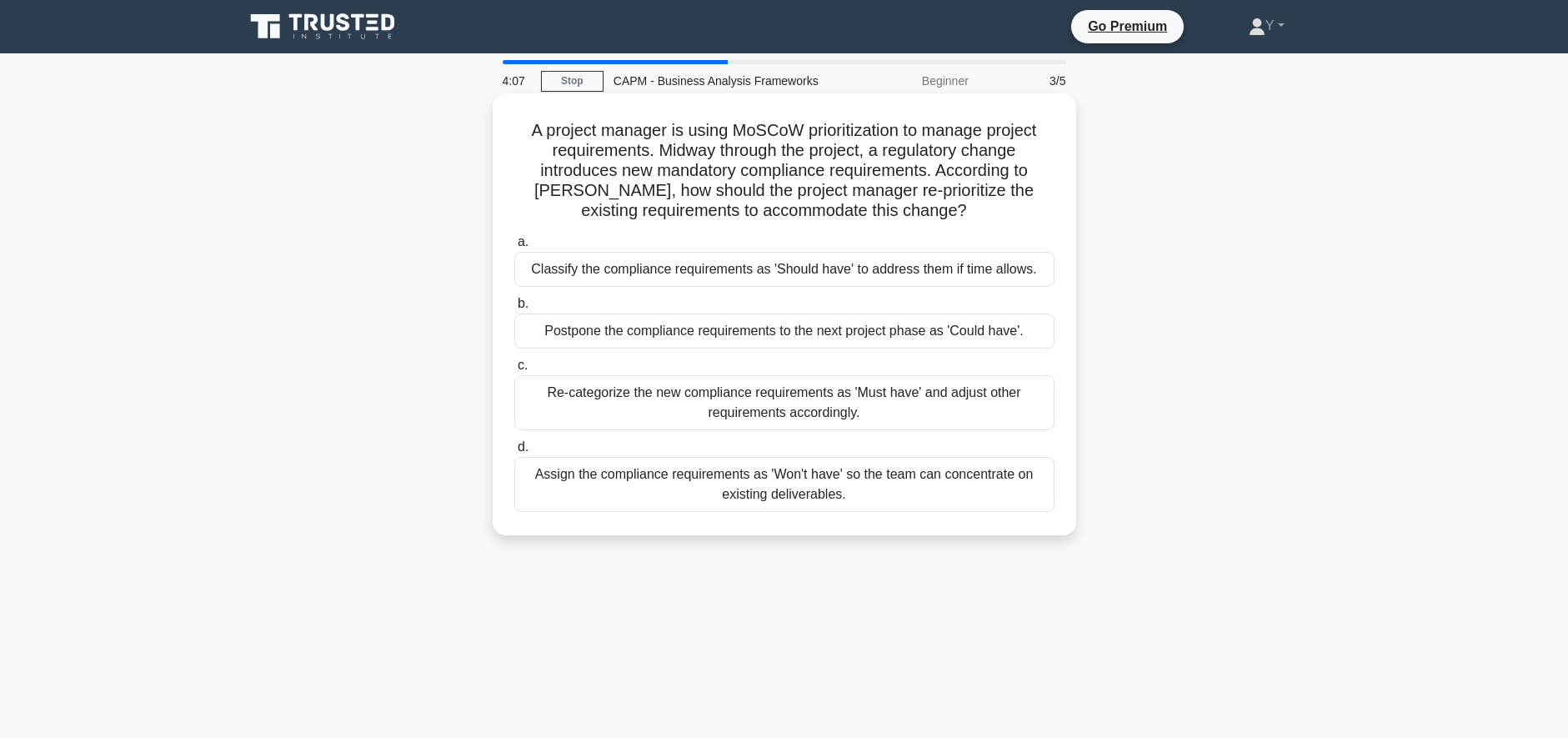
click at [607, 414] on div "Re-categorize the new compliance requirements as 'Must have' and adjust other r…" at bounding box center [784, 402] width 540 height 55
click at [515, 371] on input "c. Re-categorize the new compliance requirements as 'Must have' and adjust othe…" at bounding box center [515, 365] width 0 height 11
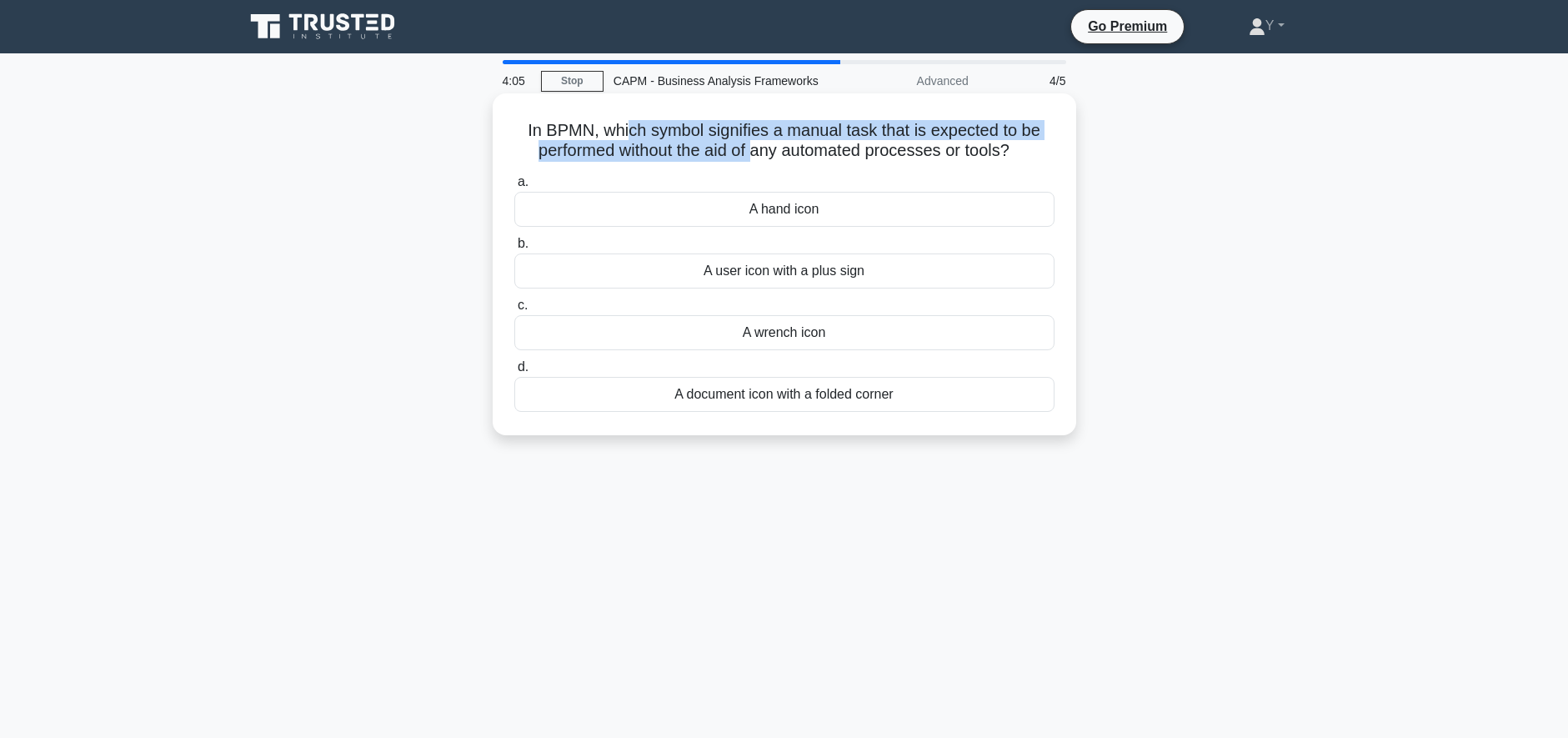
drag, startPoint x: 627, startPoint y: 131, endPoint x: 757, endPoint y: 145, distance: 130.8
click at [757, 145] on h5 "In BPMN, which symbol signifies a manual task that is expected to be performed …" at bounding box center [784, 141] width 544 height 42
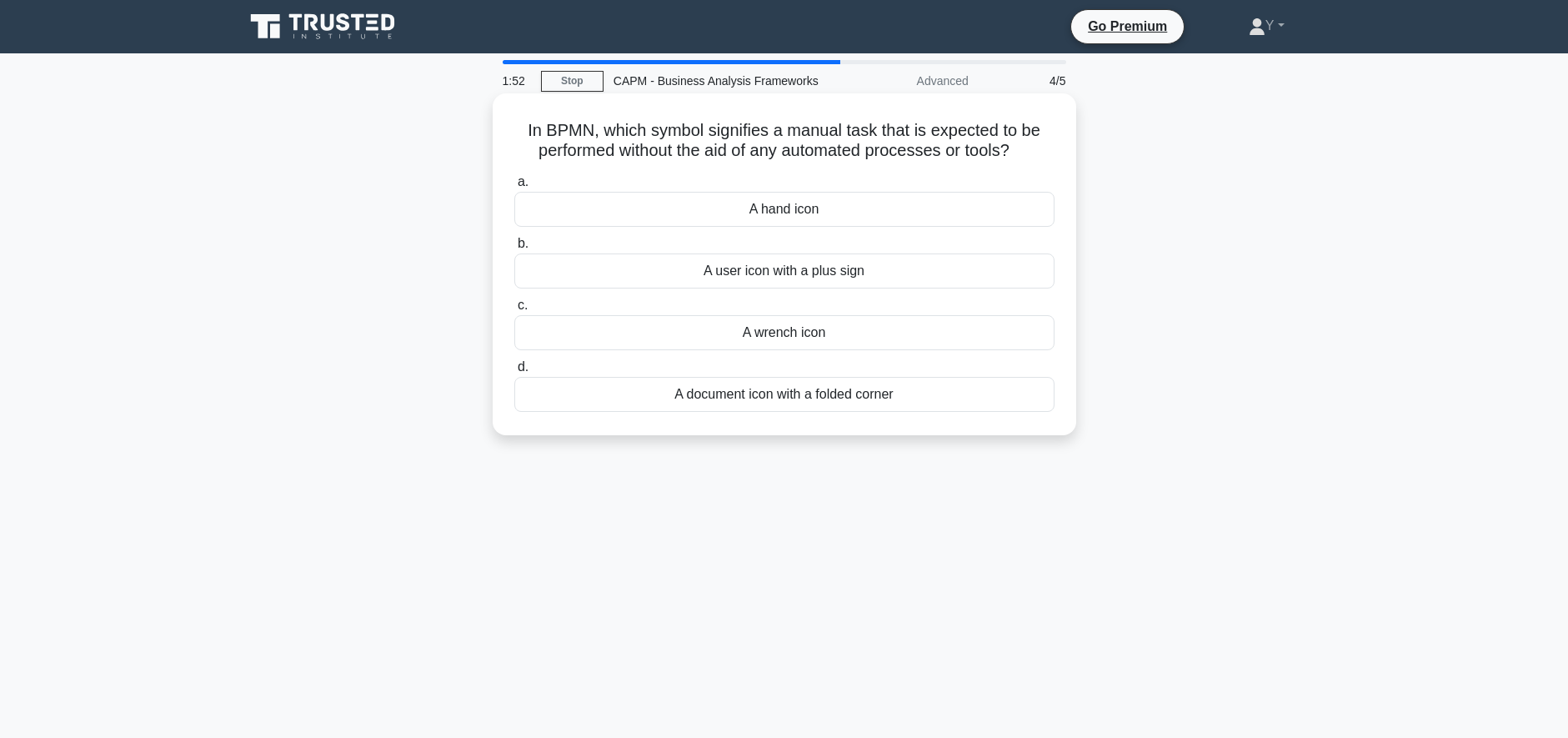
click at [782, 333] on div "A wrench icon" at bounding box center [784, 333] width 540 height 35
click at [515, 311] on input "c. A wrench icon" at bounding box center [515, 305] width 0 height 11
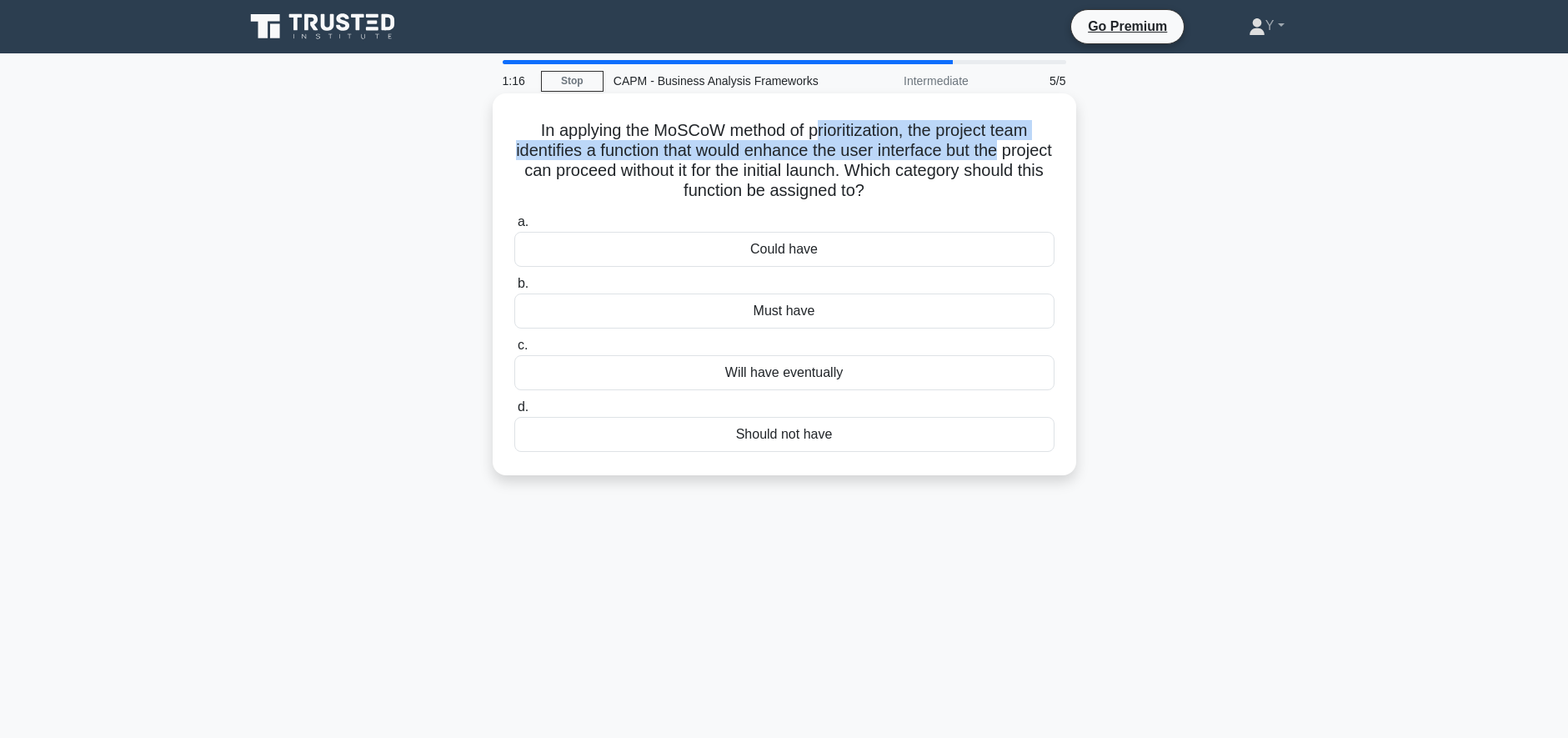
drag, startPoint x: 825, startPoint y: 126, endPoint x: 1048, endPoint y: 155, distance: 224.9
click at [1048, 155] on h5 "In applying the MoSCoW method of prioritization, the project team identifies a …" at bounding box center [784, 161] width 544 height 82
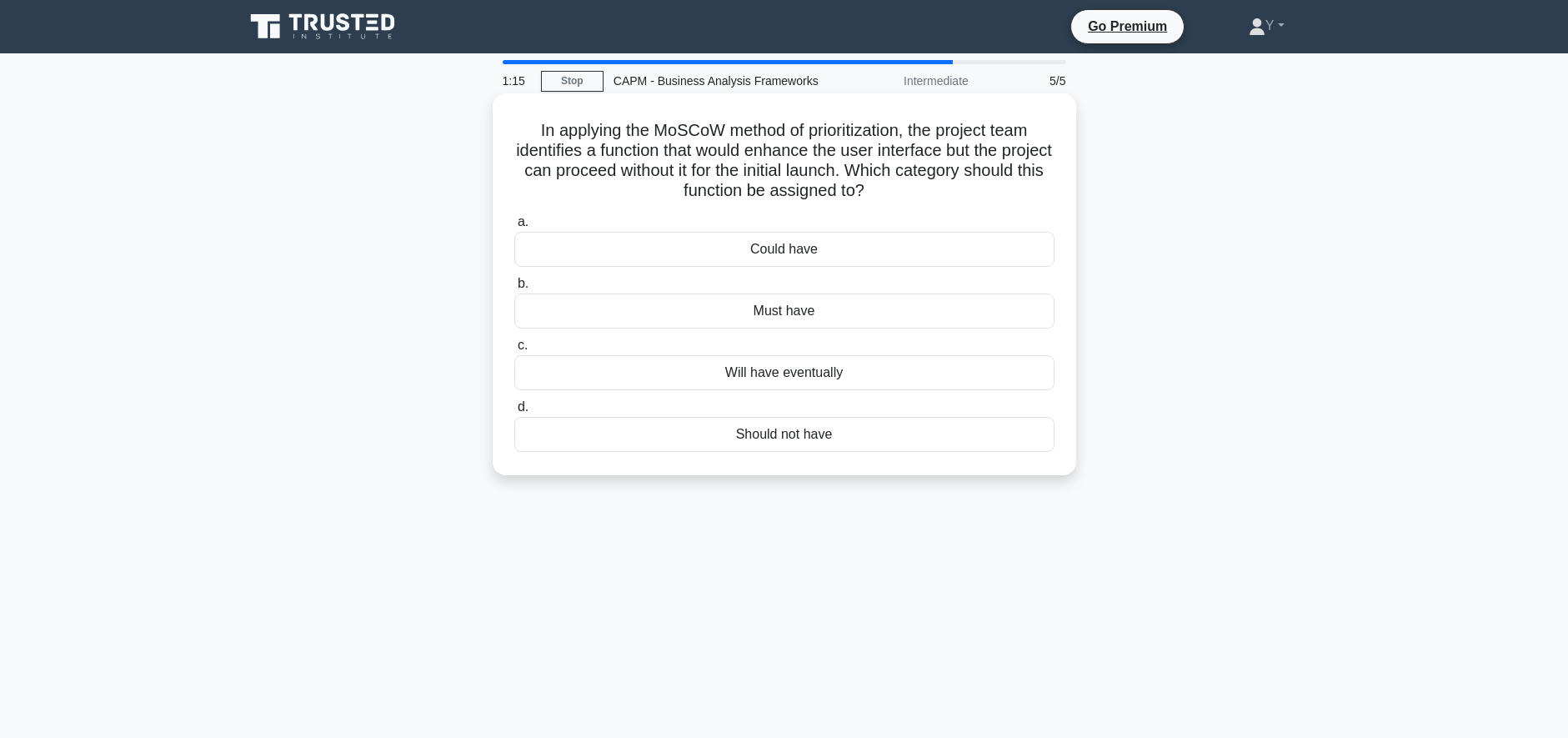
drag, startPoint x: 1048, startPoint y: 155, endPoint x: 916, endPoint y: 179, distance: 134.2
click at [916, 179] on h5 "In applying the MoSCoW method of prioritization, the project team identifies a …" at bounding box center [784, 161] width 544 height 82
drag, startPoint x: 912, startPoint y: 181, endPoint x: 685, endPoint y: 186, distance: 227.1
click at [685, 186] on h5 "In applying the MoSCoW method of prioritization, the project team identifies a …" at bounding box center [784, 161] width 544 height 82
drag, startPoint x: 685, startPoint y: 186, endPoint x: 611, endPoint y: 124, distance: 96.5
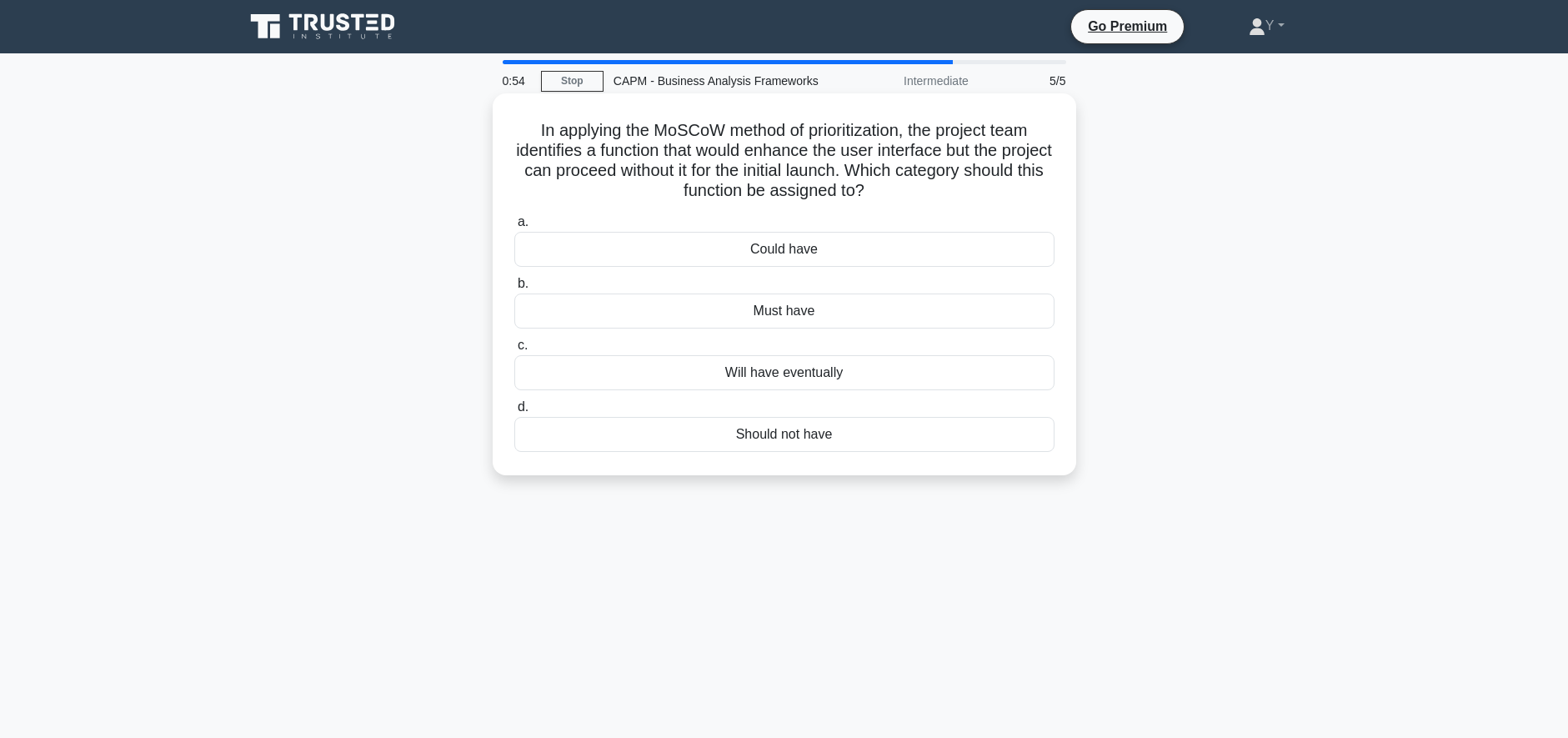
click at [611, 124] on h5 "In applying the MoSCoW method of prioritization, the project team identifies a …" at bounding box center [784, 161] width 544 height 82
drag, startPoint x: 625, startPoint y: 130, endPoint x: 949, endPoint y: 195, distance: 330.5
click at [949, 195] on h5 "In applying the MoSCoW method of prioritization, the project team identifies a …" at bounding box center [784, 161] width 544 height 82
click at [771, 254] on div "Could have" at bounding box center [784, 250] width 540 height 35
click at [515, 228] on input "a. Could have" at bounding box center [515, 222] width 0 height 11
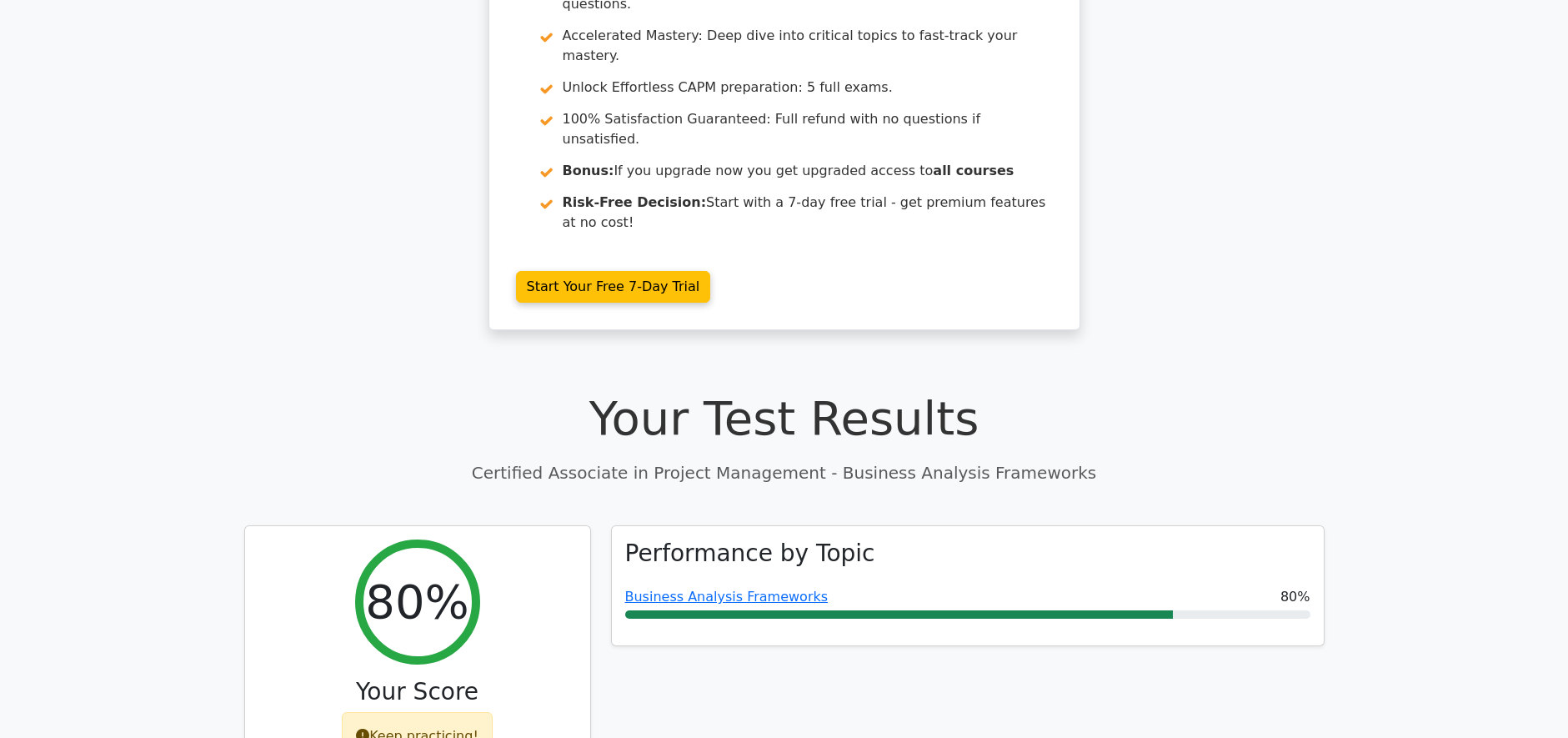
scroll to position [251, 0]
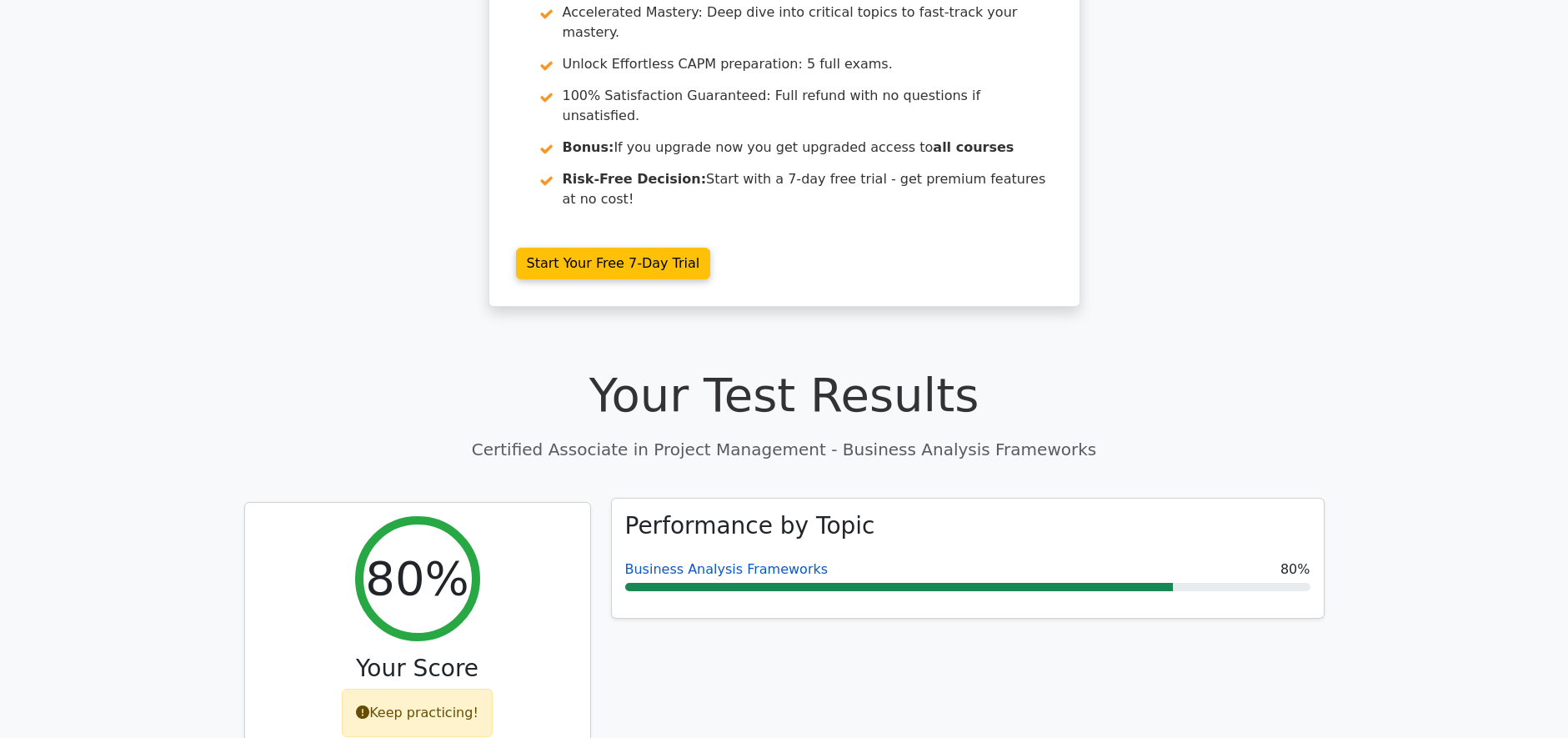
click at [702, 561] on link "Business Analysis Frameworks" at bounding box center [727, 569] width 203 height 16
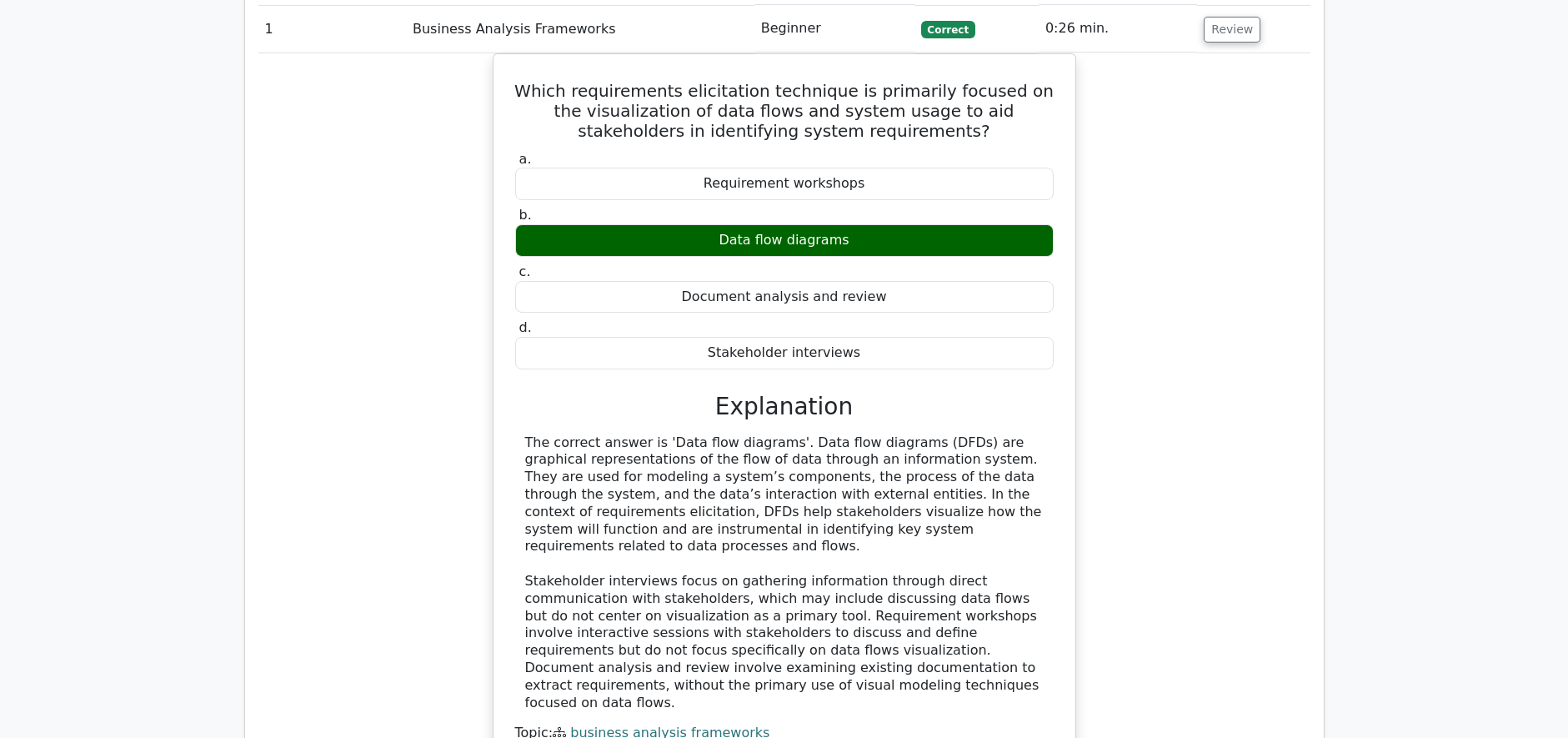
scroll to position [1585, 0]
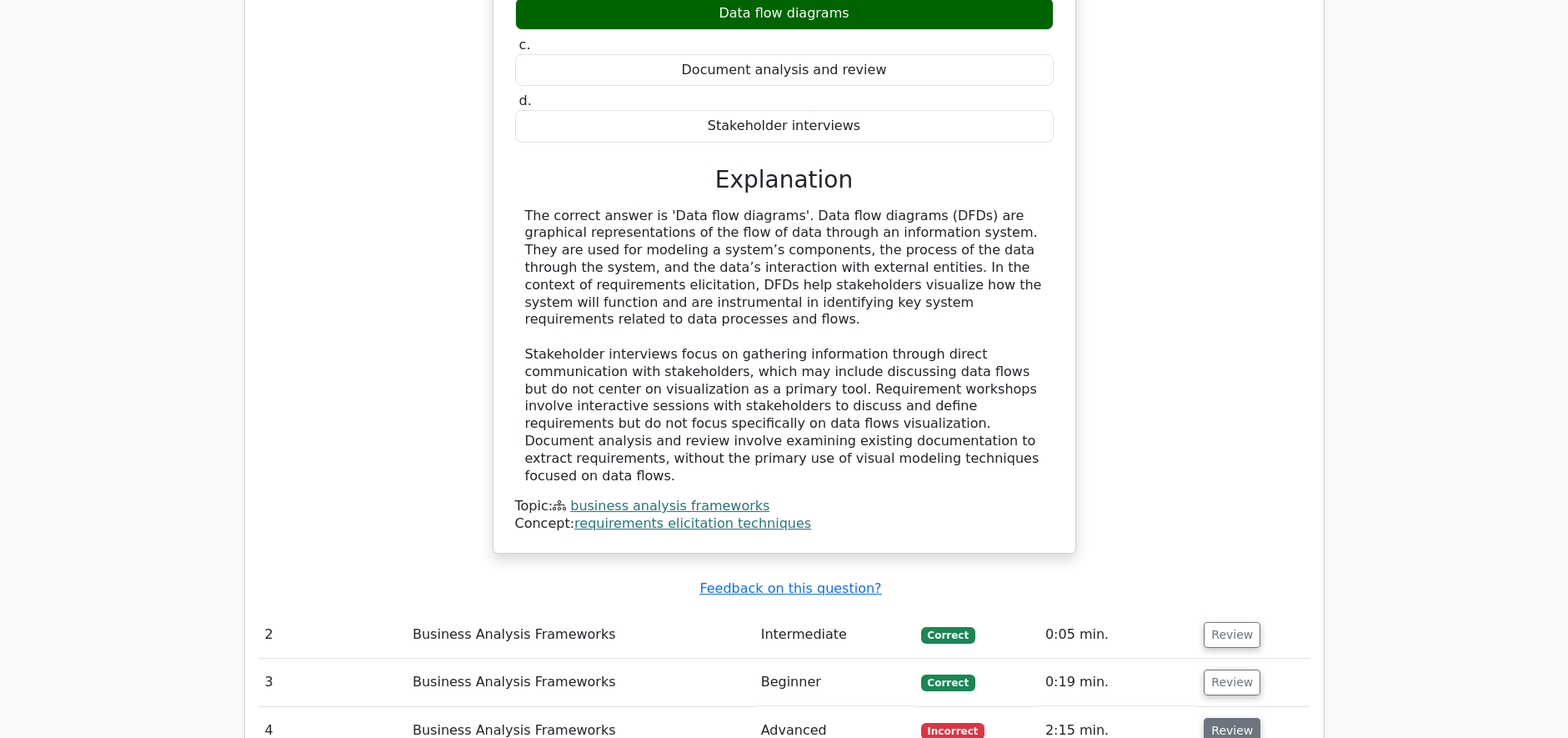
click at [1214, 718] on button "Review" at bounding box center [1232, 731] width 57 height 25
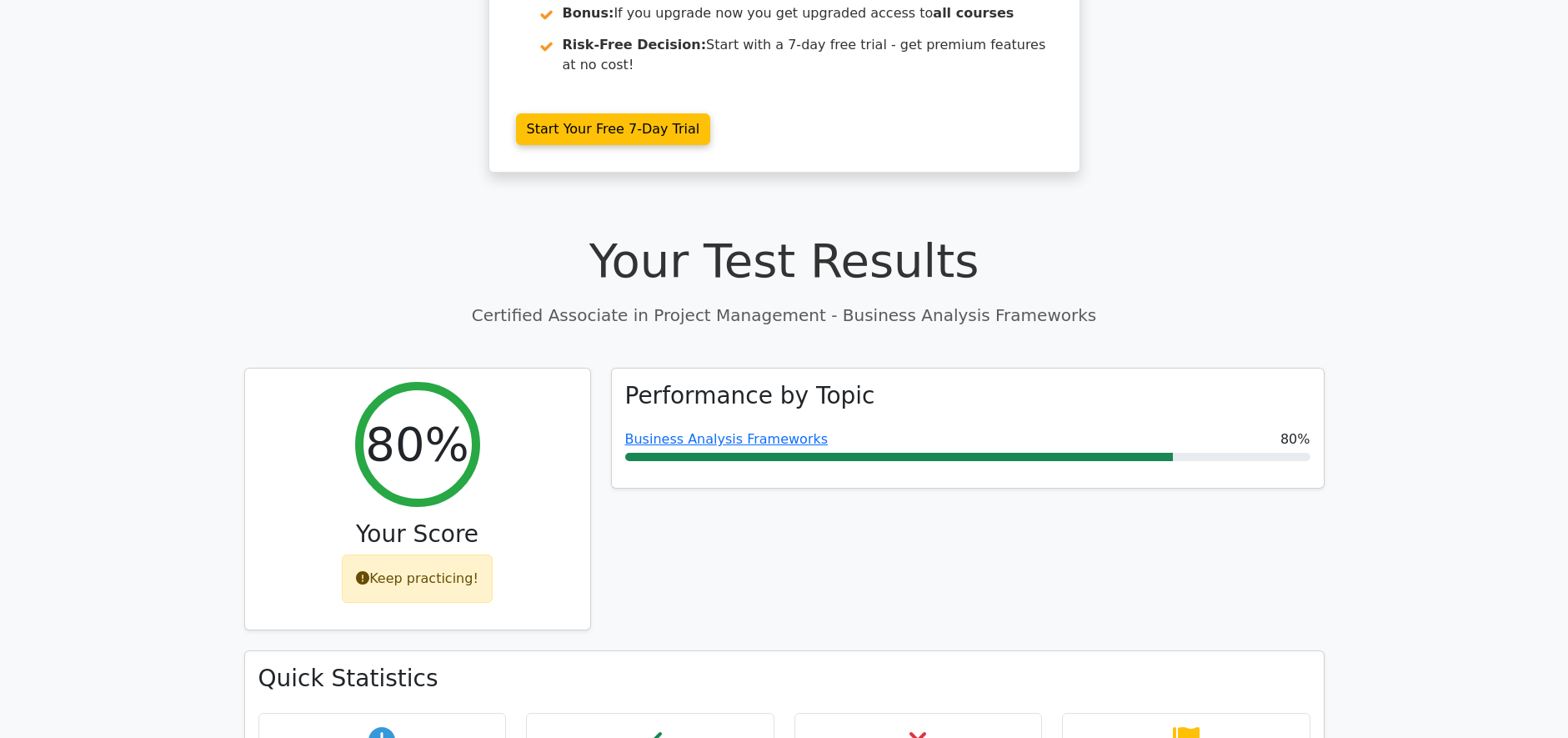
scroll to position [251, 0]
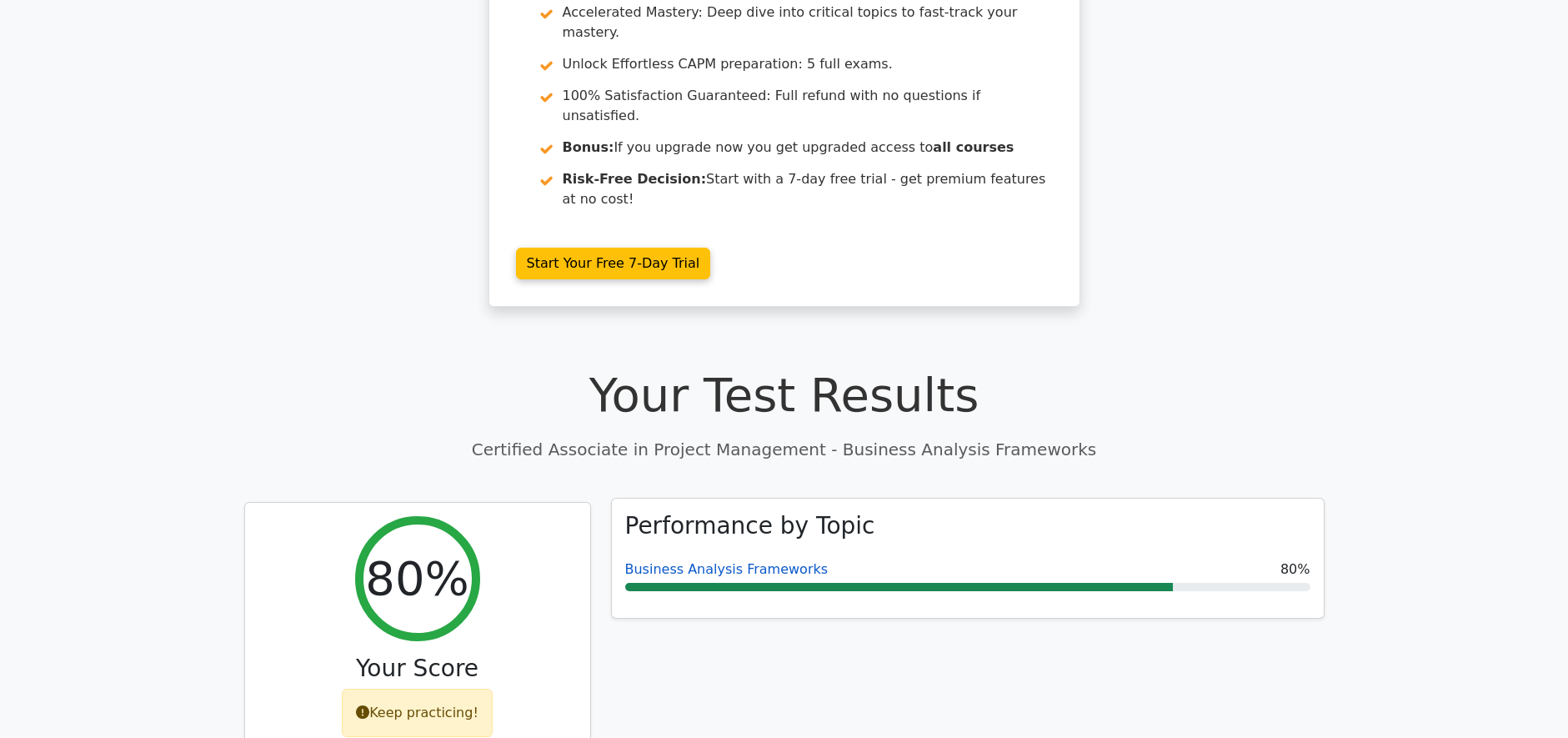
click at [756, 561] on link "Business Analysis Frameworks" at bounding box center [727, 569] width 203 height 16
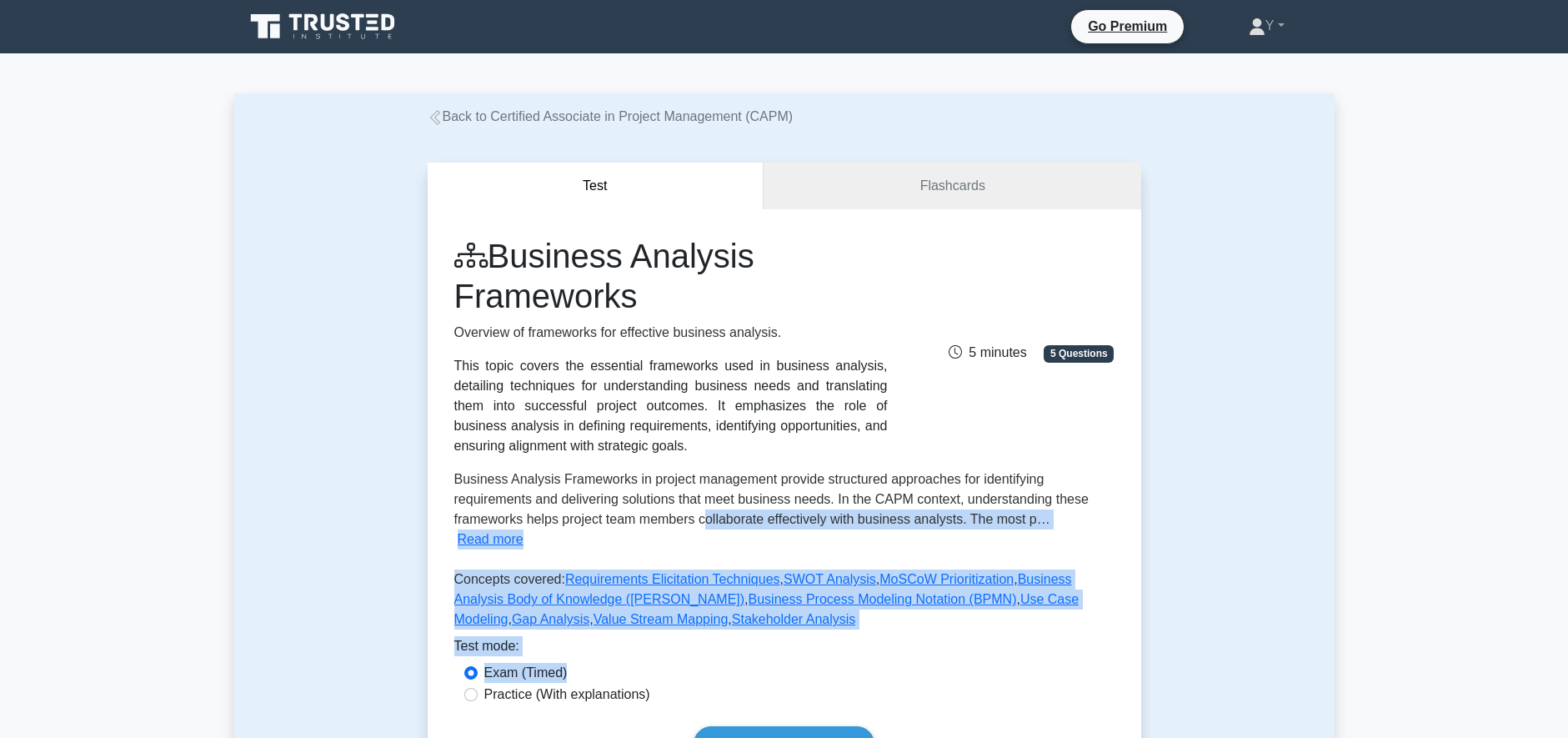
click at [706, 638] on div "Business Analysis Frameworks Overview of frameworks for effective business anal…" at bounding box center [784, 498] width 713 height 578
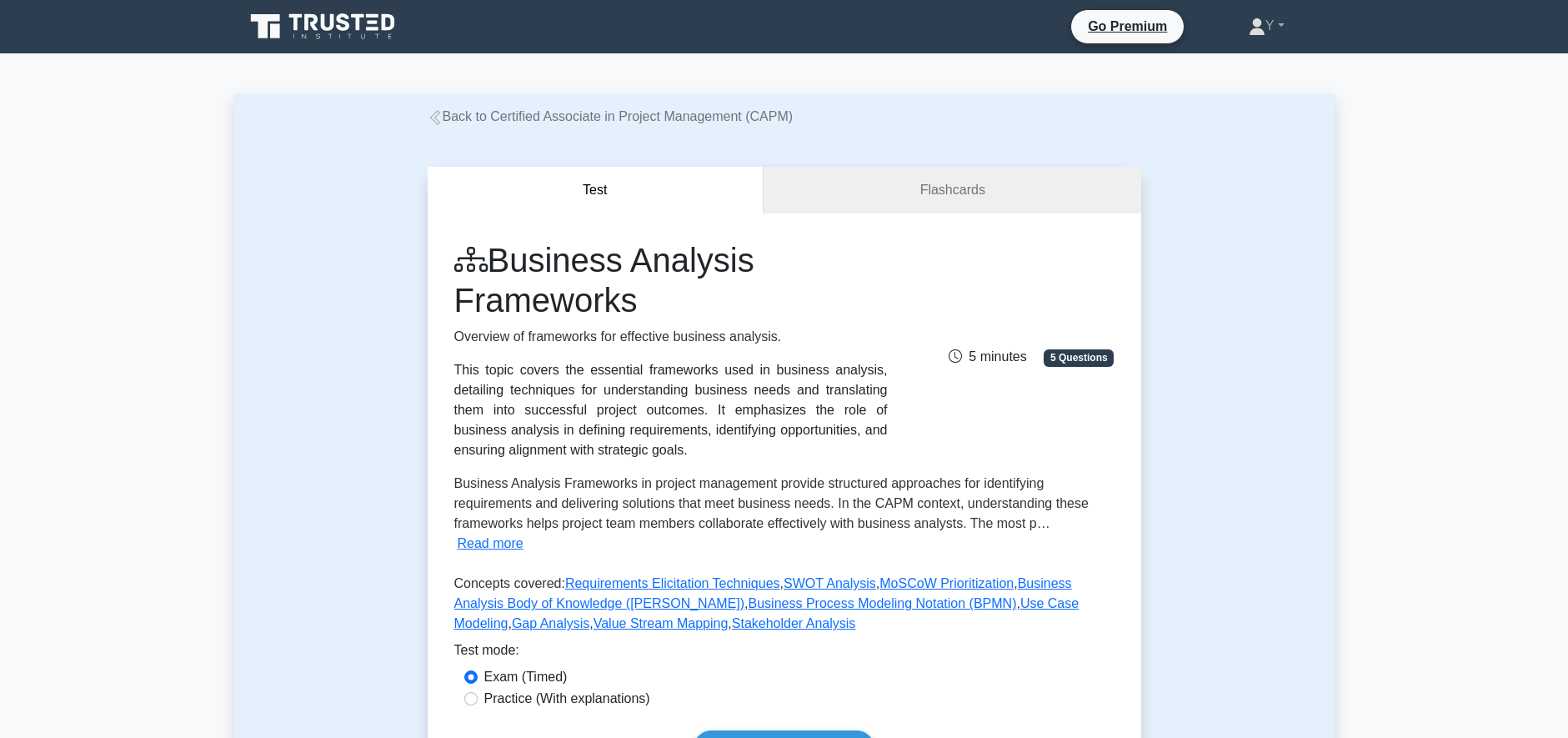
scroll to position [583, 0]
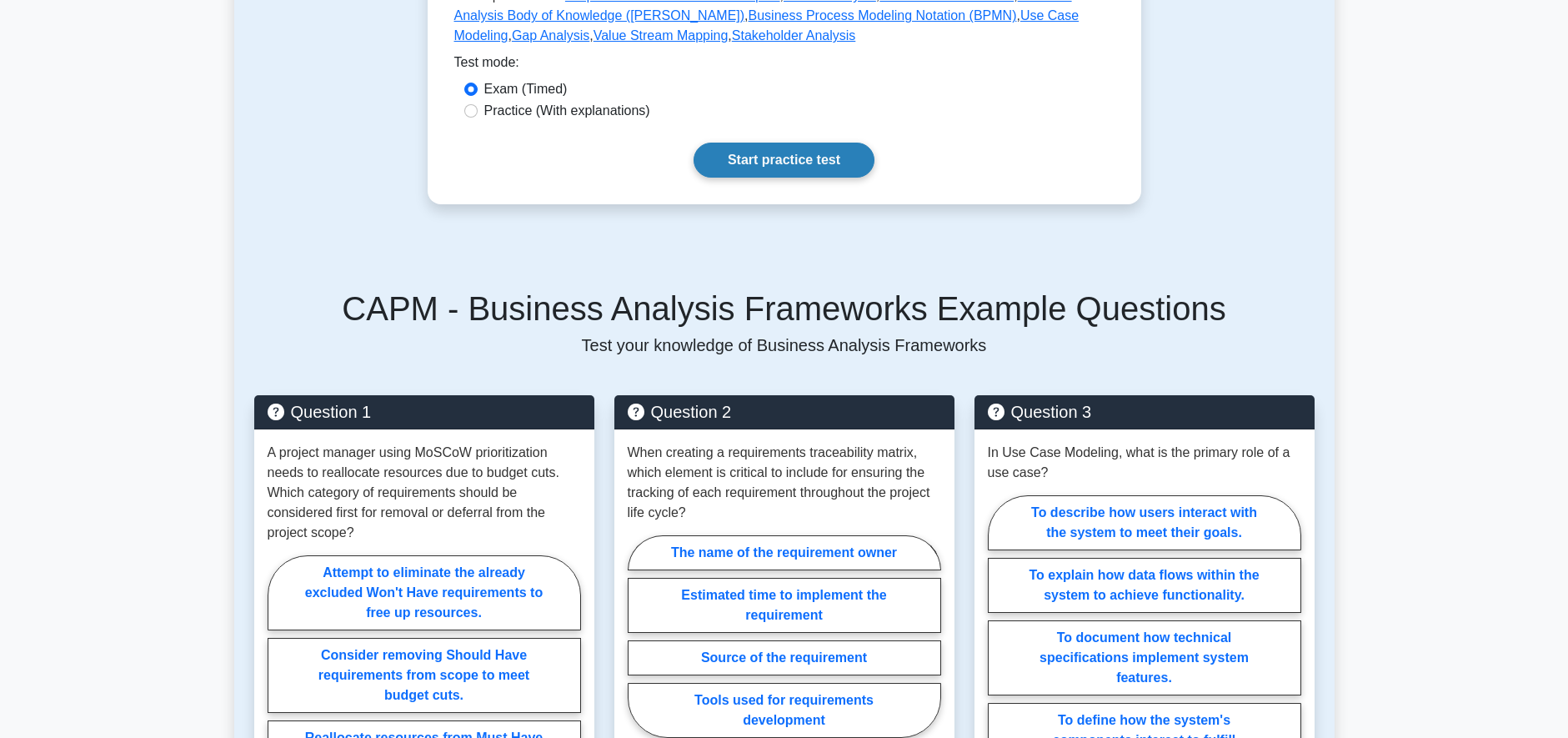
click at [726, 143] on link "Start practice test" at bounding box center [784, 161] width 181 height 35
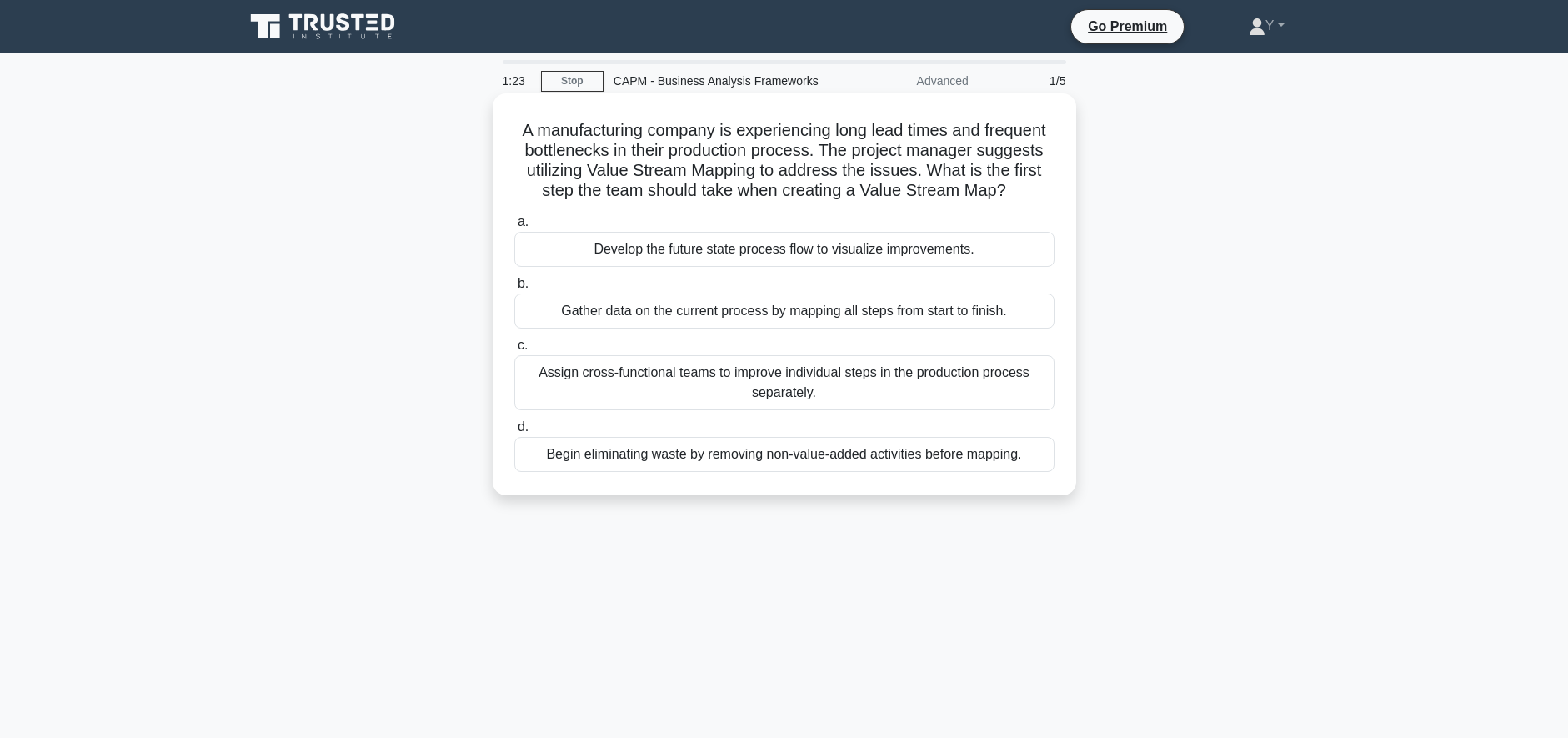
drag, startPoint x: 759, startPoint y: 116, endPoint x: 1029, endPoint y: 196, distance: 281.6
click at [1029, 196] on div "A manufacturing company is experiencing long lead times and frequent bottleneck…" at bounding box center [784, 294] width 570 height 389
click at [954, 312] on div "Gather data on the current process by mapping all steps from start to finish." at bounding box center [784, 311] width 540 height 35
click at [515, 290] on input "b. Gather data on the current process by mapping all steps from start to finish." at bounding box center [515, 284] width 0 height 11
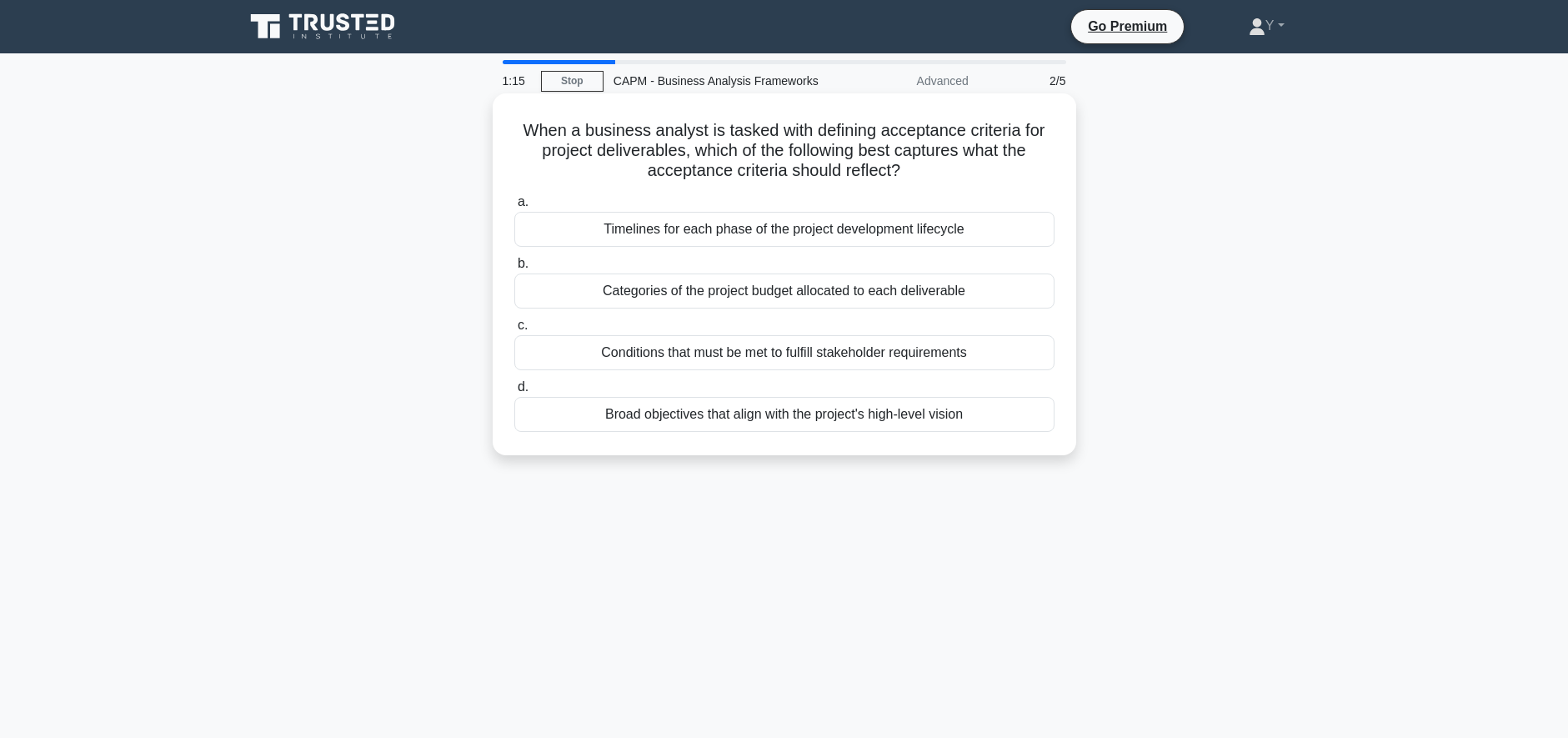
drag, startPoint x: 578, startPoint y: 127, endPoint x: 965, endPoint y: 161, distance: 388.5
click at [965, 161] on h5 "When a business analyst is tasked with defining acceptance criteria for project…" at bounding box center [784, 151] width 544 height 62
click at [882, 353] on div "Conditions that must be met to fulfill stakeholder requirements" at bounding box center [784, 353] width 540 height 35
click at [515, 331] on input "c. Conditions that must be met to fulfill stakeholder requirements" at bounding box center [515, 325] width 0 height 11
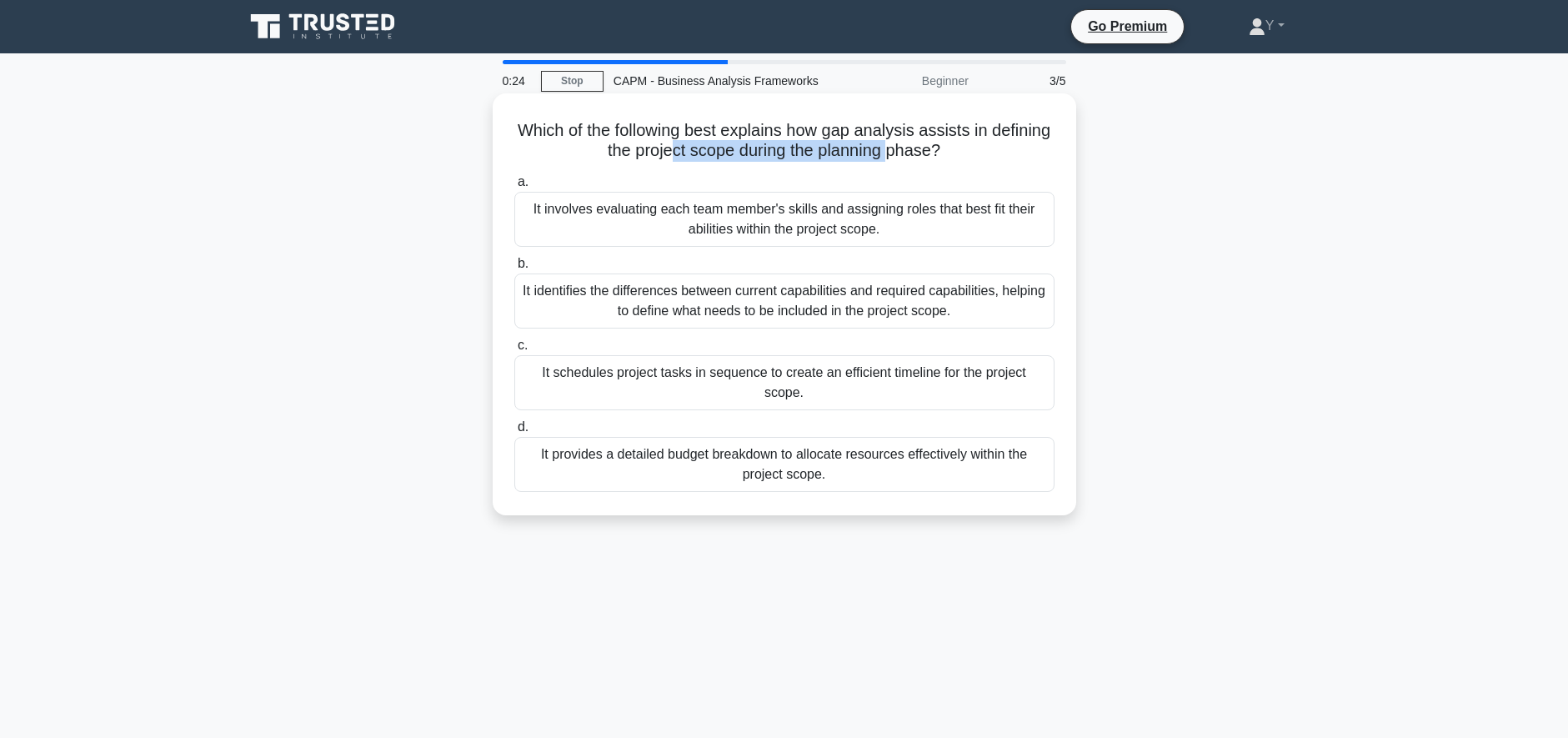
drag, startPoint x: 705, startPoint y: 142, endPoint x: 922, endPoint y: 142, distance: 217.0
click at [922, 142] on h5 "Which of the following best explains how gap analysis assists in defining the p…" at bounding box center [784, 141] width 544 height 42
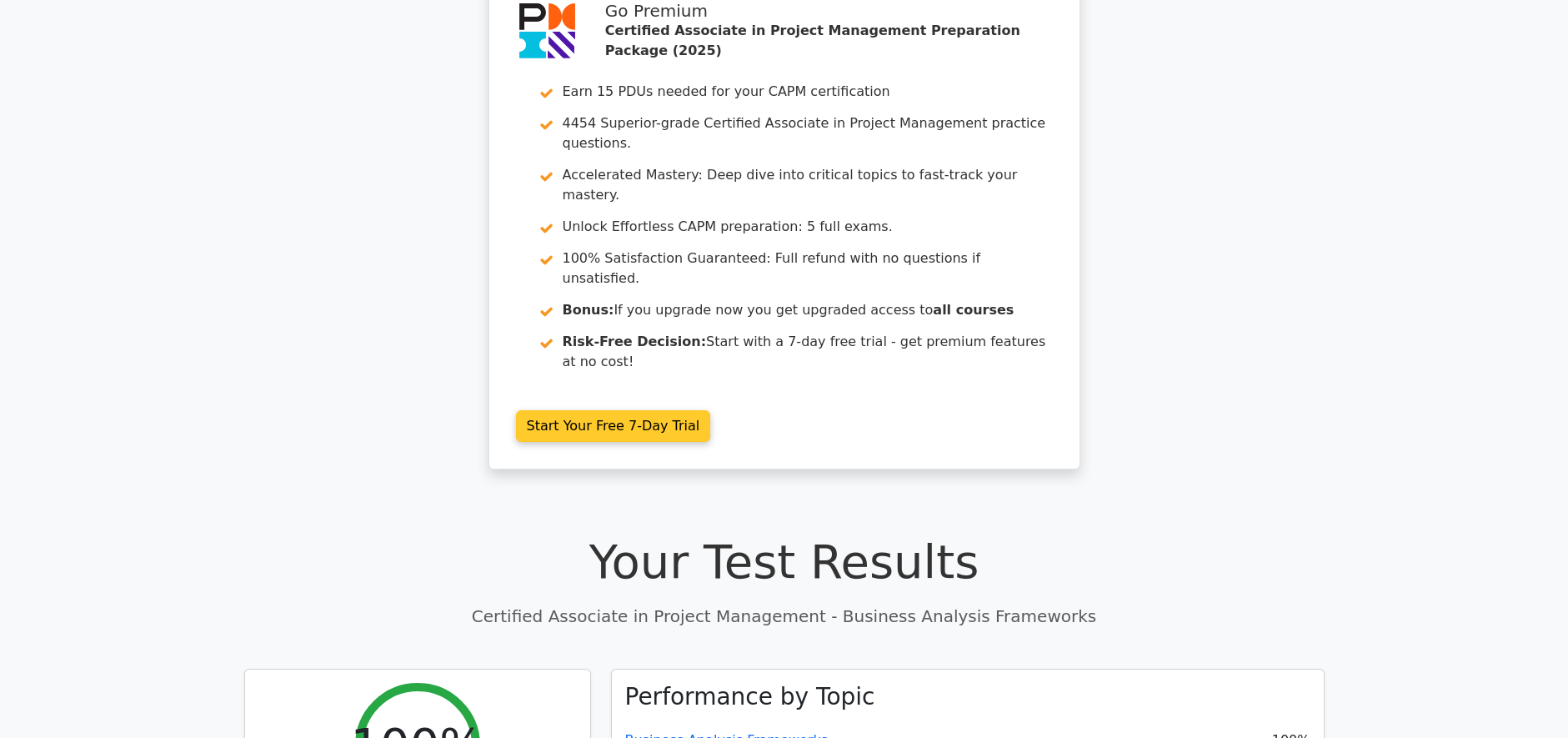
scroll to position [334, 0]
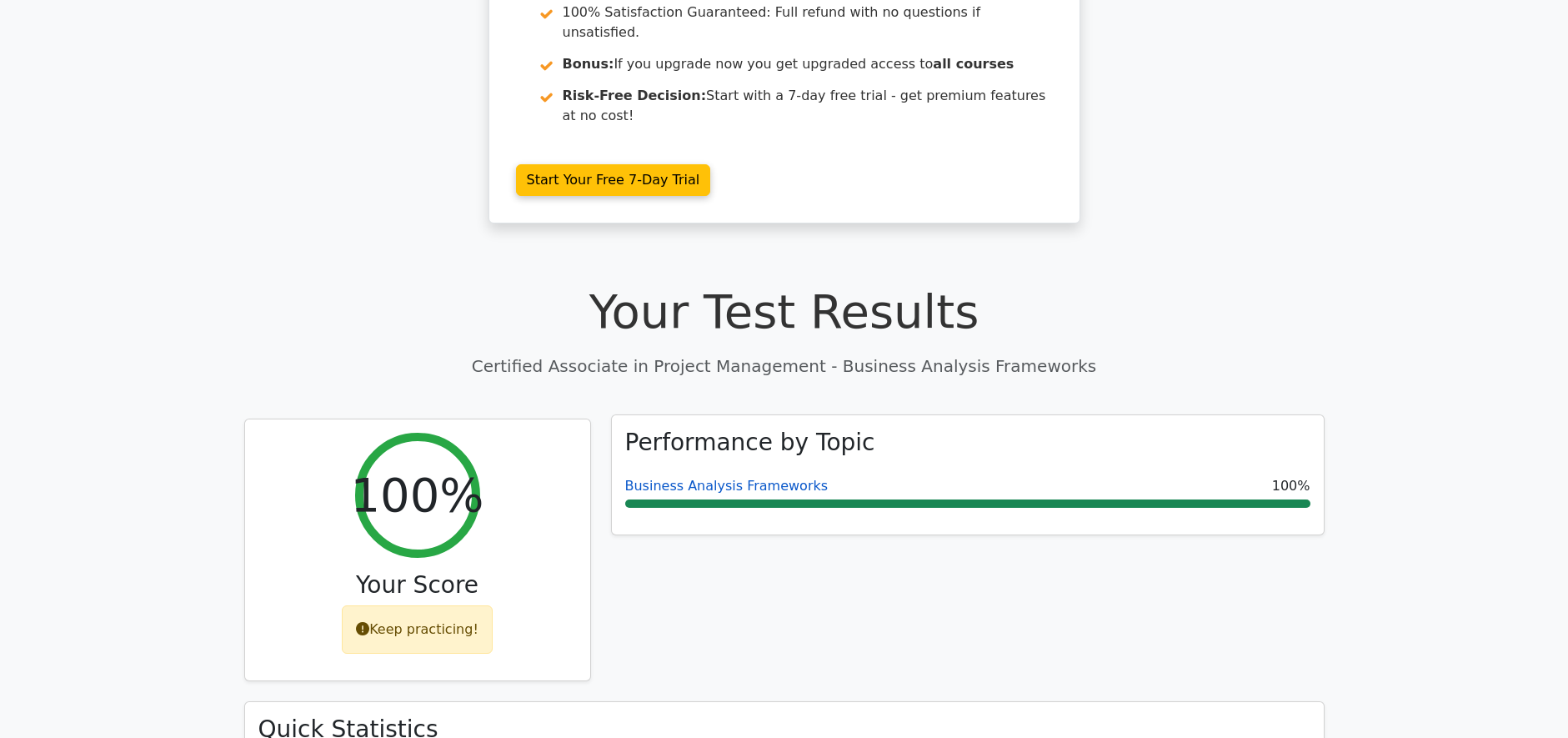
click at [706, 478] on link "Business Analysis Frameworks" at bounding box center [727, 485] width 203 height 16
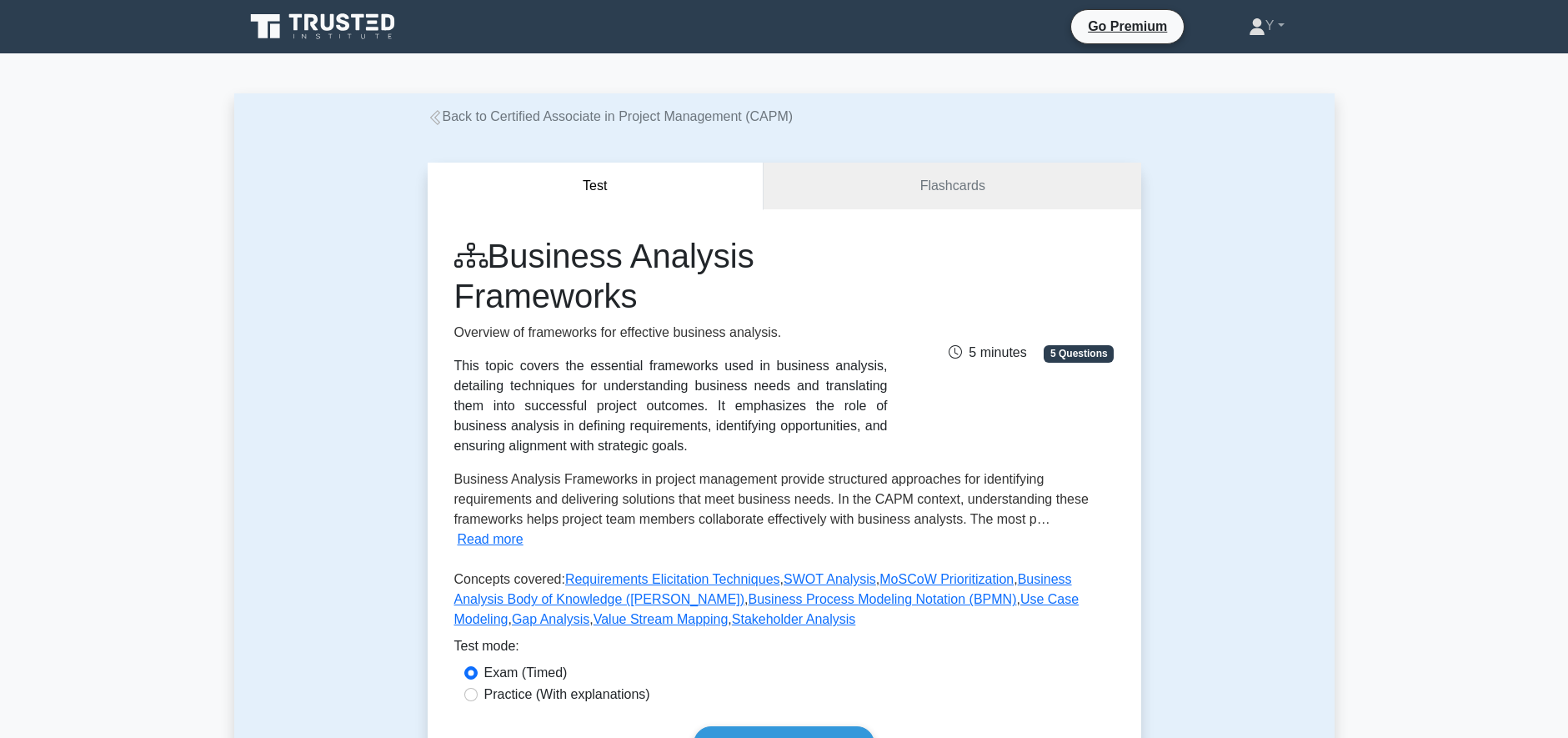
scroll to position [500, 0]
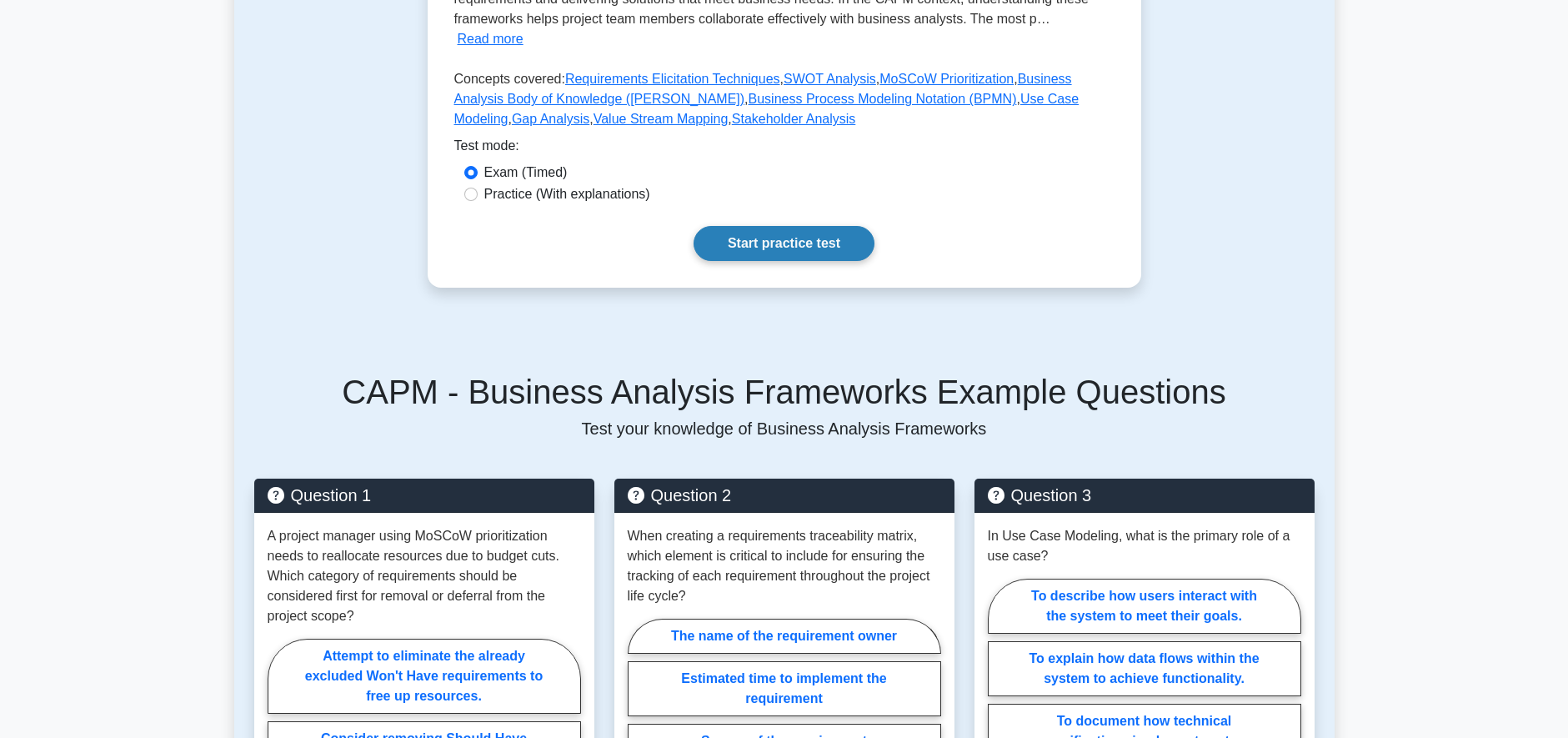
click at [754, 226] on link "Start practice test" at bounding box center [784, 244] width 181 height 35
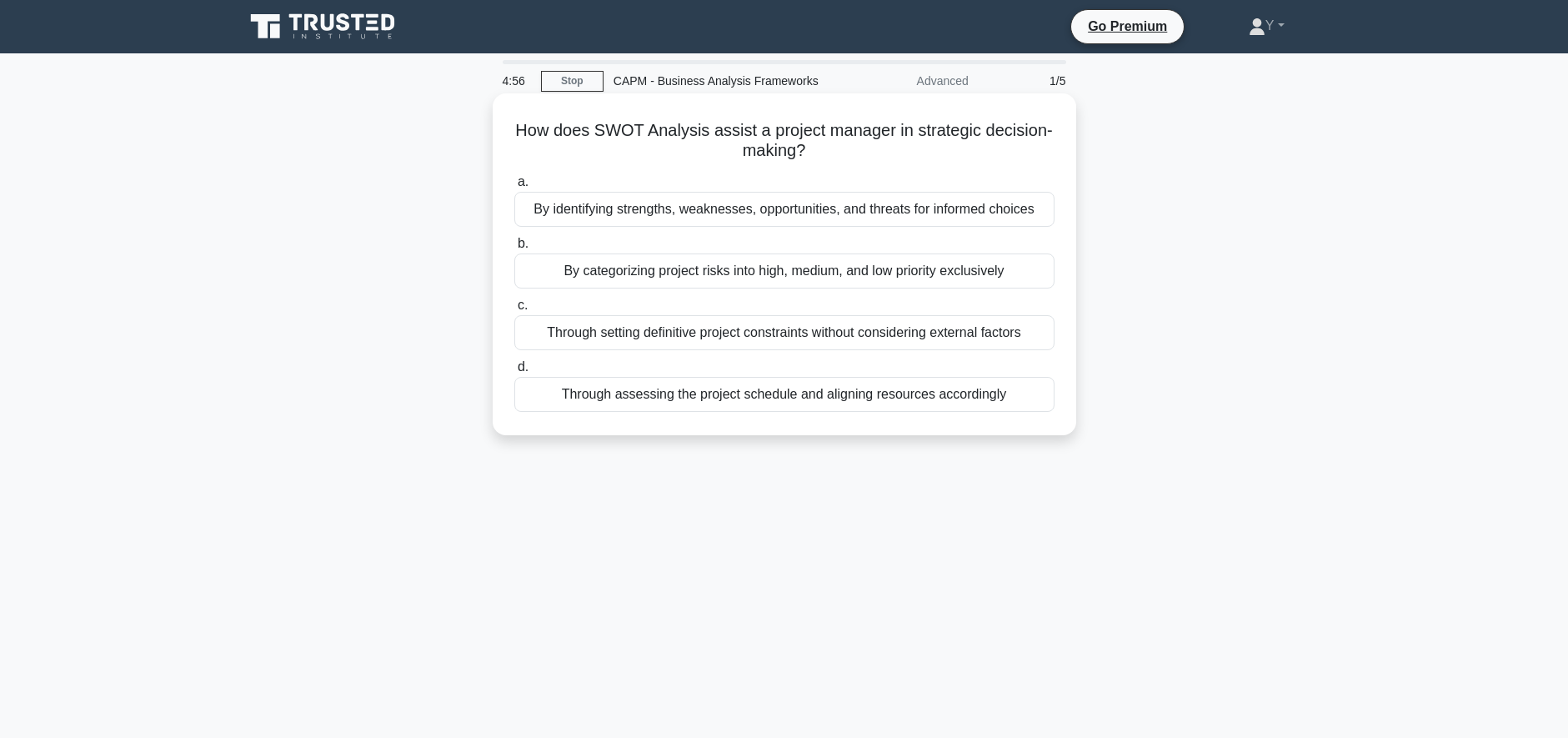
drag, startPoint x: 704, startPoint y: 127, endPoint x: 961, endPoint y: 143, distance: 257.5
click at [961, 143] on h5 "How does SWOT Analysis assist a project manager in strategic decision-making? .…" at bounding box center [784, 141] width 544 height 42
click at [768, 210] on div "By identifying strengths, weaknesses, opportunities, and threats for informed c…" at bounding box center [784, 209] width 540 height 35
click at [515, 188] on input "a. By identifying strengths, weaknesses, opportunities, and threats for informe…" at bounding box center [515, 182] width 0 height 11
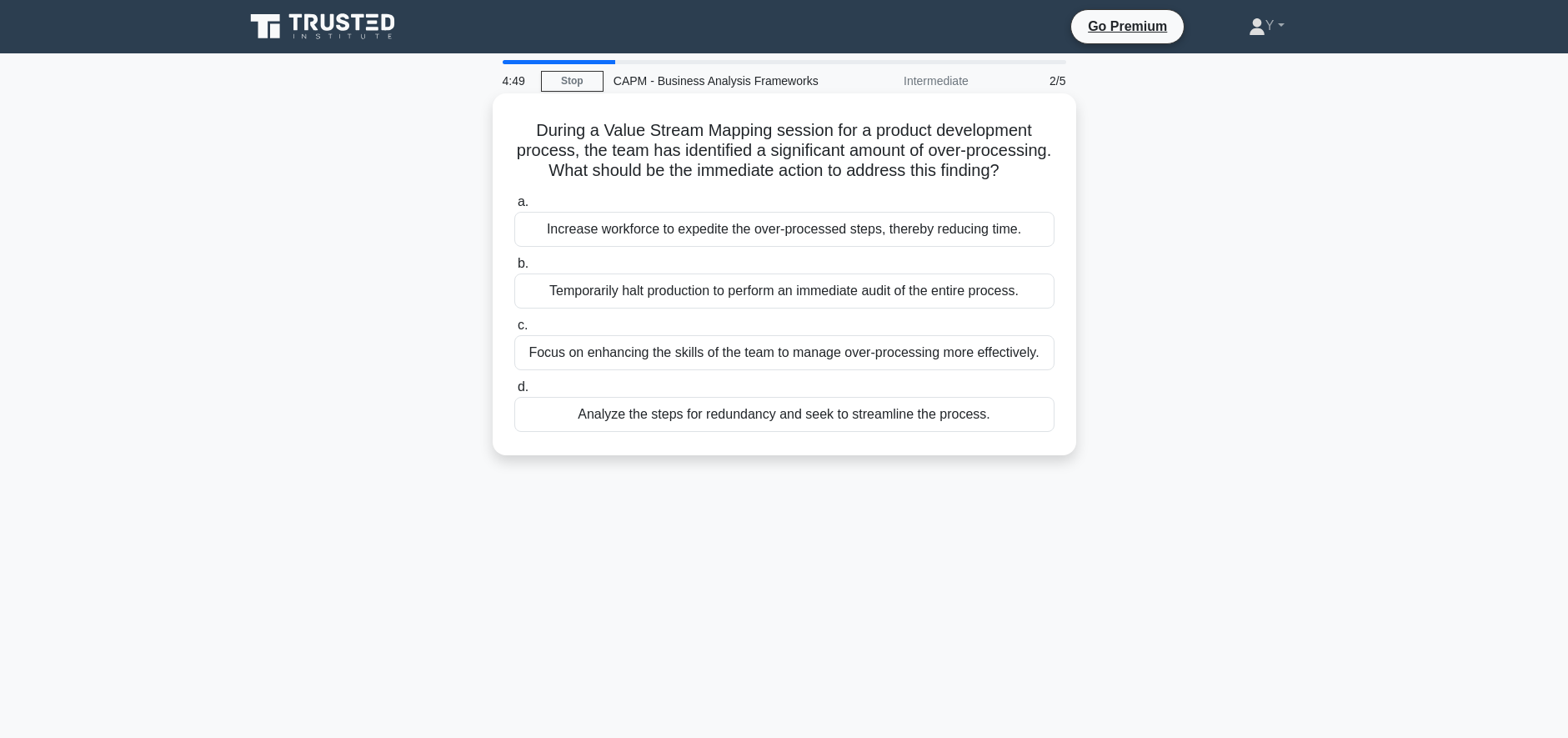
drag, startPoint x: 612, startPoint y: 124, endPoint x: 827, endPoint y: 196, distance: 226.7
click at [827, 182] on h5 "During a Value Stream Mapping session for a product development process, the te…" at bounding box center [784, 151] width 544 height 62
click at [707, 432] on div "Analyze the steps for redundancy and seek to streamline the process." at bounding box center [784, 415] width 540 height 35
click at [515, 392] on input "d. Analyze the steps for redundancy and seek to streamline the process." at bounding box center [515, 387] width 0 height 11
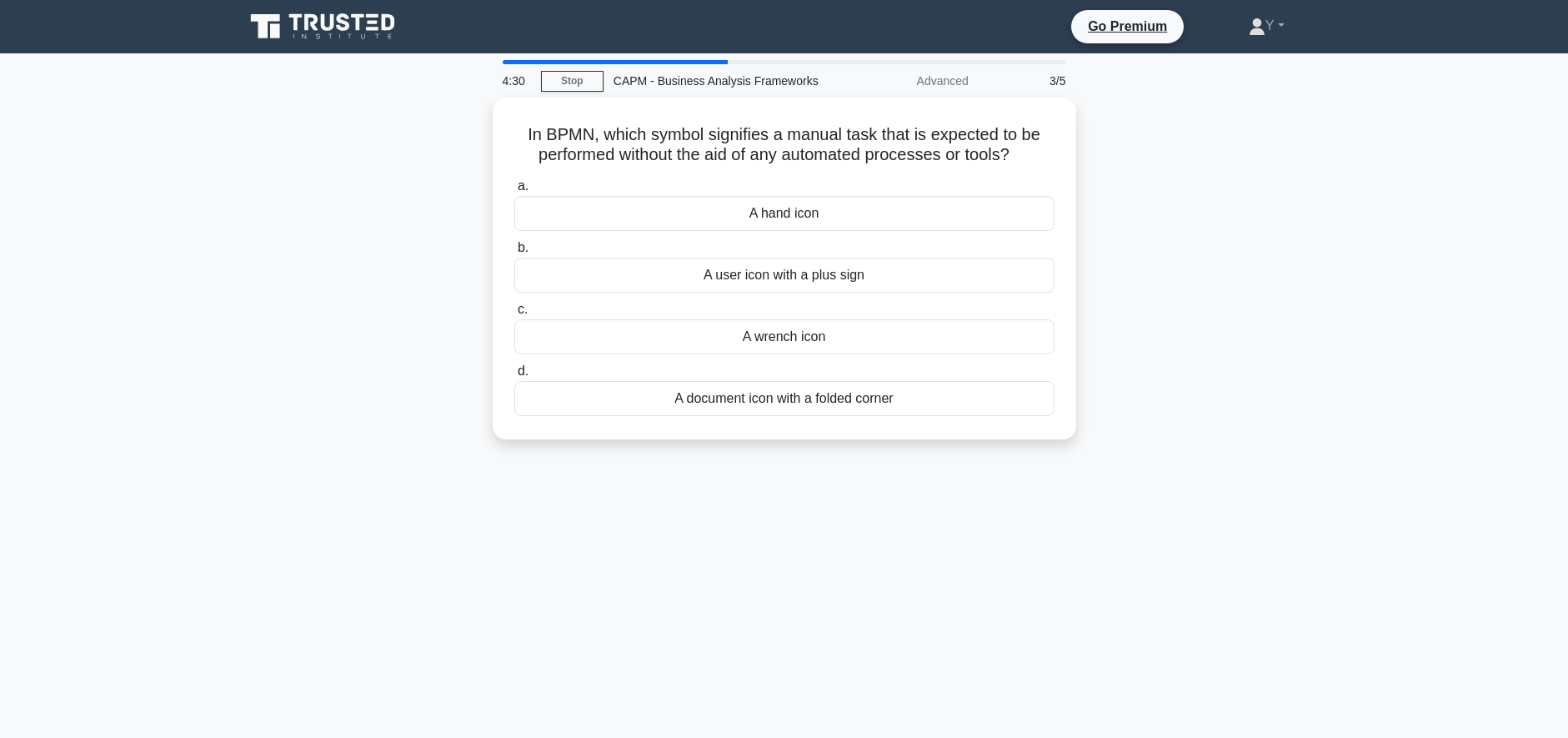
drag, startPoint x: 730, startPoint y: 132, endPoint x: 1108, endPoint y: 166, distance: 379.5
click at [1108, 166] on div "In BPMN, which symbol signifies a manual task that is expected to be performed …" at bounding box center [784, 279] width 1100 height 362
click at [806, 208] on div "A hand icon" at bounding box center [784, 209] width 540 height 35
click at [515, 188] on input "a. A hand icon" at bounding box center [515, 182] width 0 height 11
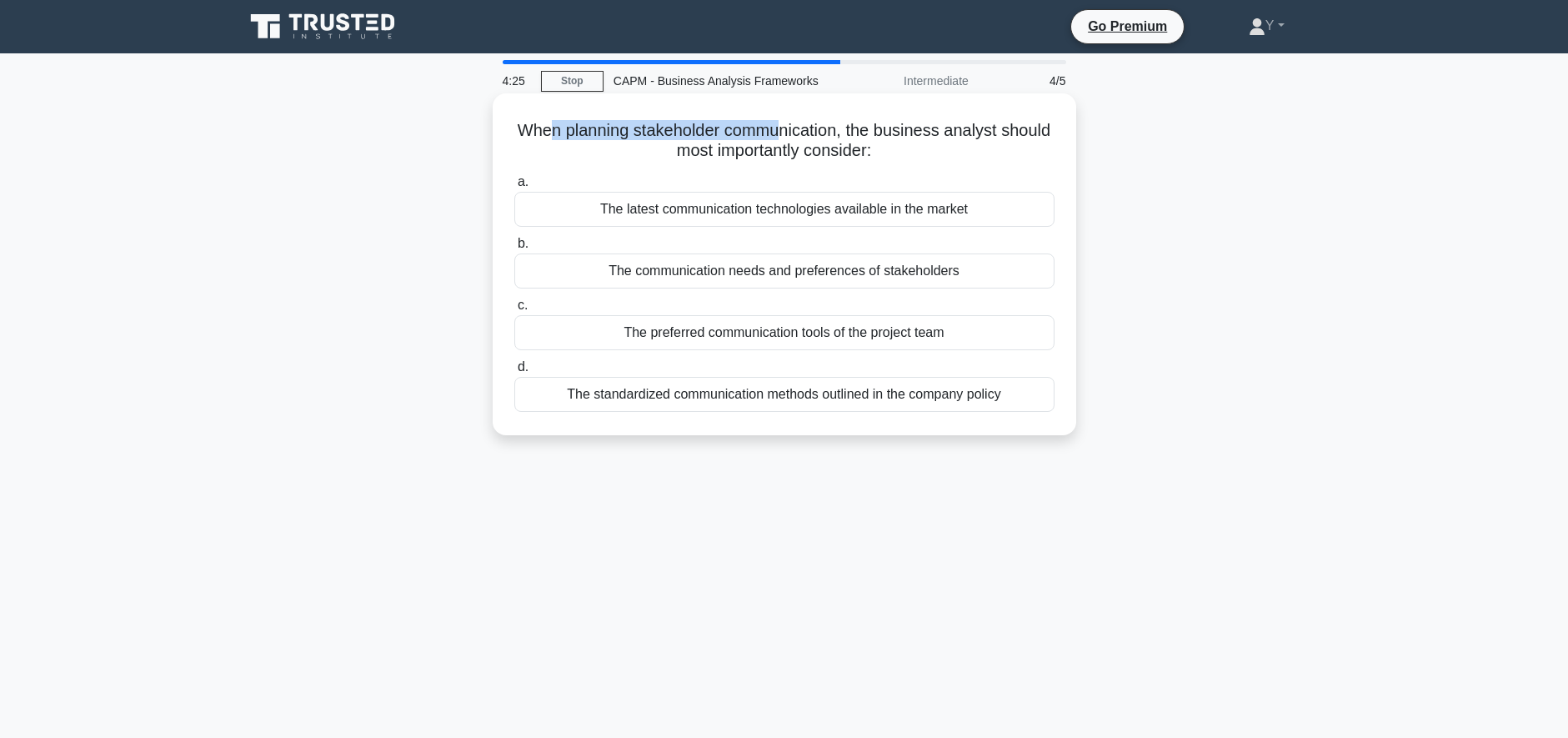
drag, startPoint x: 577, startPoint y: 127, endPoint x: 812, endPoint y: 121, distance: 235.1
click at [812, 121] on h5 "When planning stakeholder communication, the business analyst should most impor…" at bounding box center [784, 141] width 544 height 42
